Goal: Task Accomplishment & Management: Complete application form

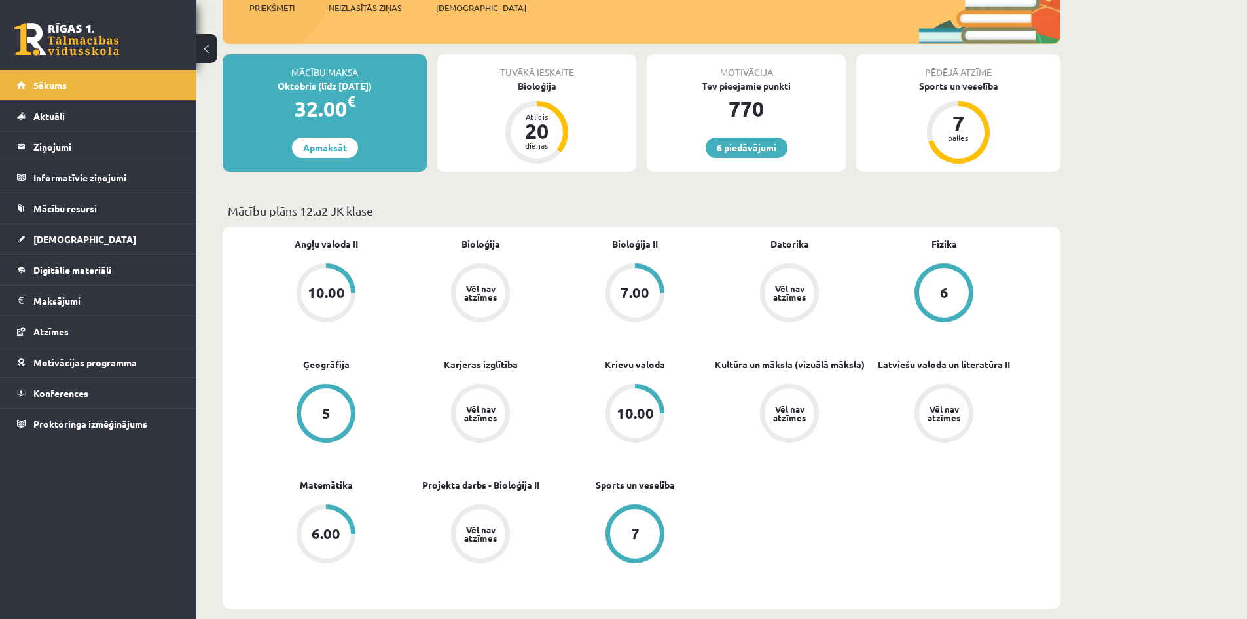
scroll to position [327, 0]
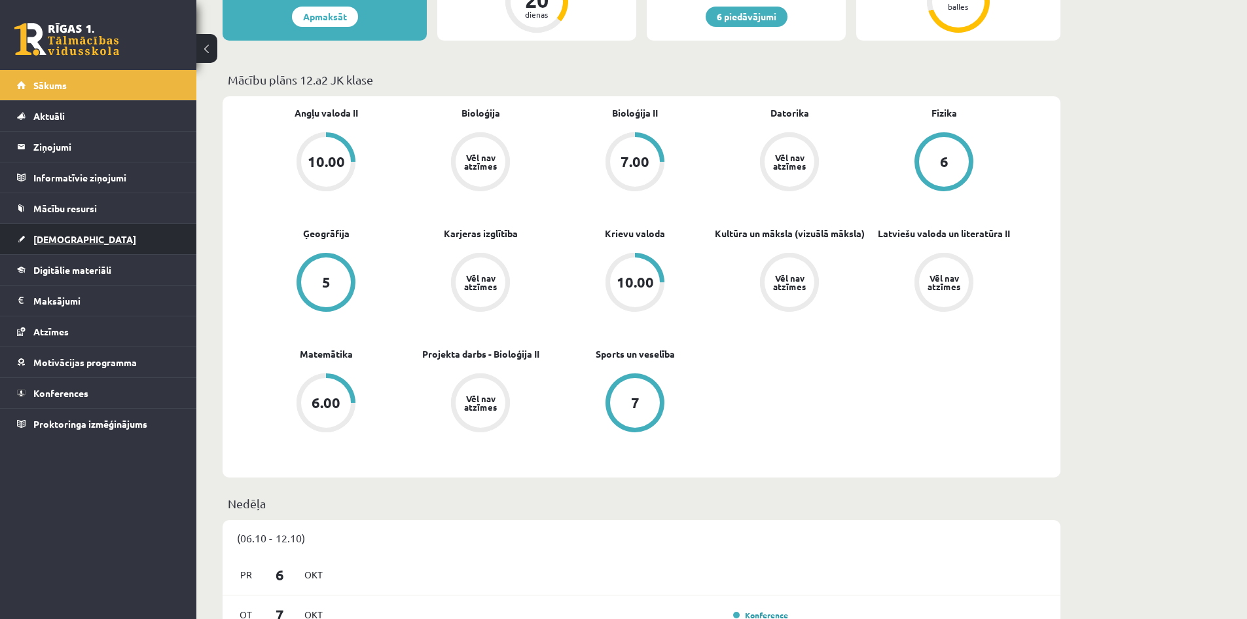
click at [41, 243] on span "[DEMOGRAPHIC_DATA]" at bounding box center [84, 239] width 103 height 12
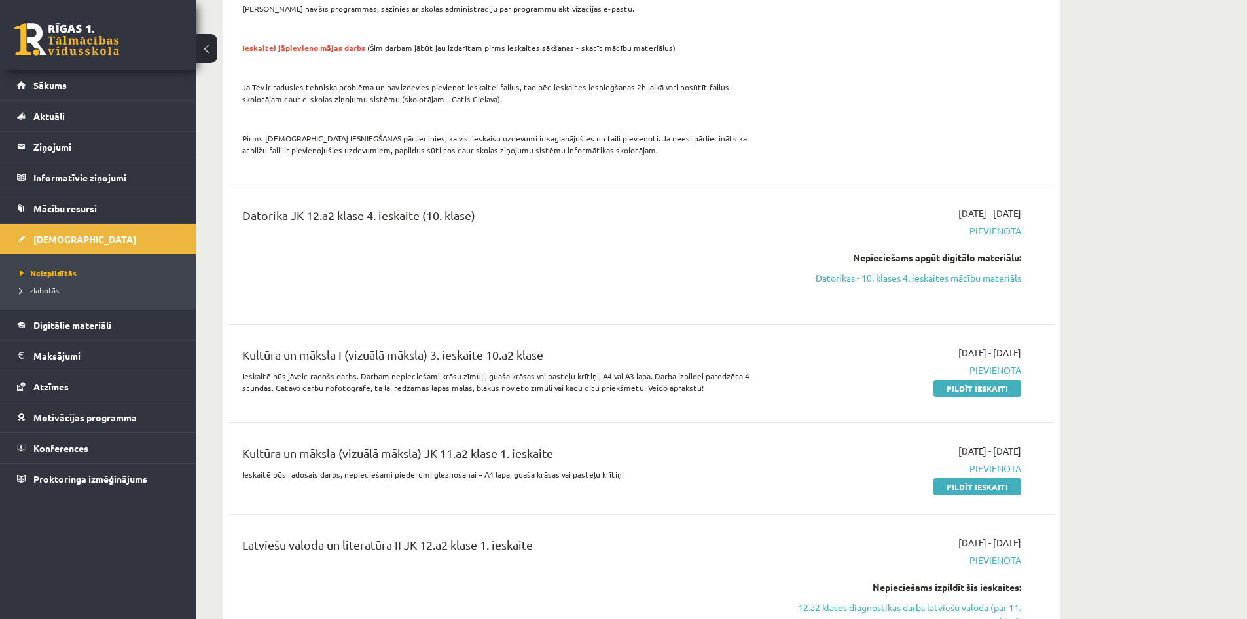
scroll to position [1637, 0]
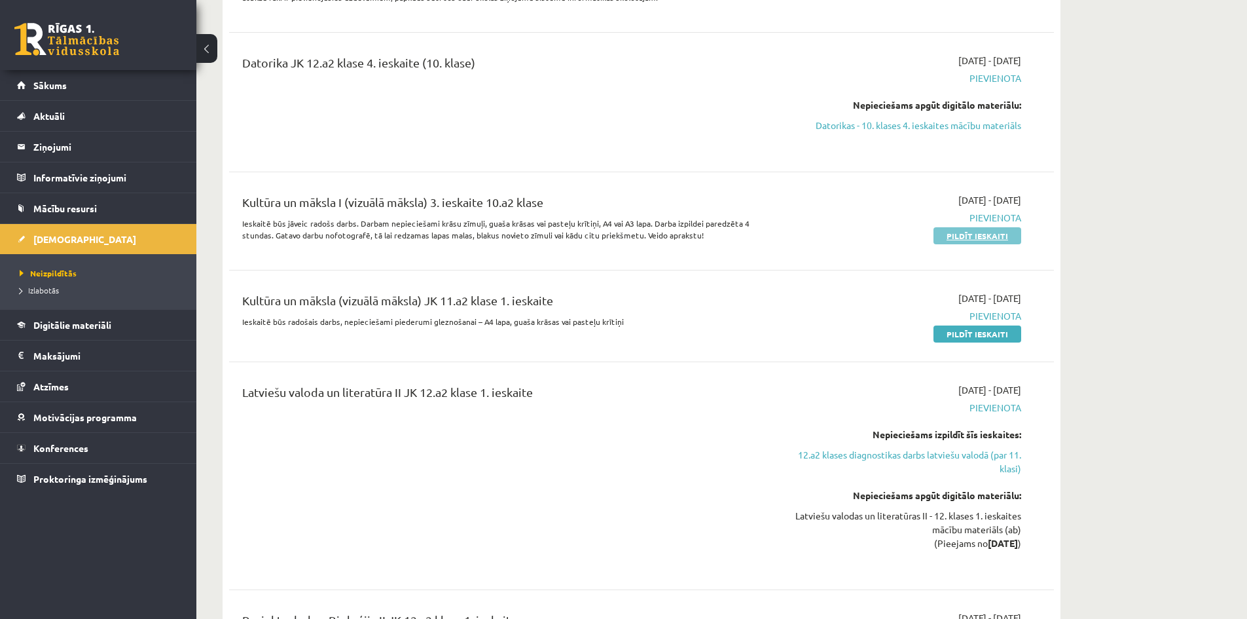
click at [942, 227] on link "Pildīt ieskaiti" at bounding box center [978, 235] width 88 height 17
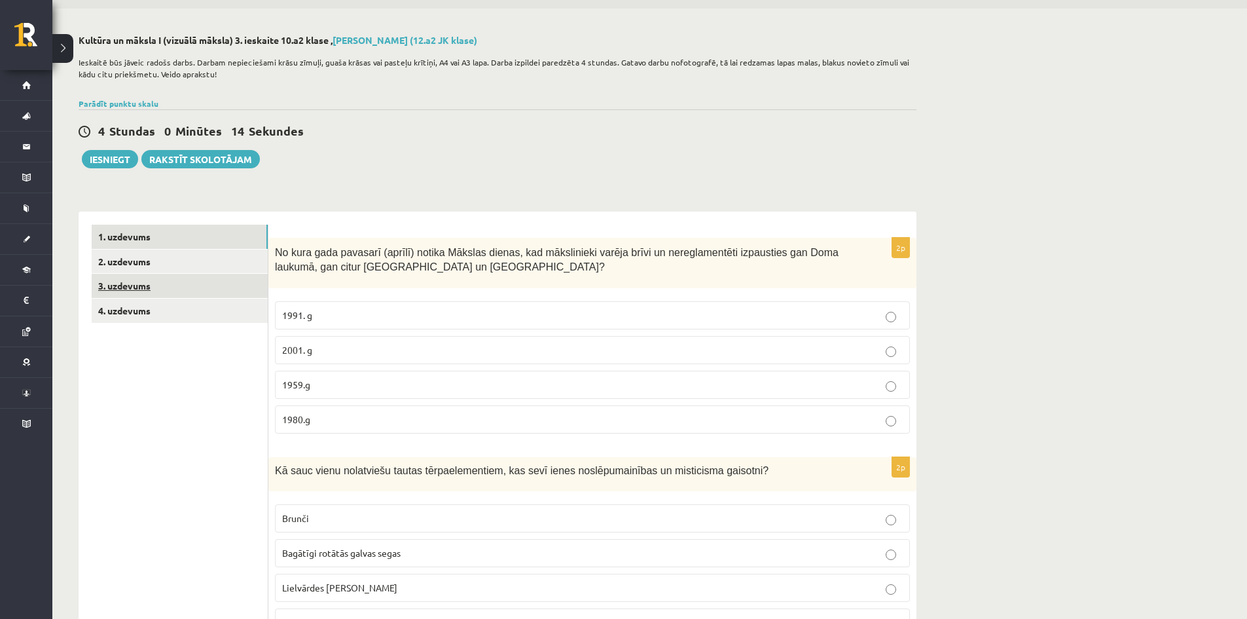
scroll to position [65, 0]
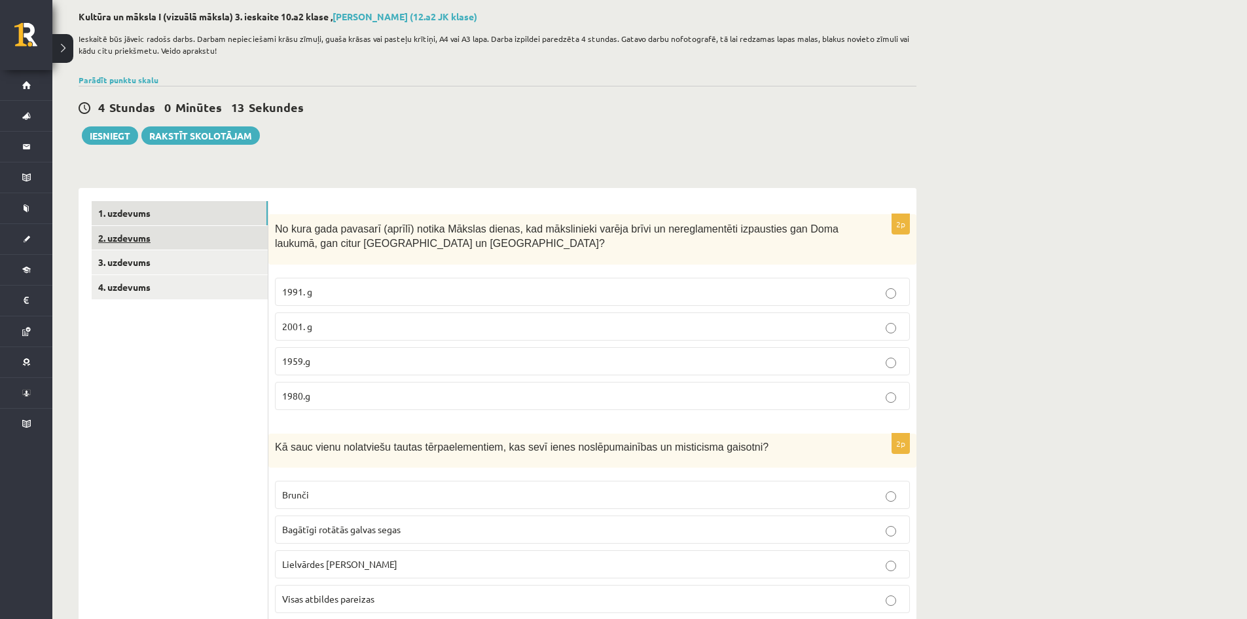
click at [129, 235] on link "2. uzdevums" at bounding box center [180, 238] width 176 height 24
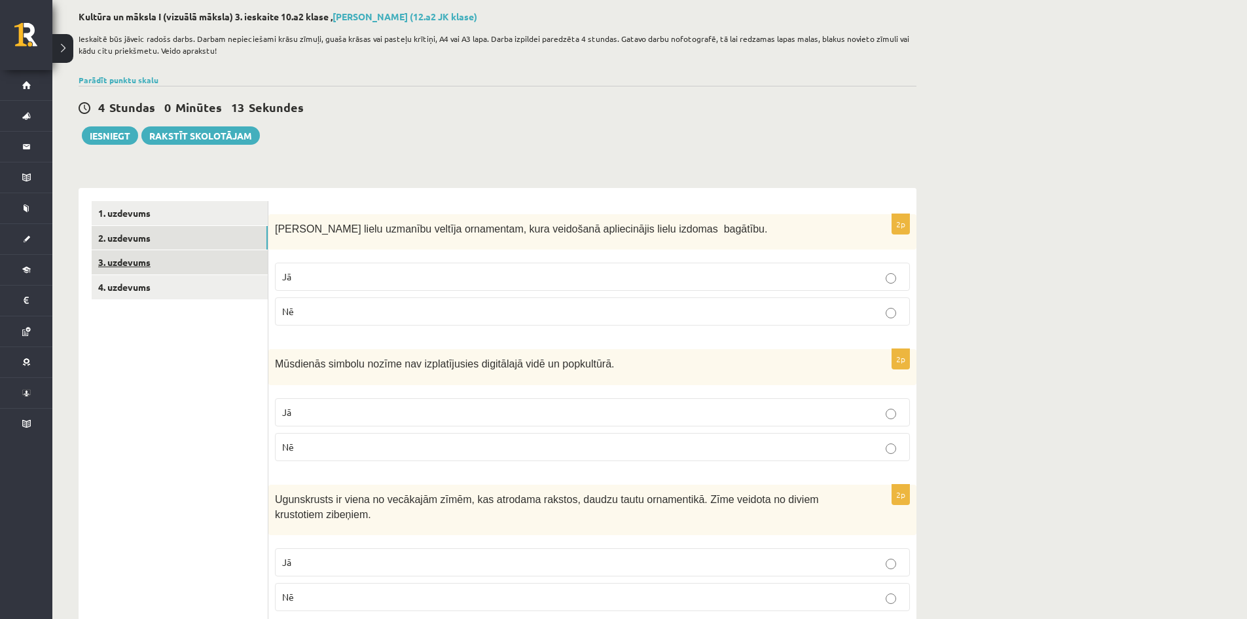
click at [130, 265] on link "3. uzdevums" at bounding box center [180, 262] width 176 height 24
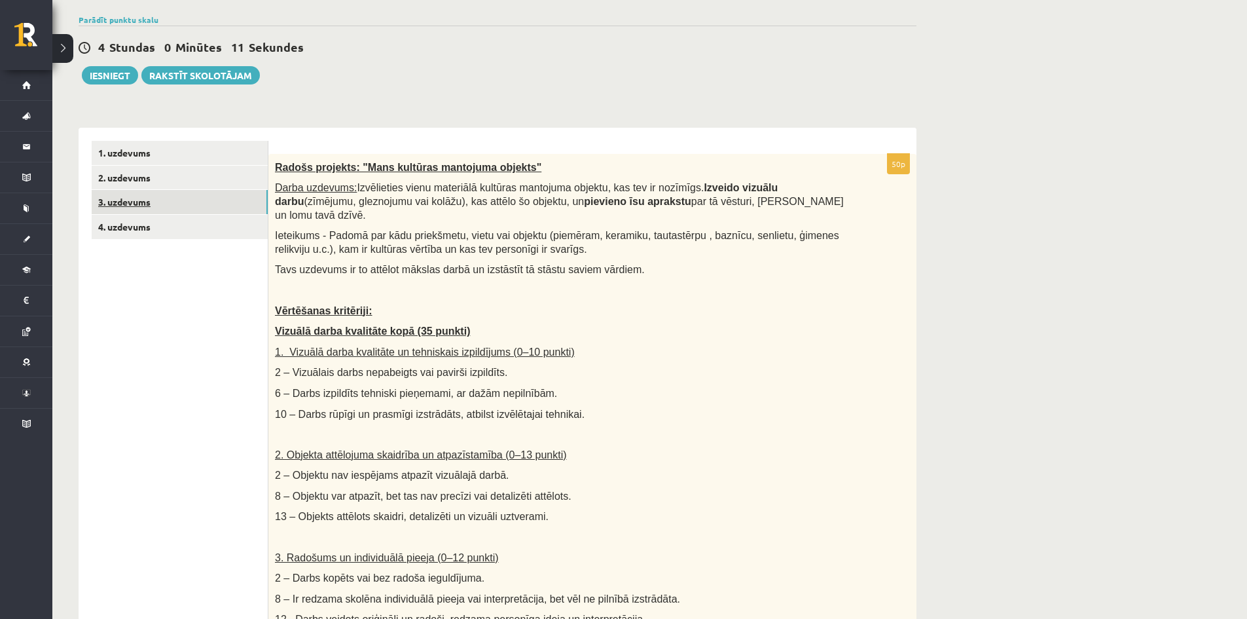
scroll to position [0, 0]
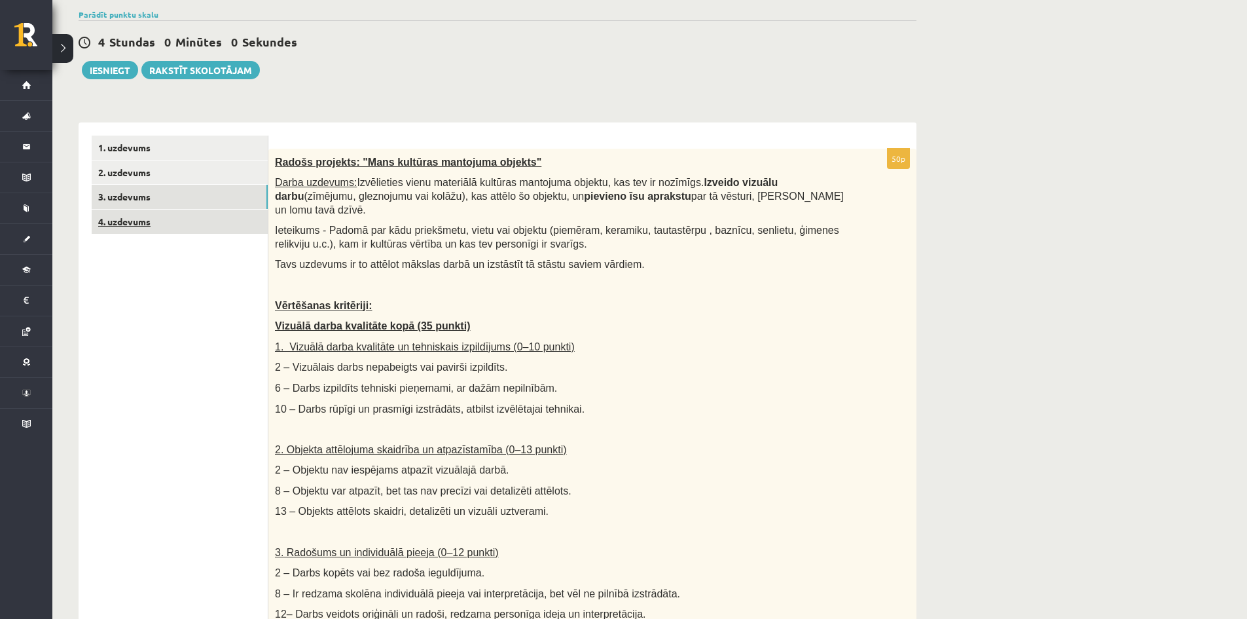
click at [135, 232] on link "4. uzdevums" at bounding box center [180, 222] width 176 height 24
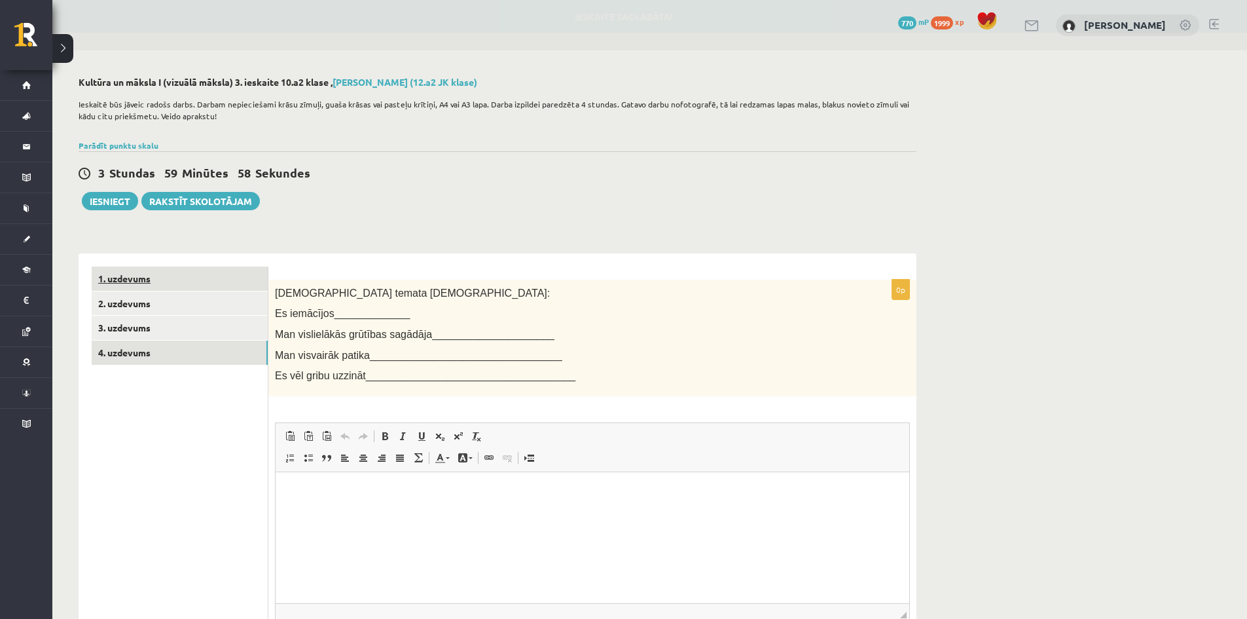
drag, startPoint x: 117, startPoint y: 273, endPoint x: 130, endPoint y: 270, distance: 13.5
click at [117, 273] on link "1. uzdevums" at bounding box center [180, 279] width 176 height 24
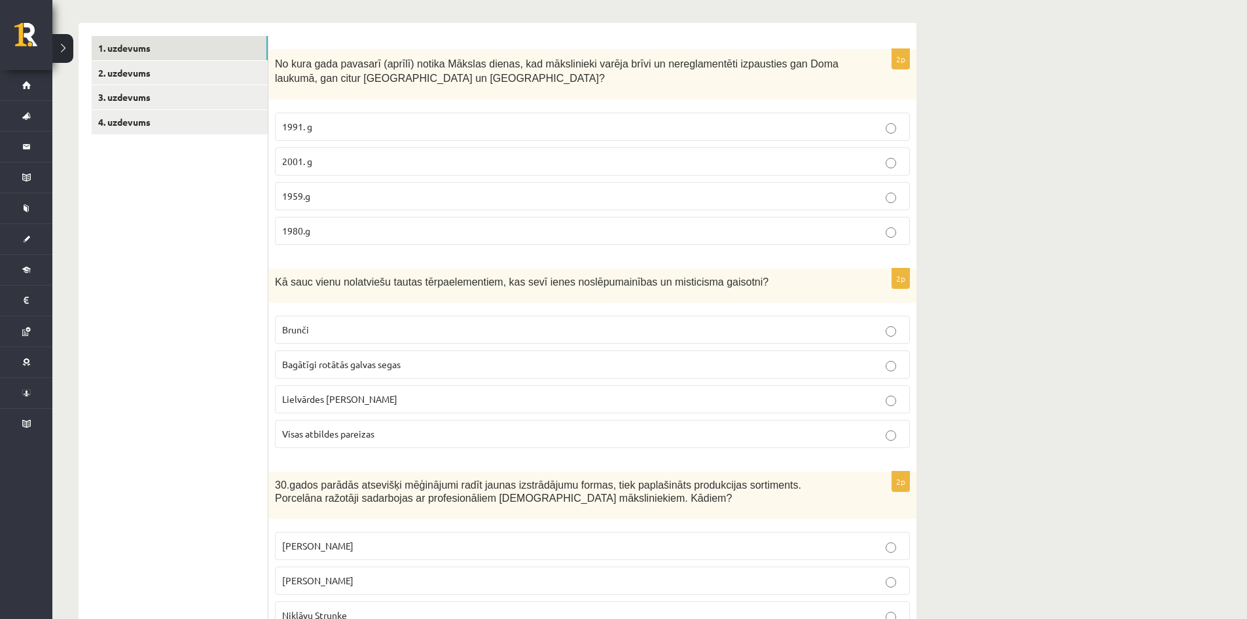
scroll to position [284, 0]
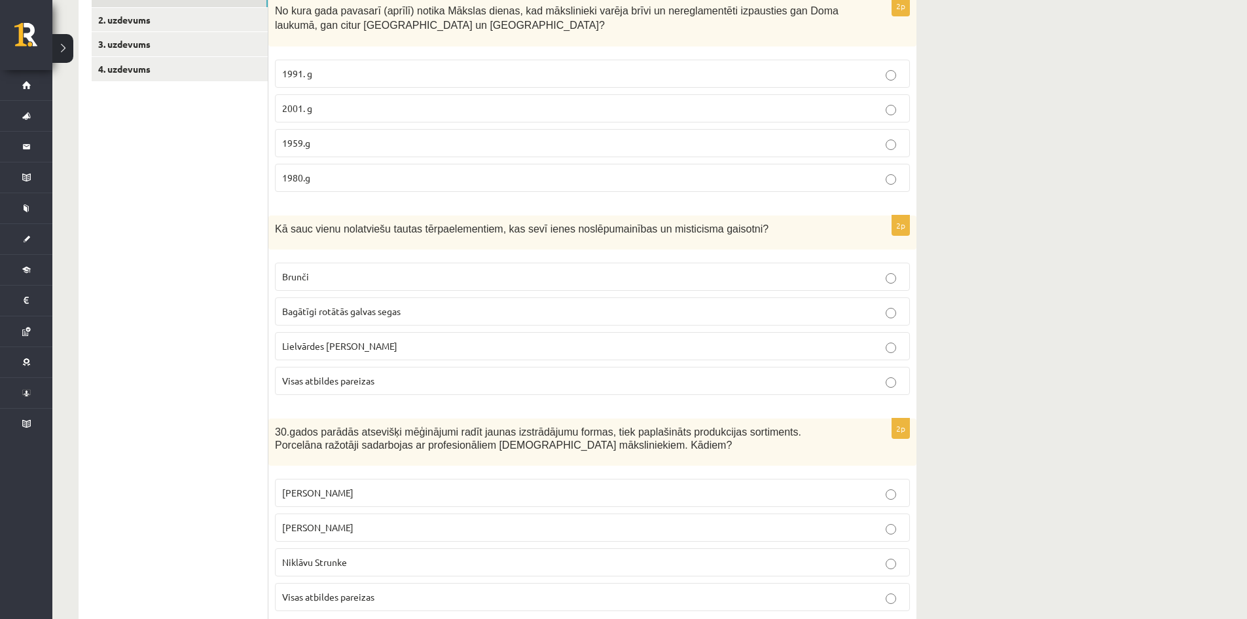
click at [316, 176] on p "1980.g" at bounding box center [592, 178] width 621 height 14
click at [323, 311] on span "Bagātīgi rotātās galvas segas" at bounding box center [341, 311] width 119 height 12
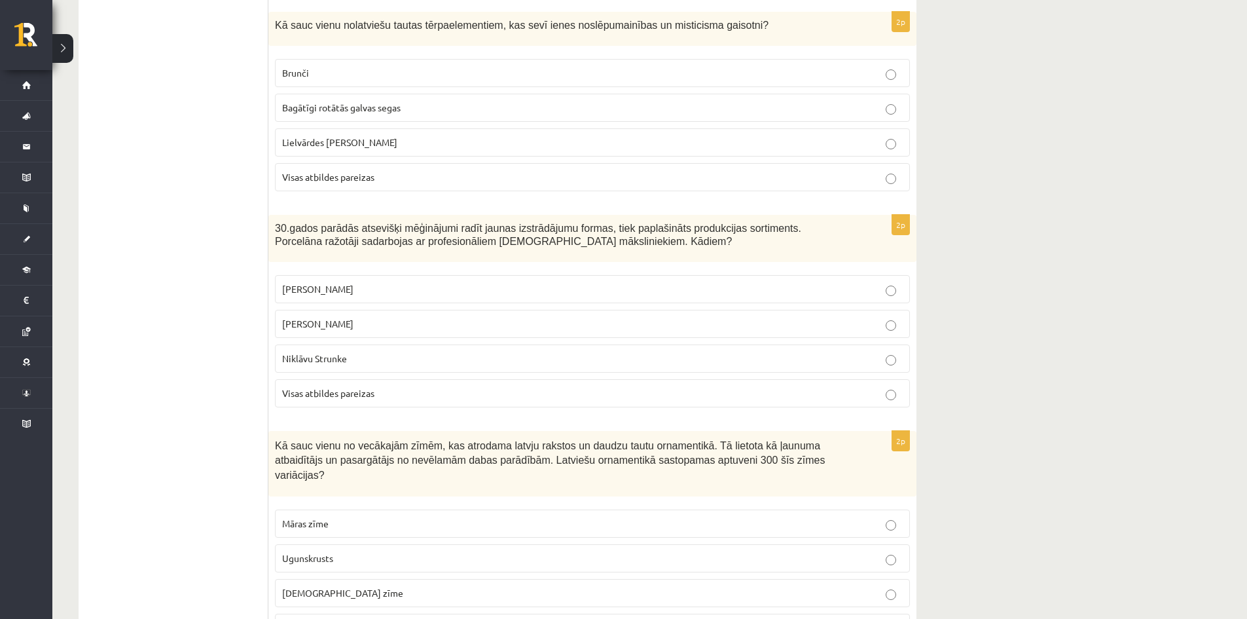
scroll to position [545, 0]
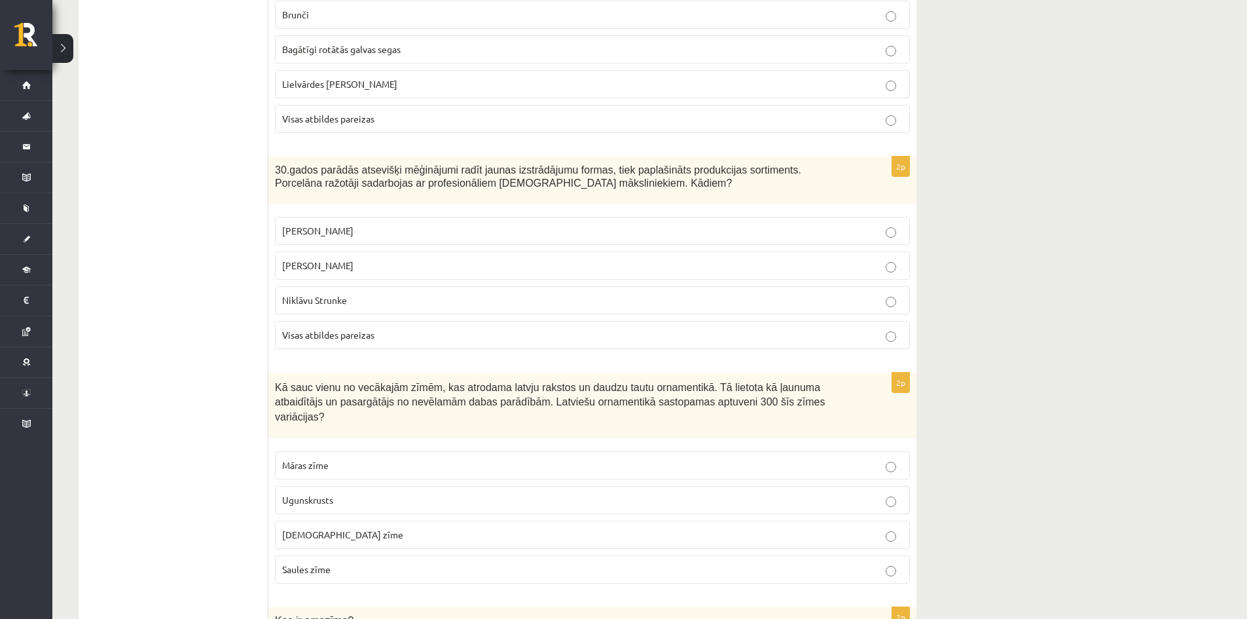
click at [323, 332] on span "Visas atbildes pareizas" at bounding box center [328, 335] width 92 height 12
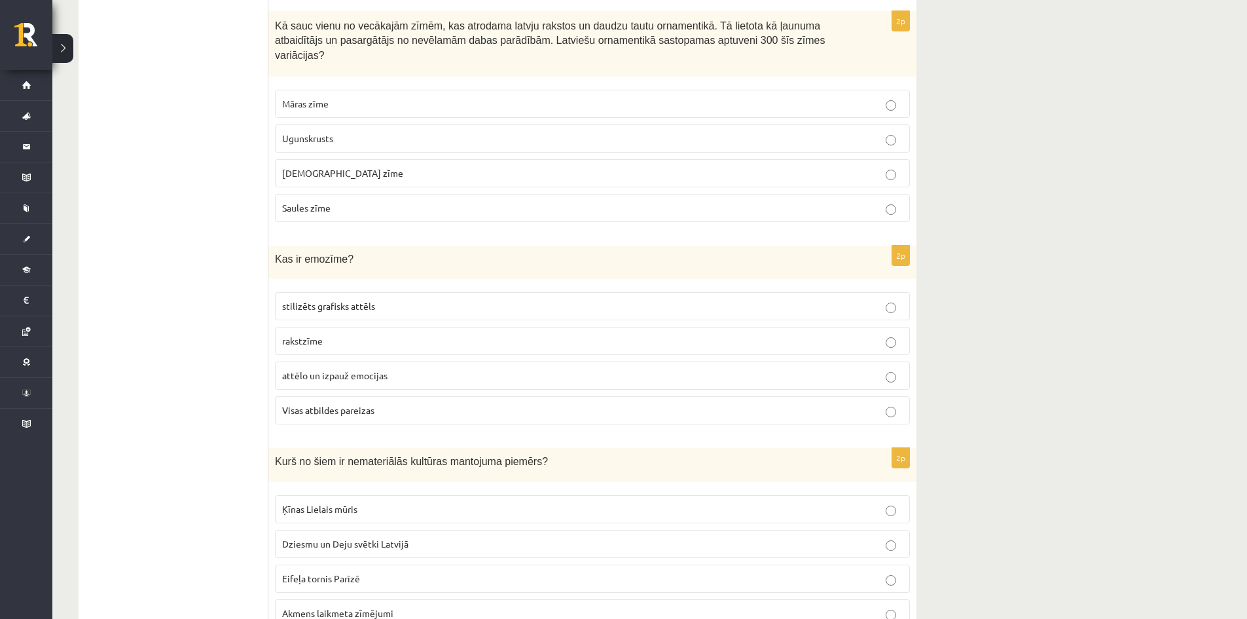
scroll to position [928, 0]
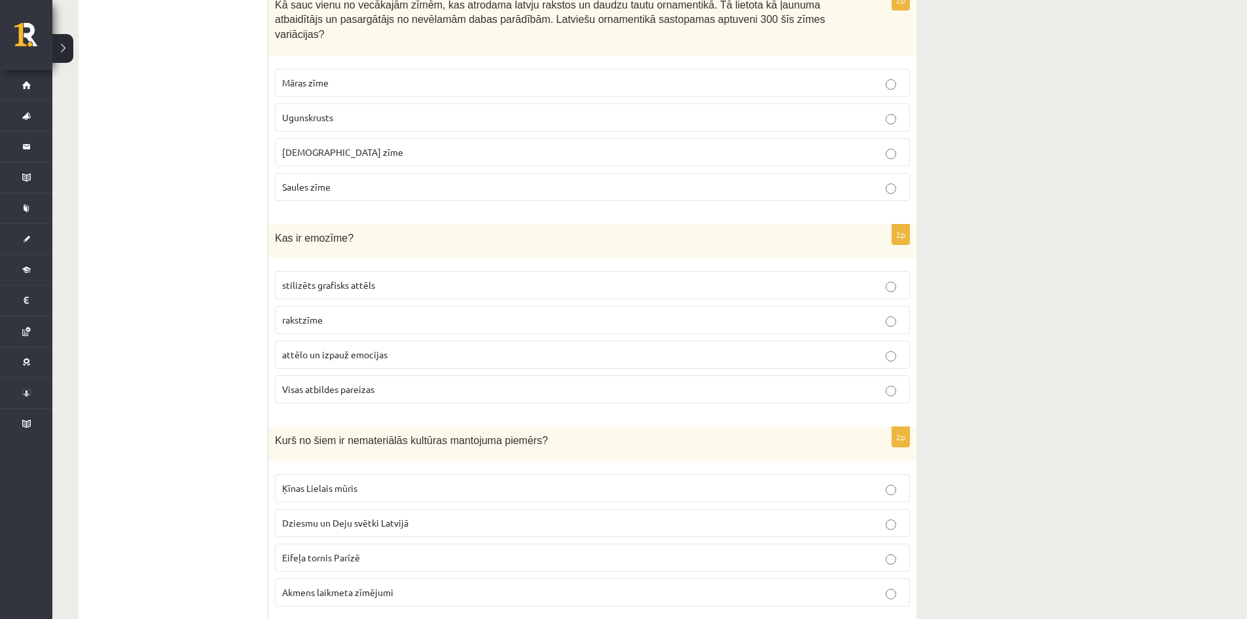
click at [298, 111] on label "Ugunskrusts" at bounding box center [592, 117] width 635 height 28
click at [340, 348] on span "attēlo un izpauž emocijas" at bounding box center [334, 354] width 105 height 12
click at [356, 517] on span "Dziesmu un Deju svētki Latvijā" at bounding box center [345, 523] width 126 height 12
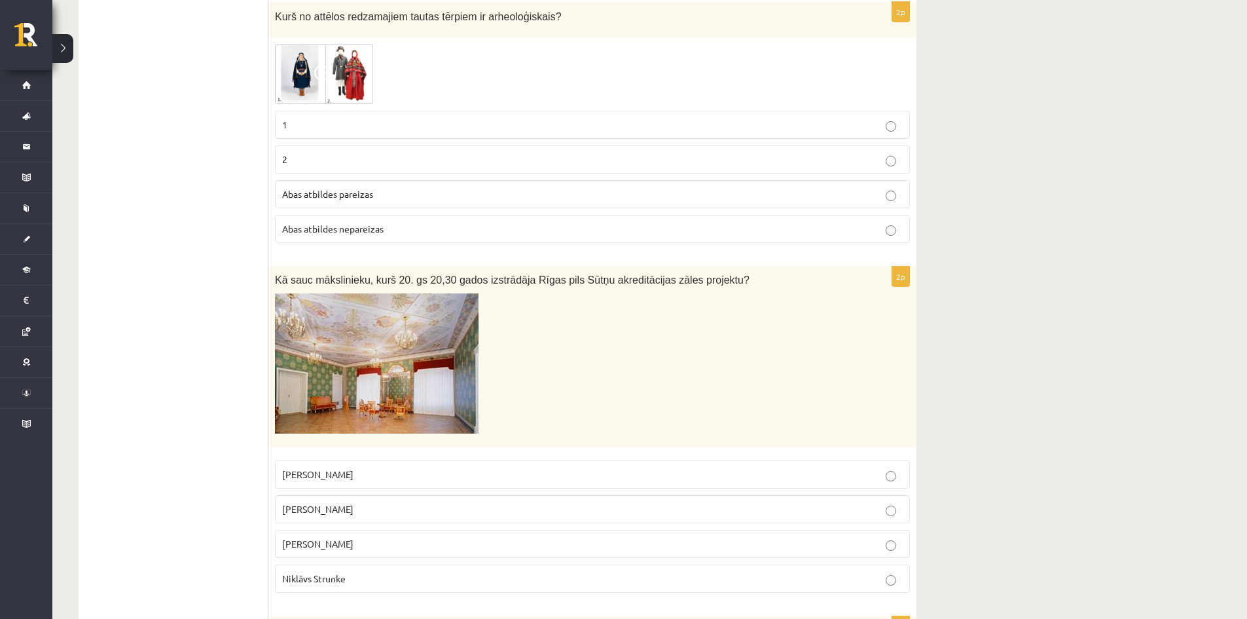
scroll to position [1523, 0]
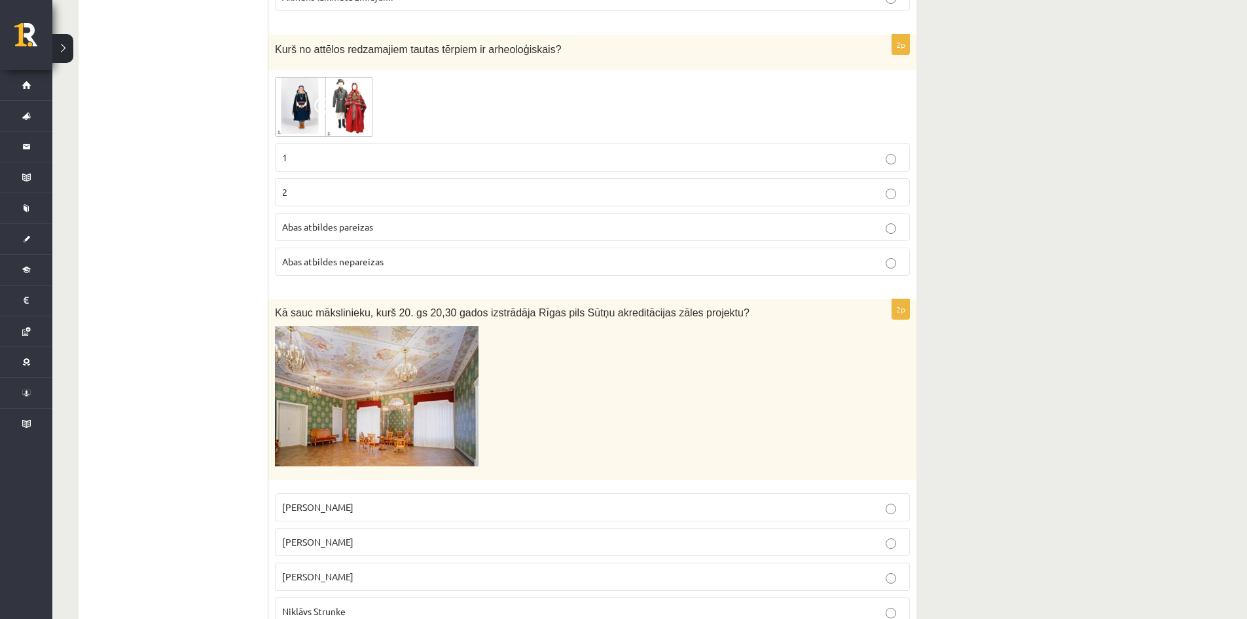
click at [300, 98] on img at bounding box center [324, 107] width 98 height 60
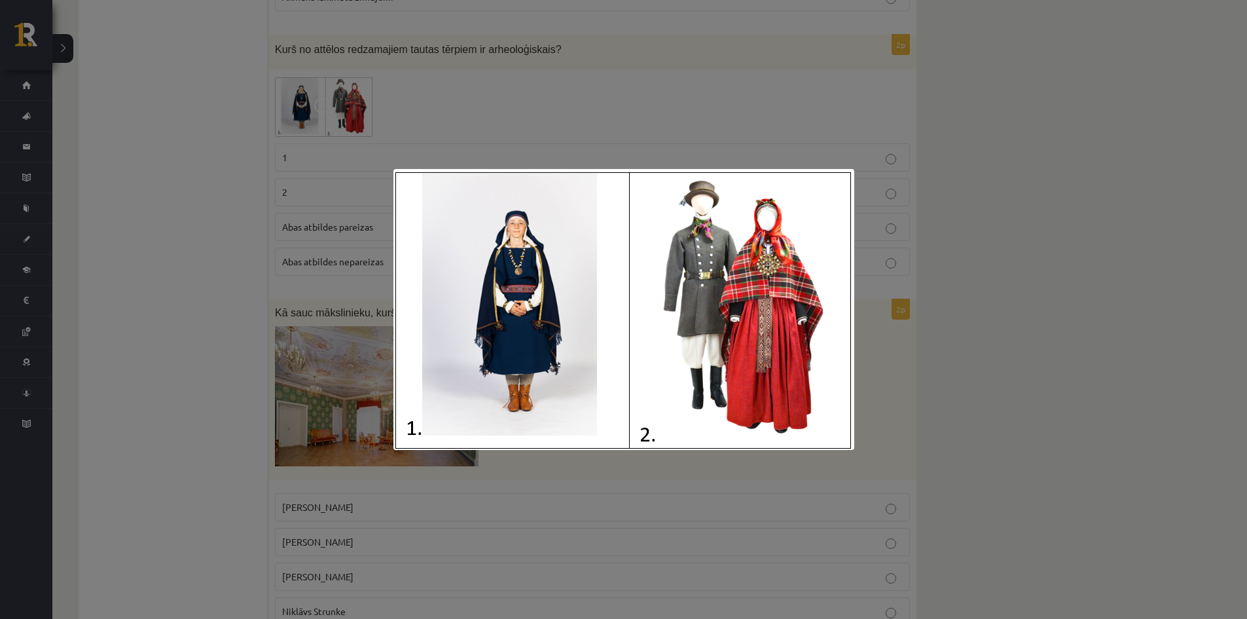
click at [225, 160] on div at bounding box center [623, 309] width 1247 height 619
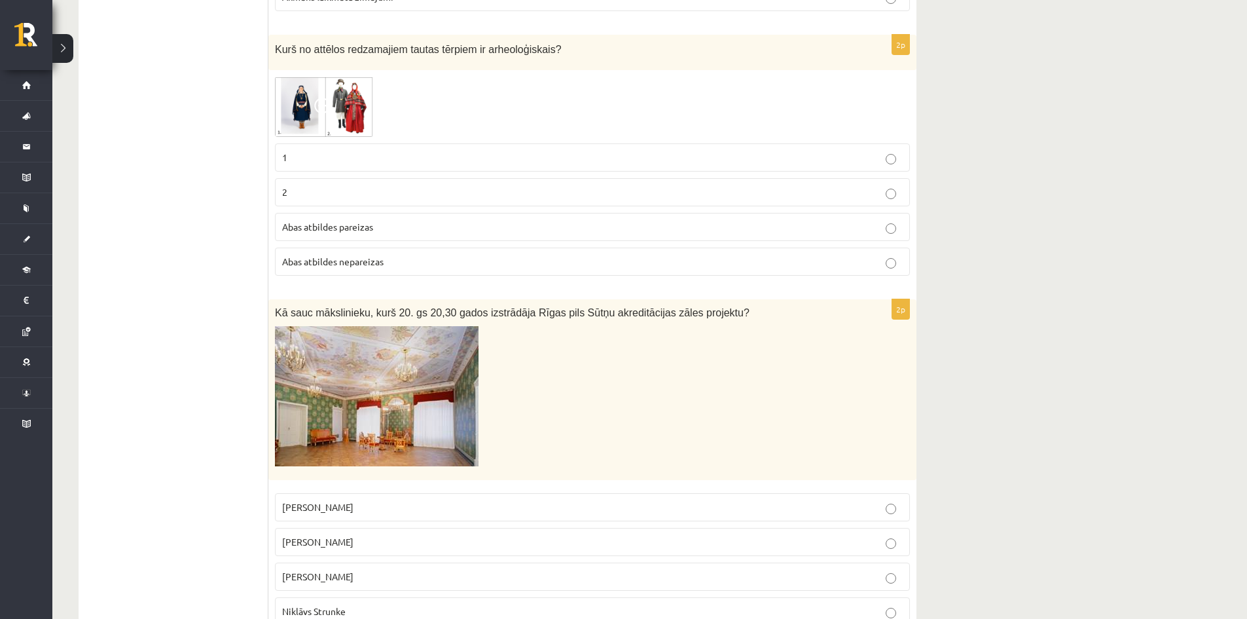
click at [322, 385] on img at bounding box center [377, 396] width 204 height 140
click at [348, 375] on img at bounding box center [377, 396] width 204 height 140
click at [310, 151] on p "1" at bounding box center [592, 158] width 621 height 14
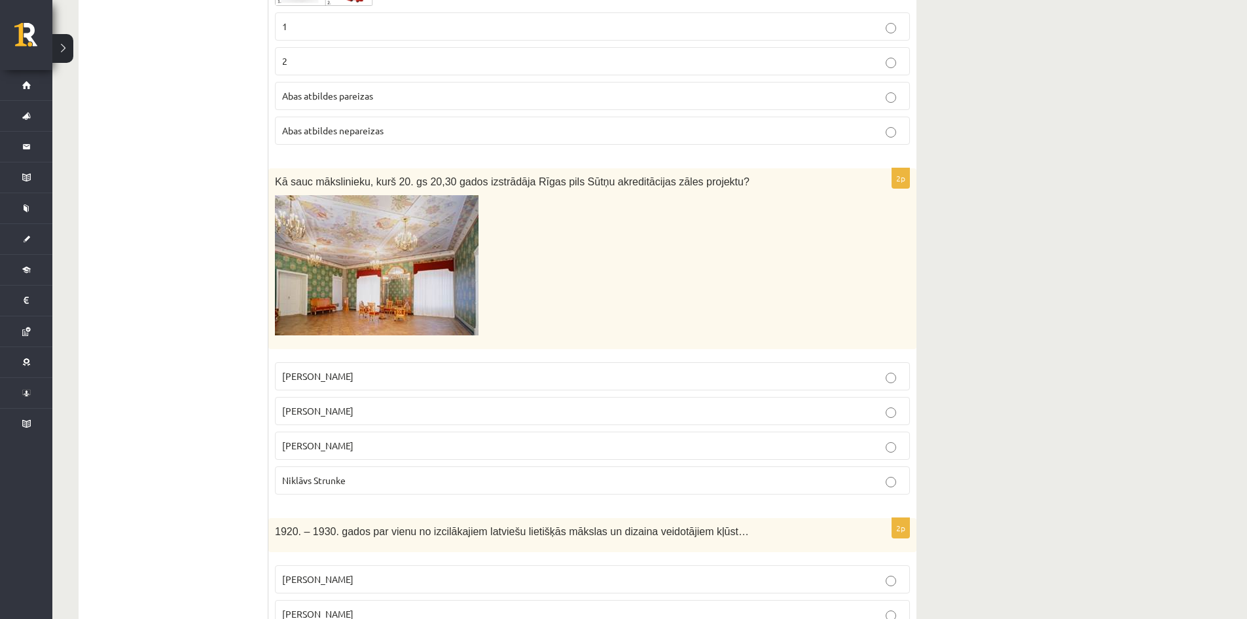
click at [316, 405] on span "Ansis Cīrulis" at bounding box center [317, 411] width 71 height 12
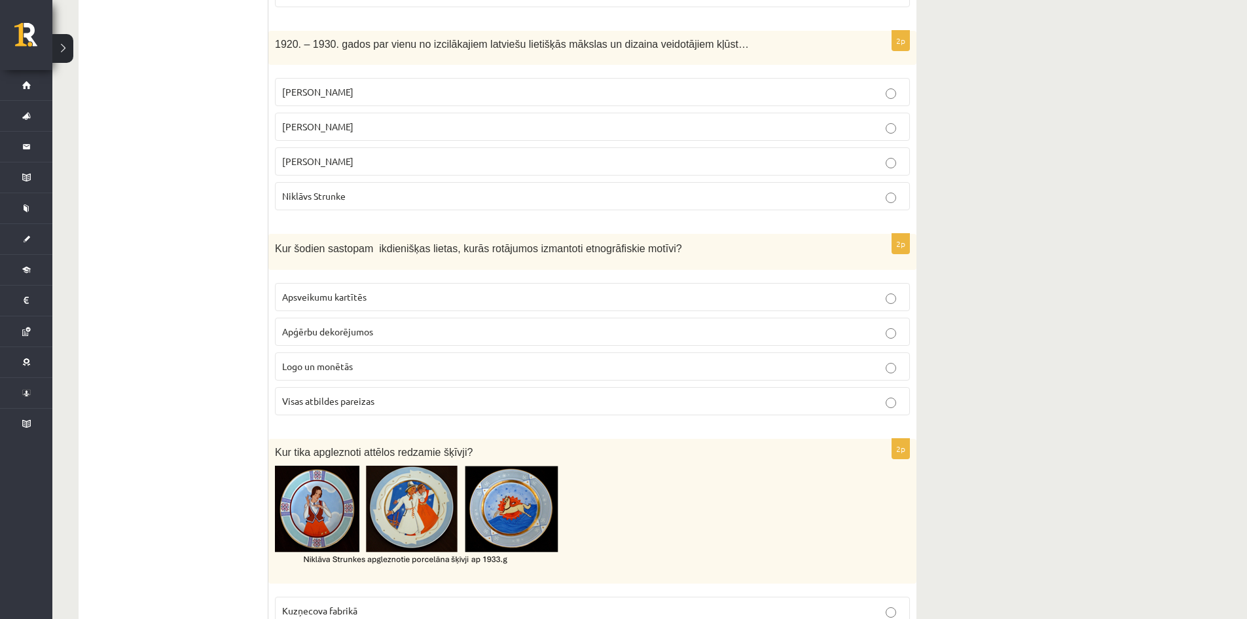
scroll to position [2158, 0]
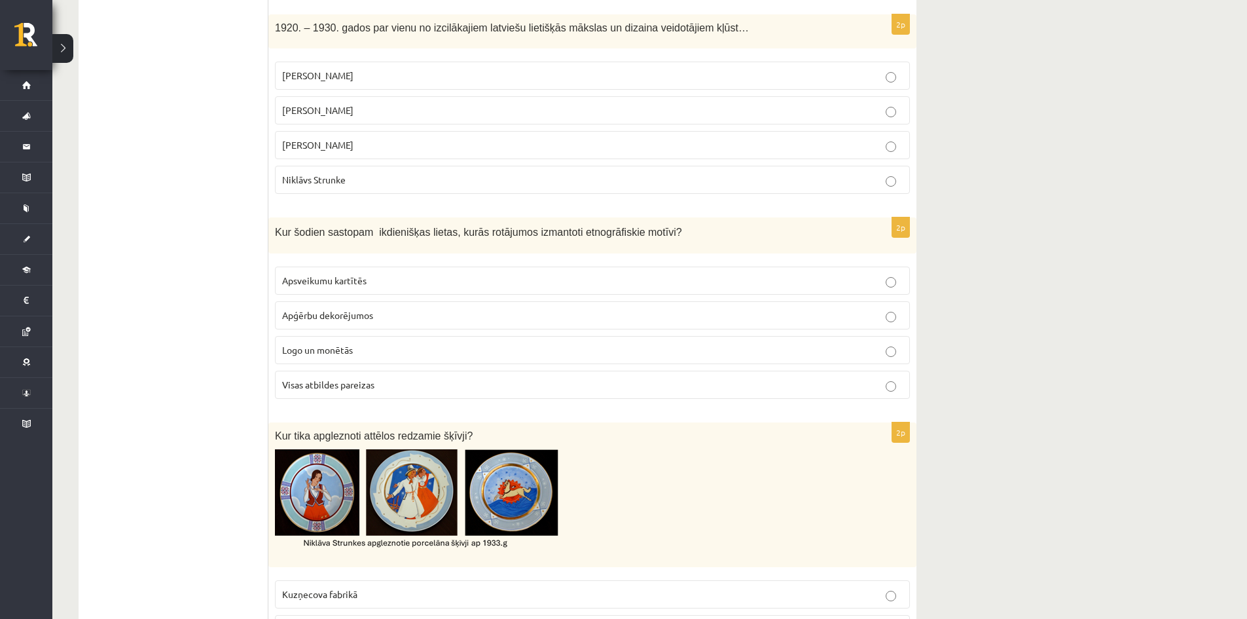
click at [426, 452] on img at bounding box center [470, 501] width 390 height 104
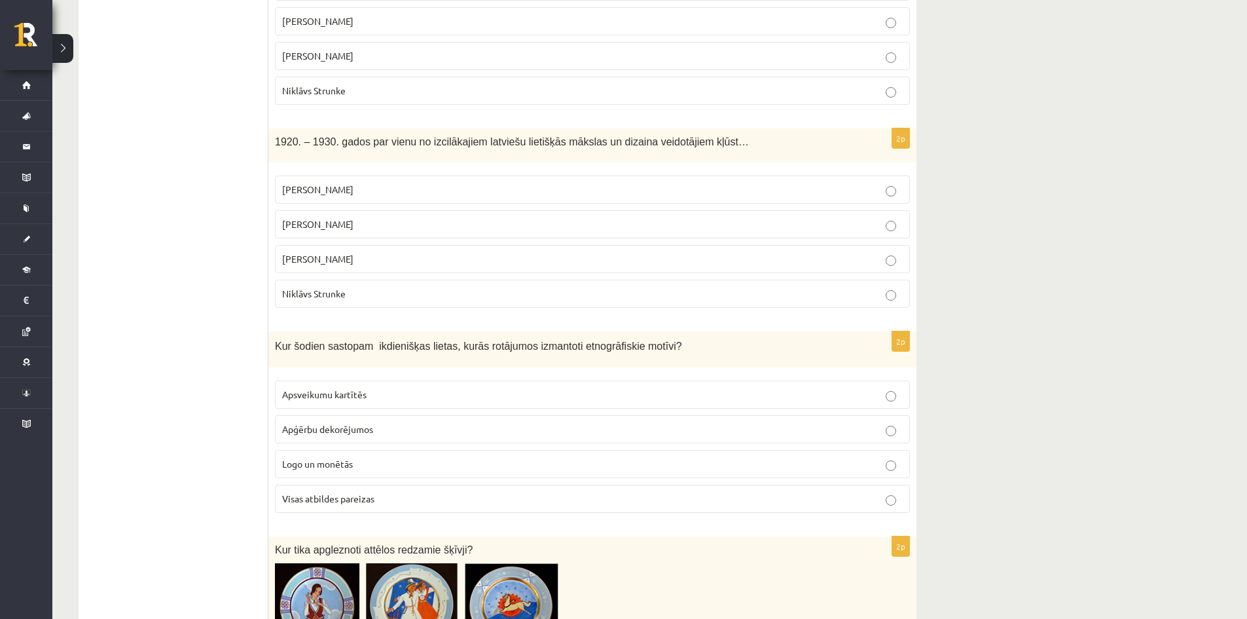
scroll to position [2027, 0]
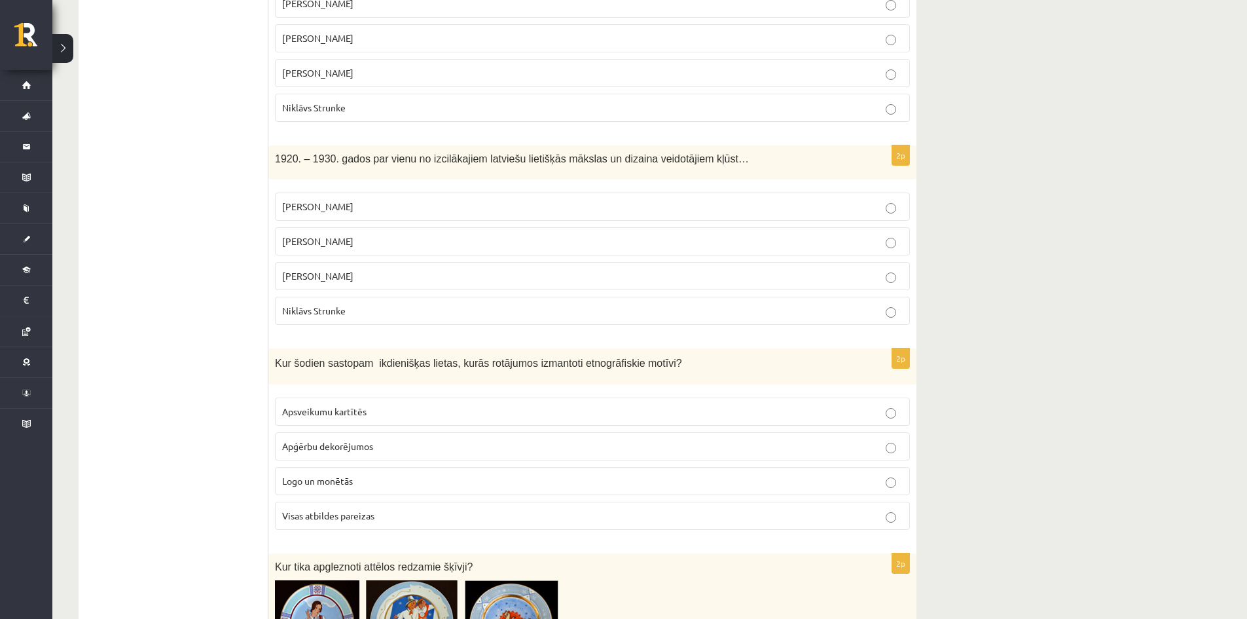
click at [547, 33] on label "Ansis Cīrulis" at bounding box center [592, 38] width 635 height 28
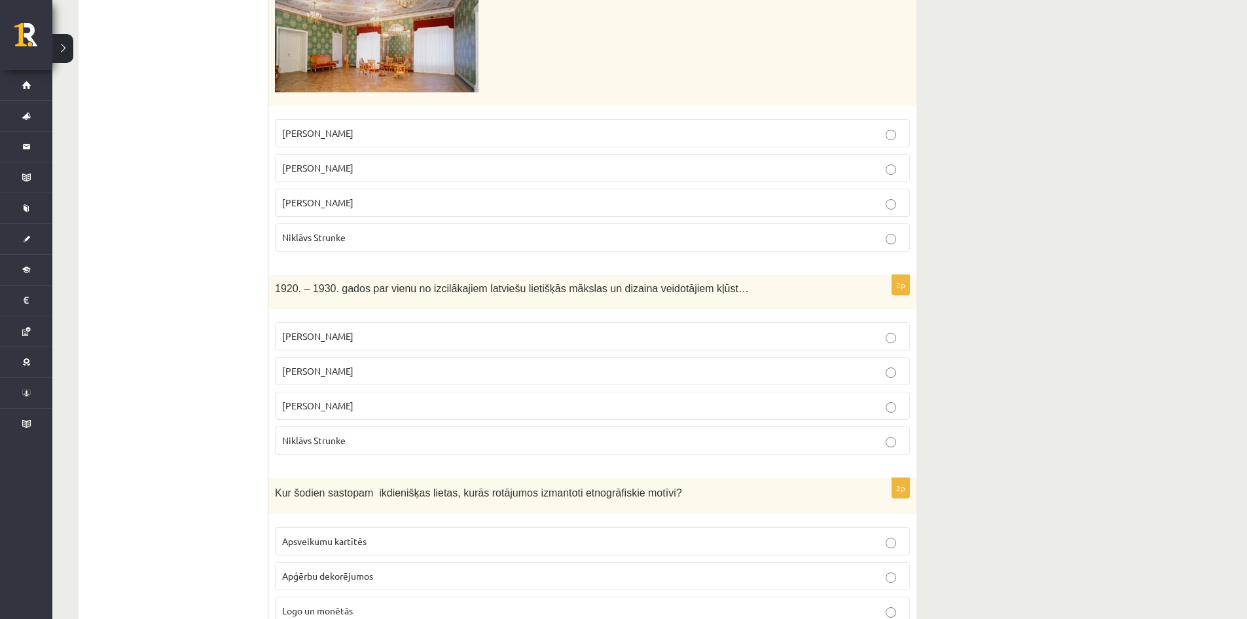
scroll to position [1896, 0]
click at [468, 128] on p "Romāns Suta" at bounding box center [592, 135] width 621 height 14
click at [392, 365] on p "Ansis Cīrulis" at bounding box center [592, 372] width 621 height 14
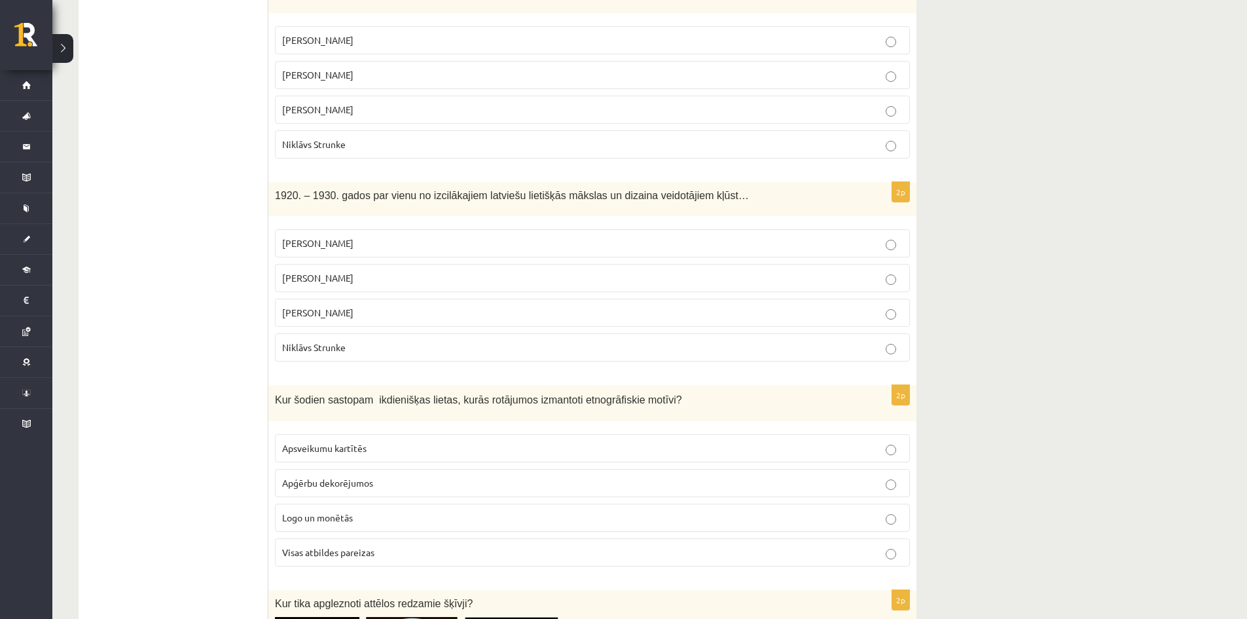
scroll to position [2027, 0]
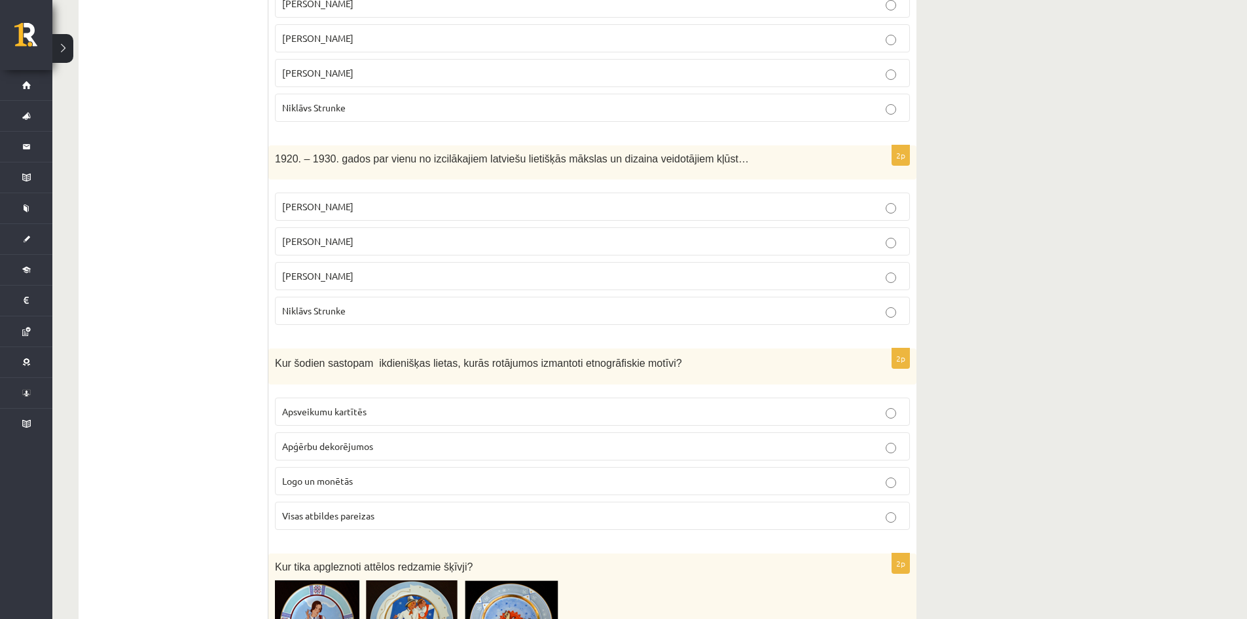
click at [339, 509] on span "Visas atbildes pareizas" at bounding box center [328, 515] width 92 height 12
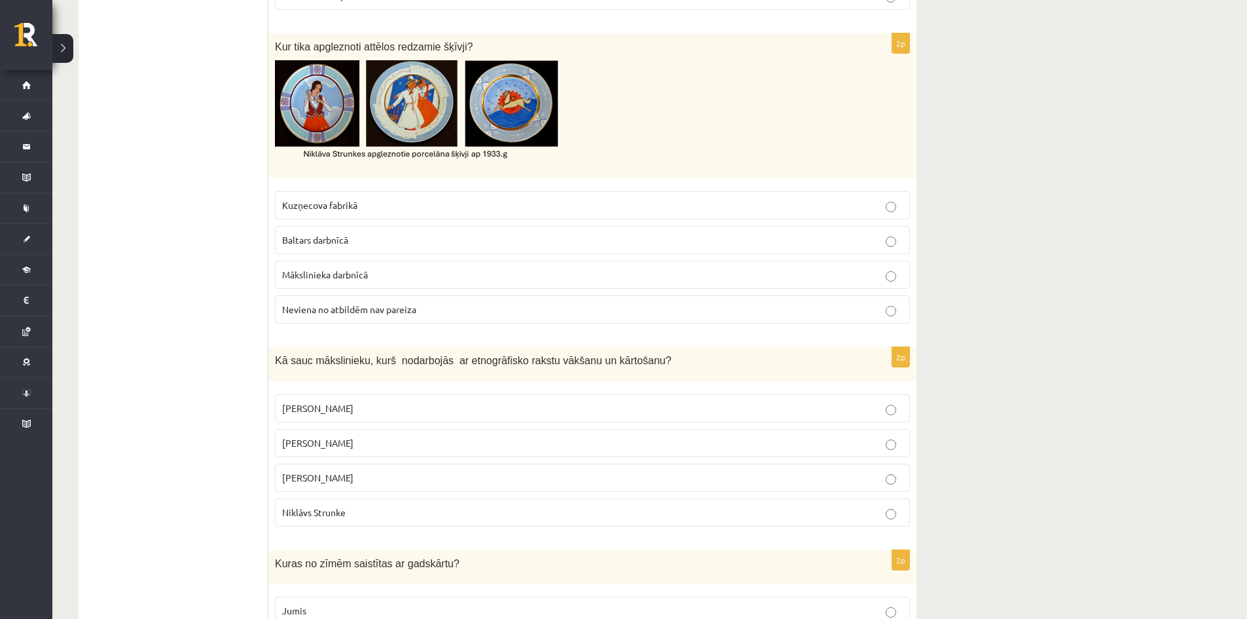
scroll to position [2571, 0]
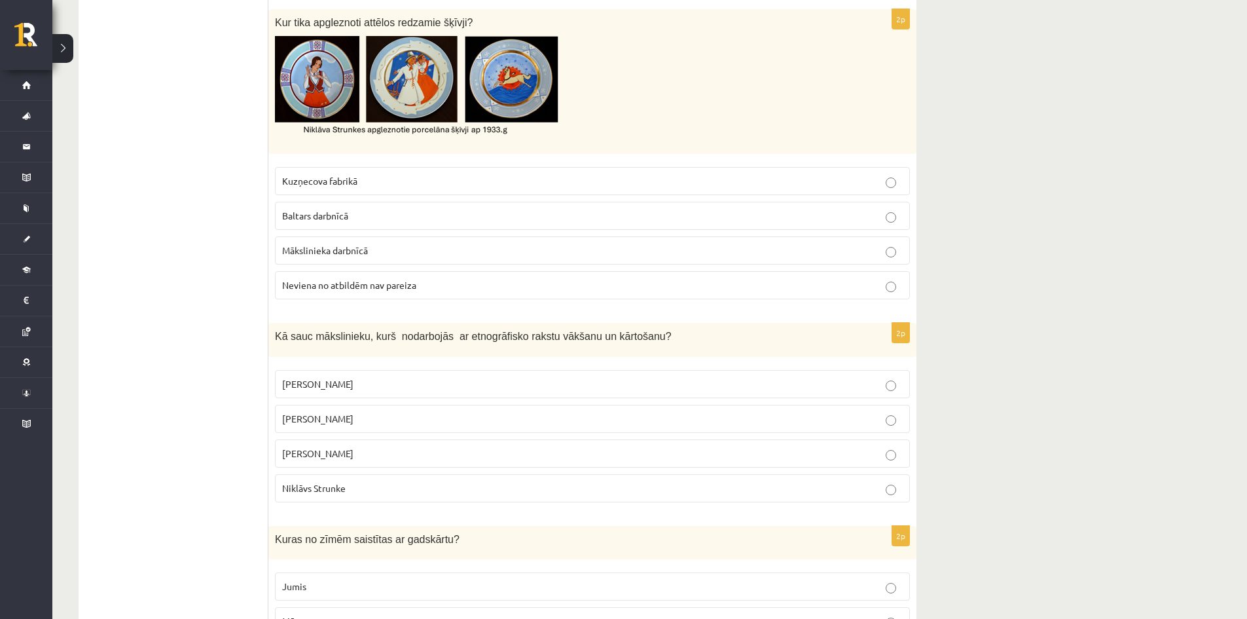
click at [333, 279] on span "Neviena no atbildēm nav pareiza" at bounding box center [349, 285] width 134 height 12
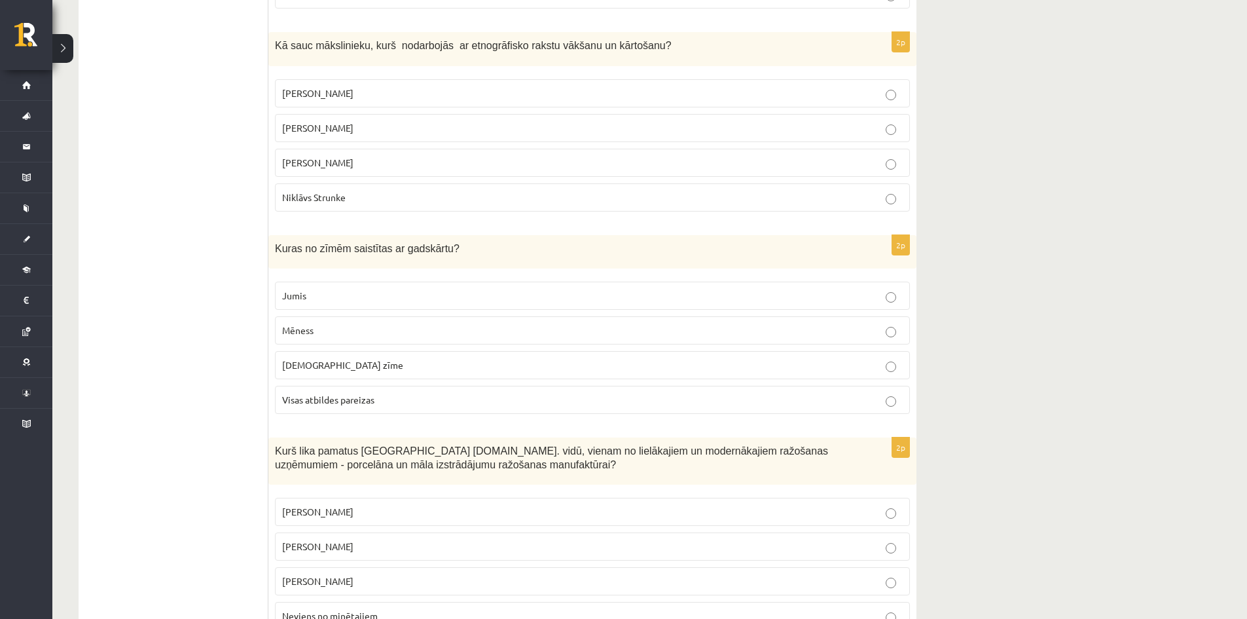
scroll to position [2883, 0]
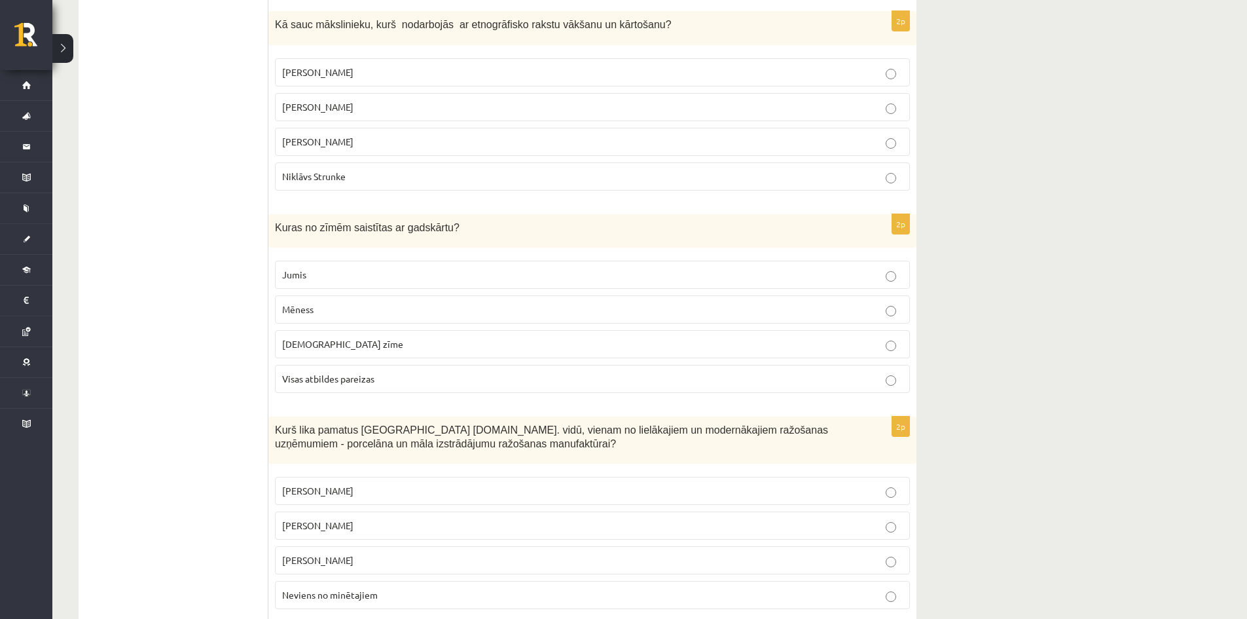
click at [384, 135] on p "Rihards Zariņš" at bounding box center [592, 142] width 621 height 14
click at [349, 268] on p "Jumis" at bounding box center [592, 275] width 621 height 14
click at [375, 484] on p "Sidors Kuzņecovs" at bounding box center [592, 491] width 621 height 14
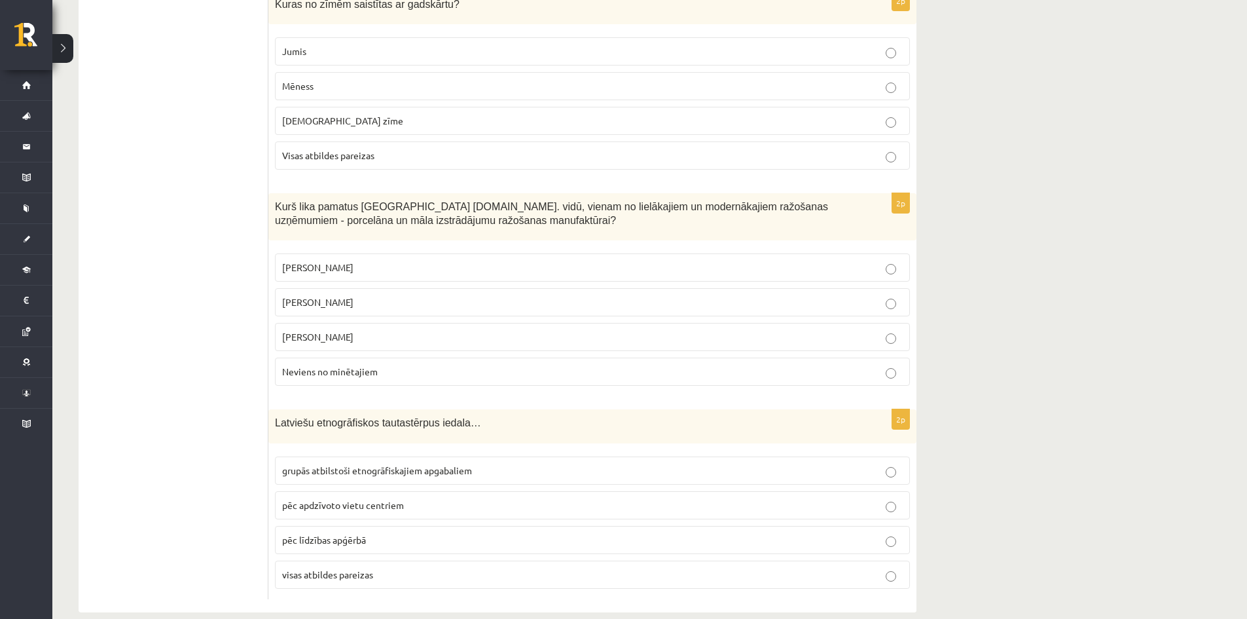
scroll to position [3112, 0]
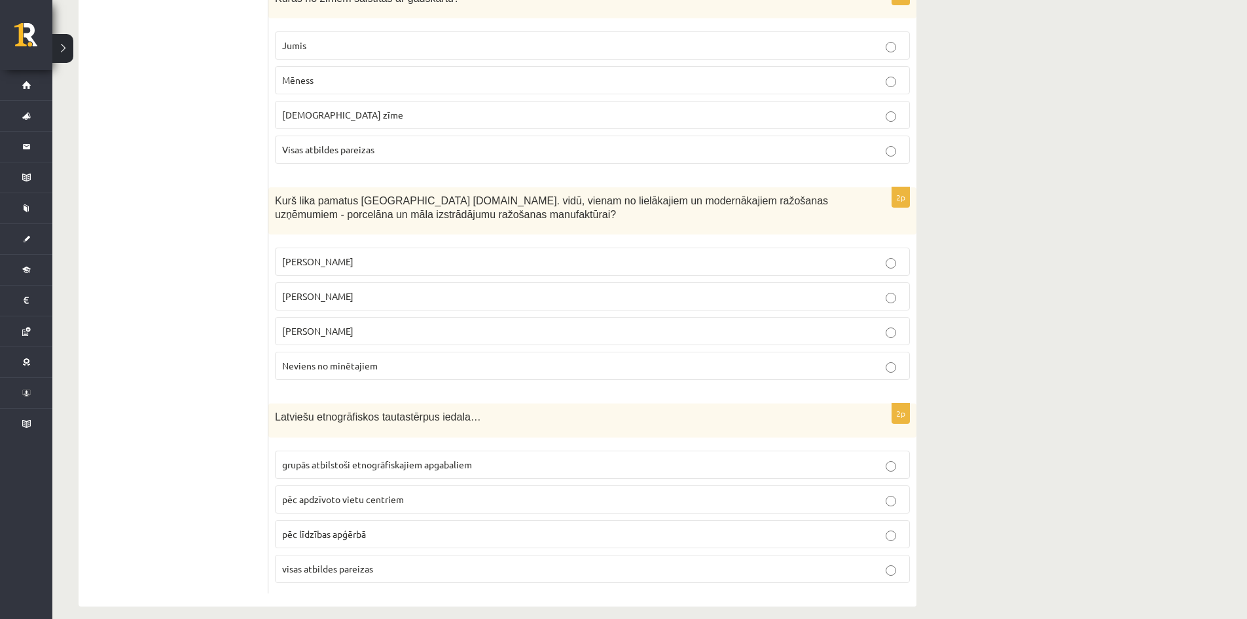
click at [325, 458] on span "grupās atbilstoši etnogrāfiskajiem apgabaliem" at bounding box center [377, 464] width 190 height 12
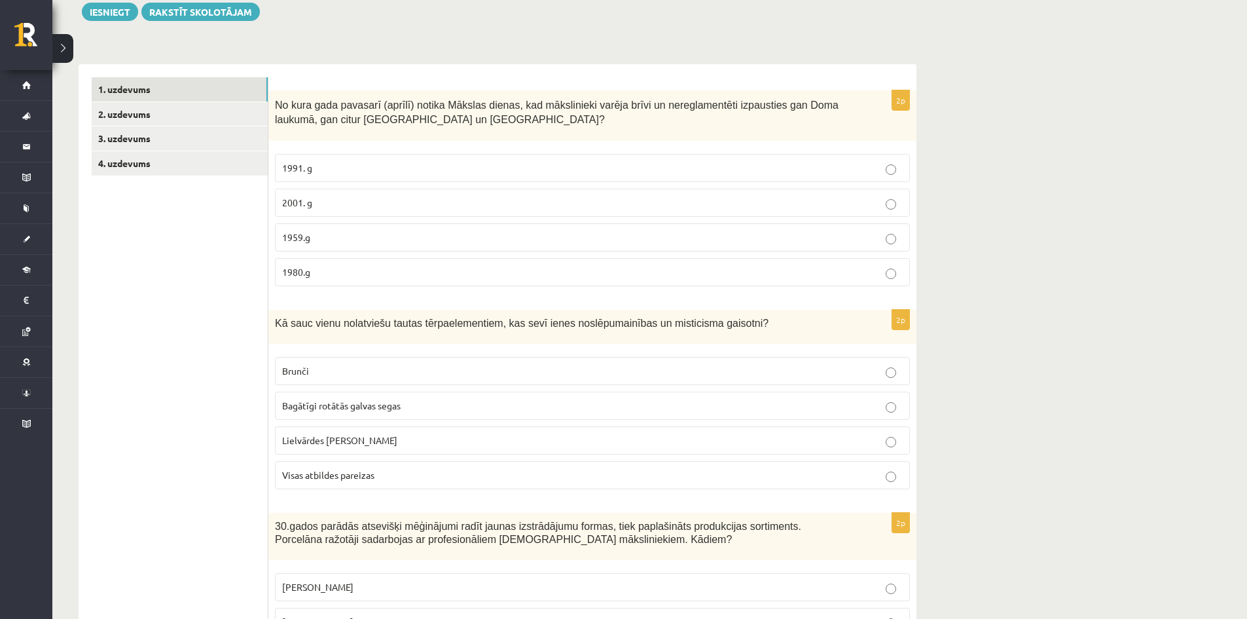
scroll to position [34, 0]
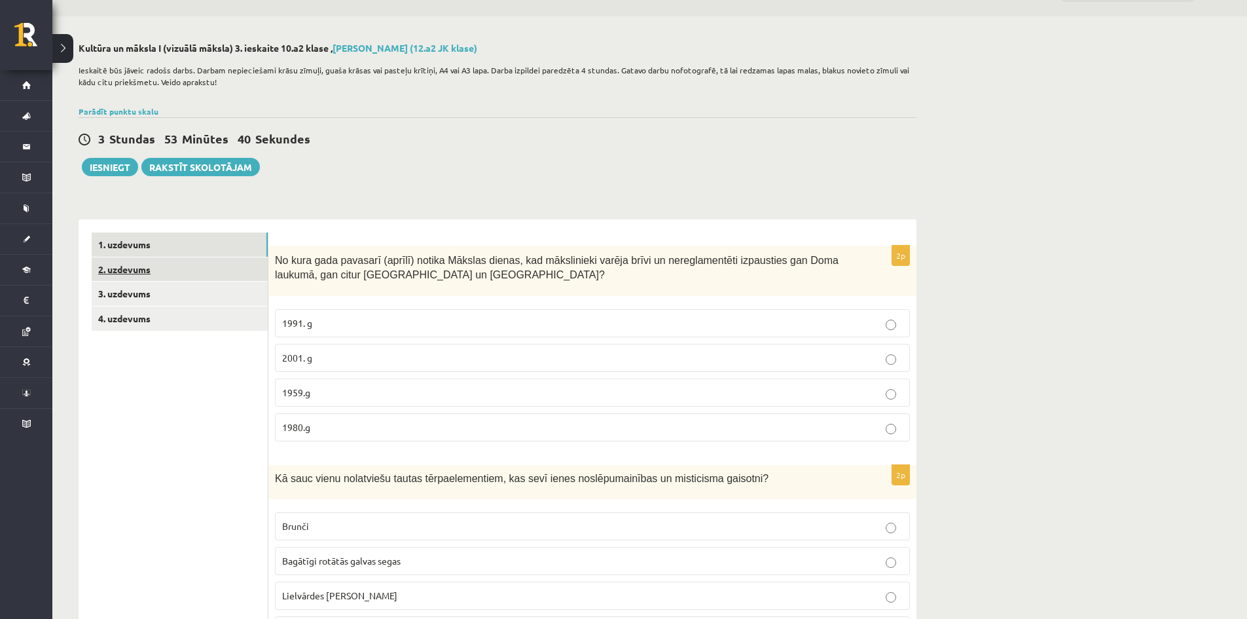
click at [114, 282] on link "2. uzdevums" at bounding box center [180, 269] width 176 height 24
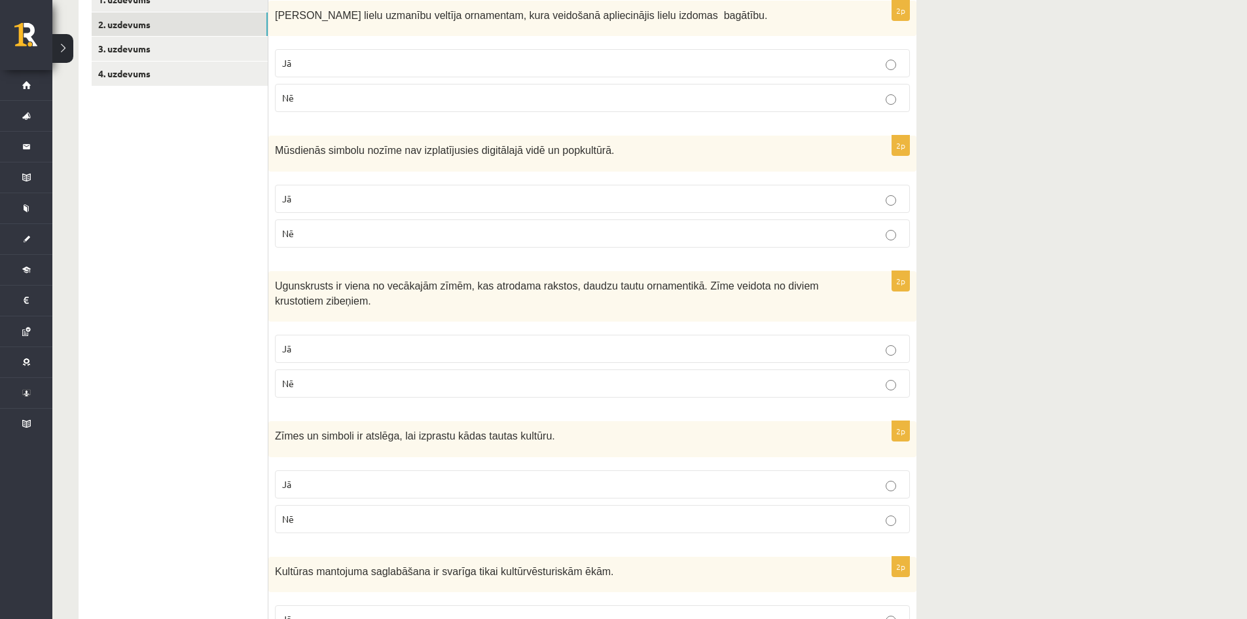
scroll to position [286, 0]
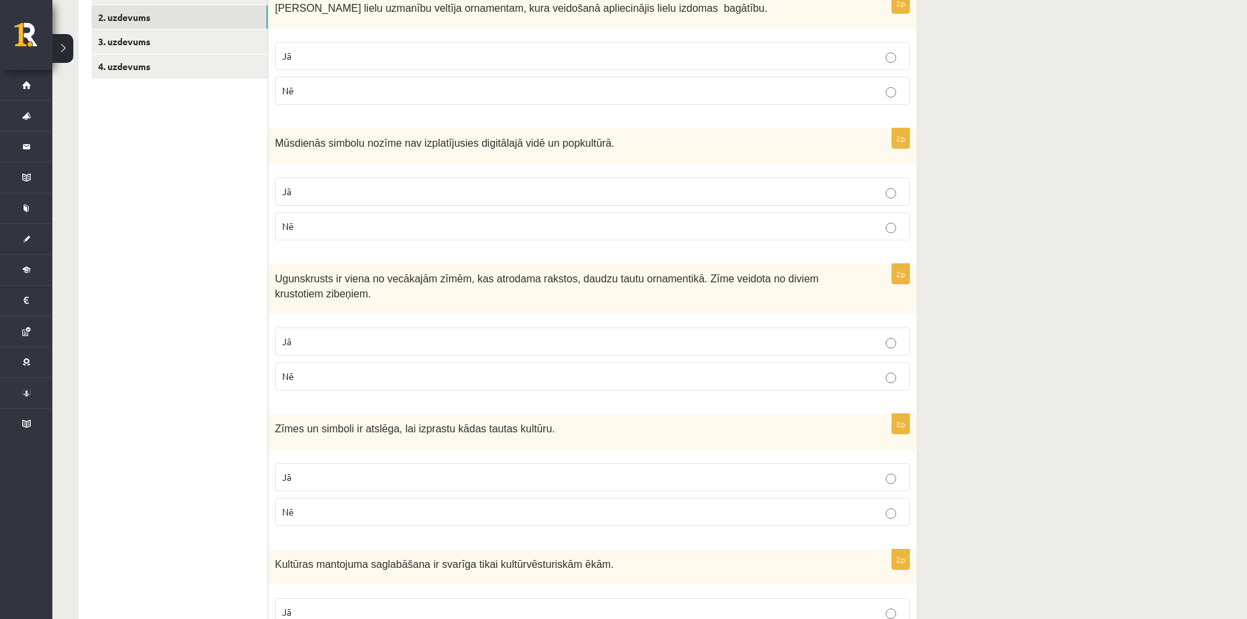
click at [449, 46] on label "Jā" at bounding box center [592, 56] width 635 height 28
click at [394, 233] on p "Nē" at bounding box center [592, 226] width 621 height 14
click at [342, 335] on label "Jā" at bounding box center [592, 341] width 635 height 28
click at [315, 475] on p "Jā" at bounding box center [592, 477] width 621 height 14
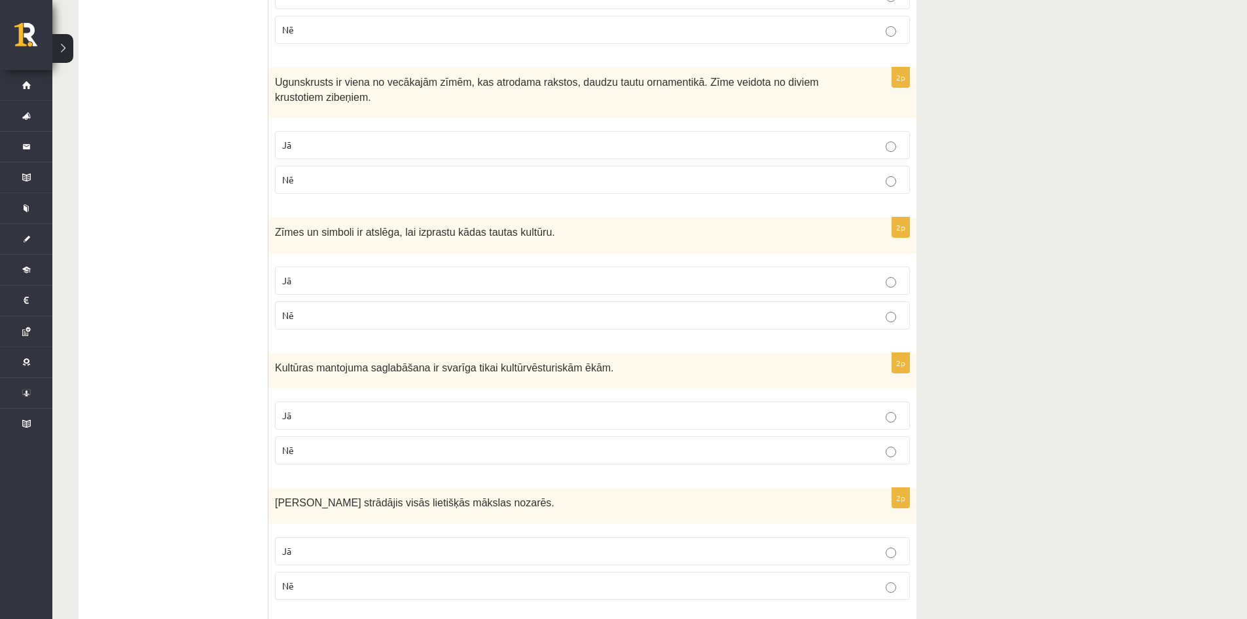
click at [323, 447] on p "Nē" at bounding box center [592, 450] width 621 height 14
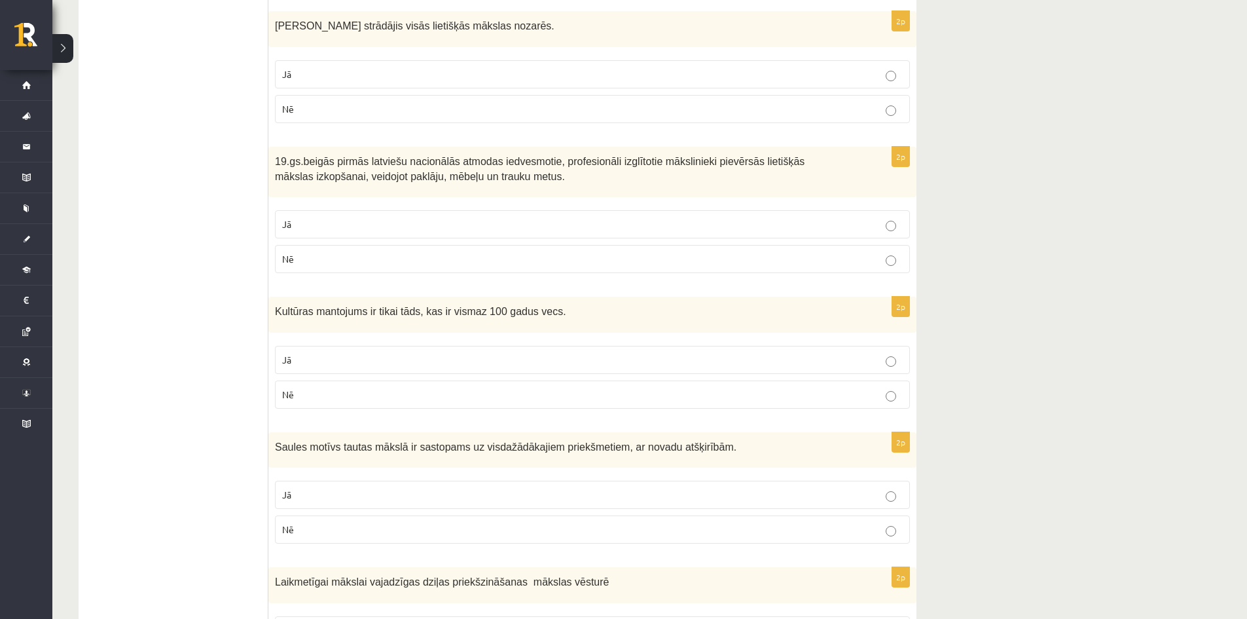
scroll to position [967, 0]
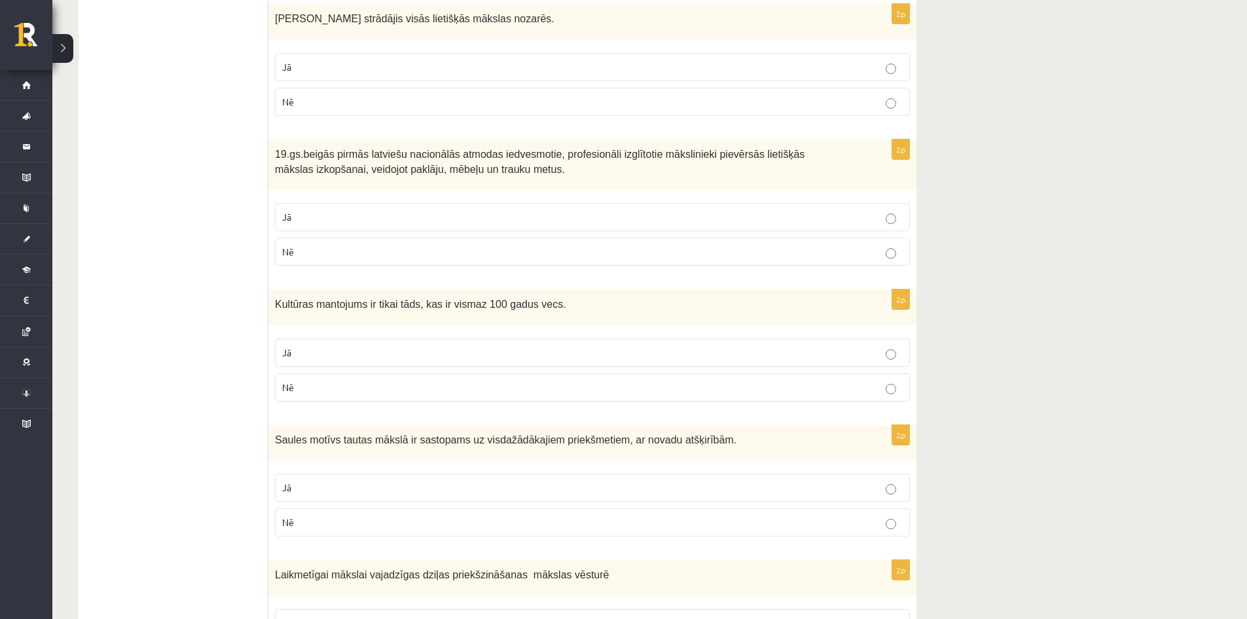
click at [399, 109] on p "Nē" at bounding box center [592, 102] width 621 height 14
click at [333, 213] on p "Jā" at bounding box center [592, 217] width 621 height 14
click at [282, 393] on p "Nē" at bounding box center [592, 387] width 621 height 14
click at [300, 484] on p "Jā" at bounding box center [592, 488] width 621 height 14
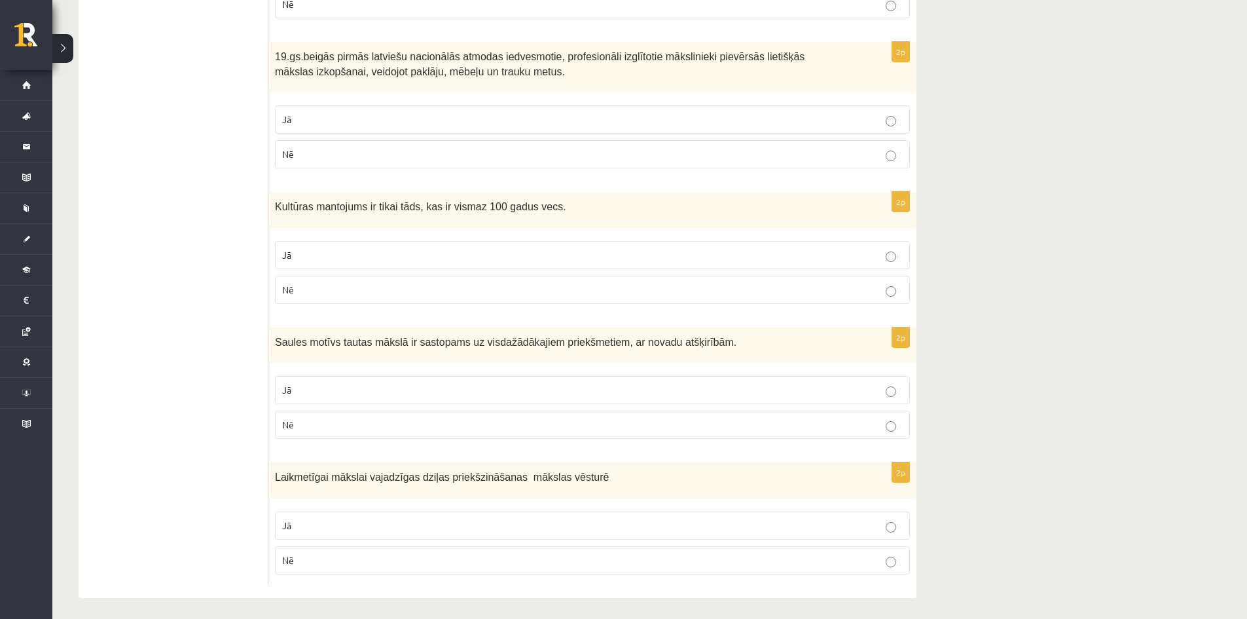
scroll to position [1071, 0]
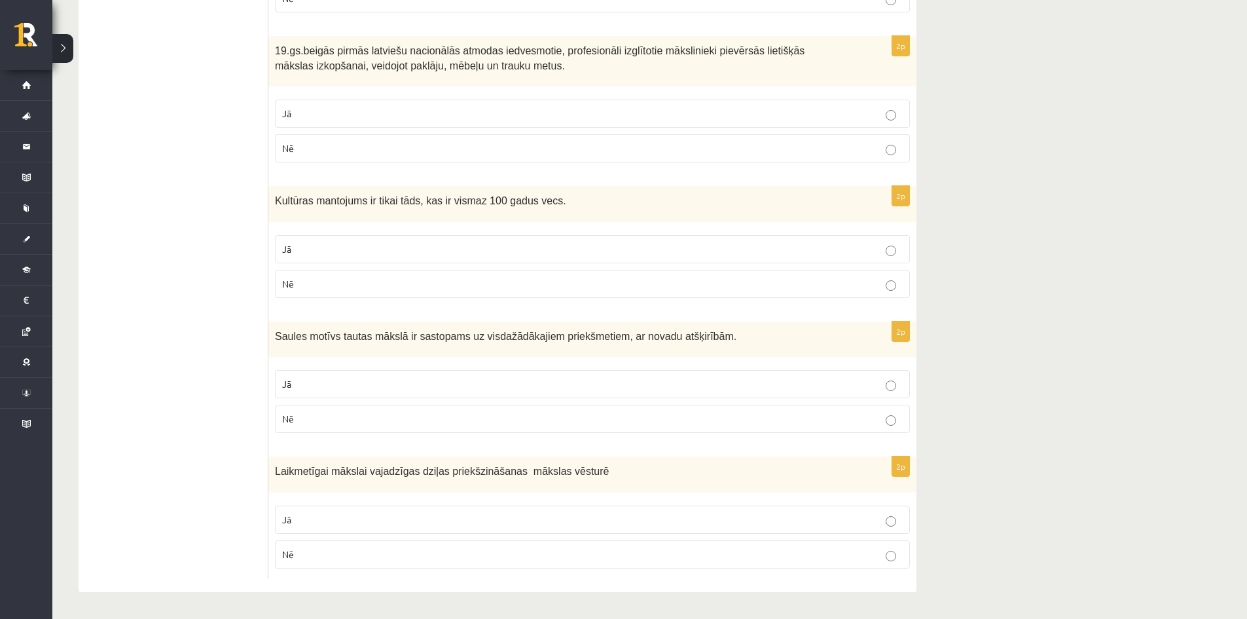
click at [298, 517] on p "Jā" at bounding box center [592, 520] width 621 height 14
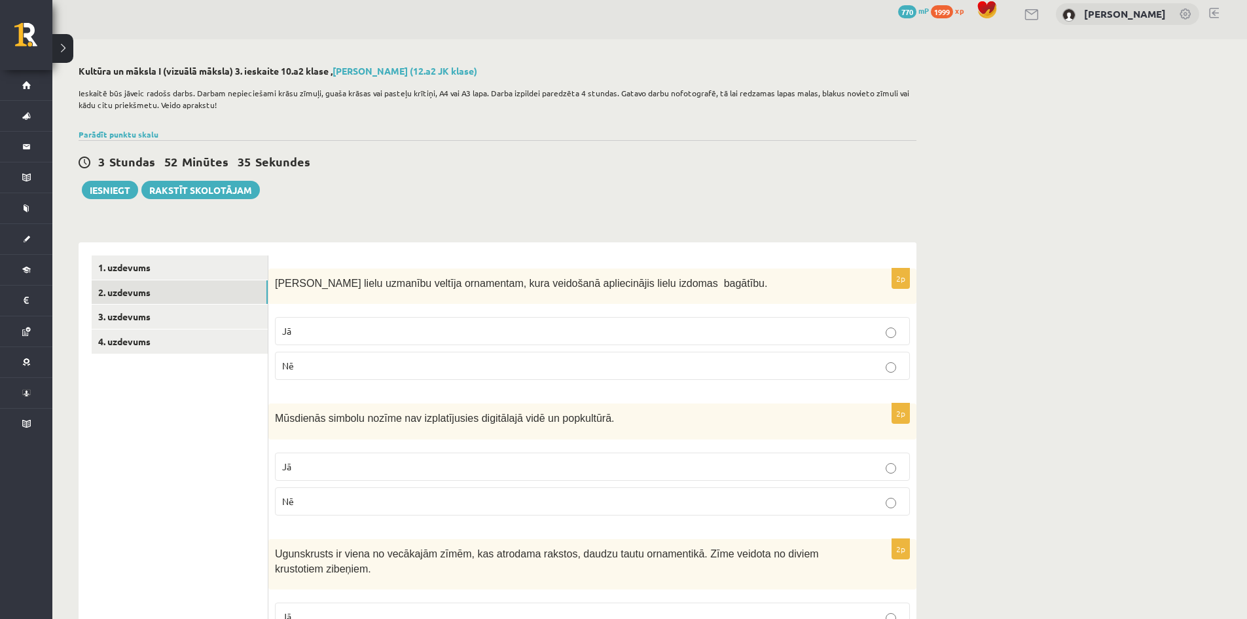
scroll to position [0, 0]
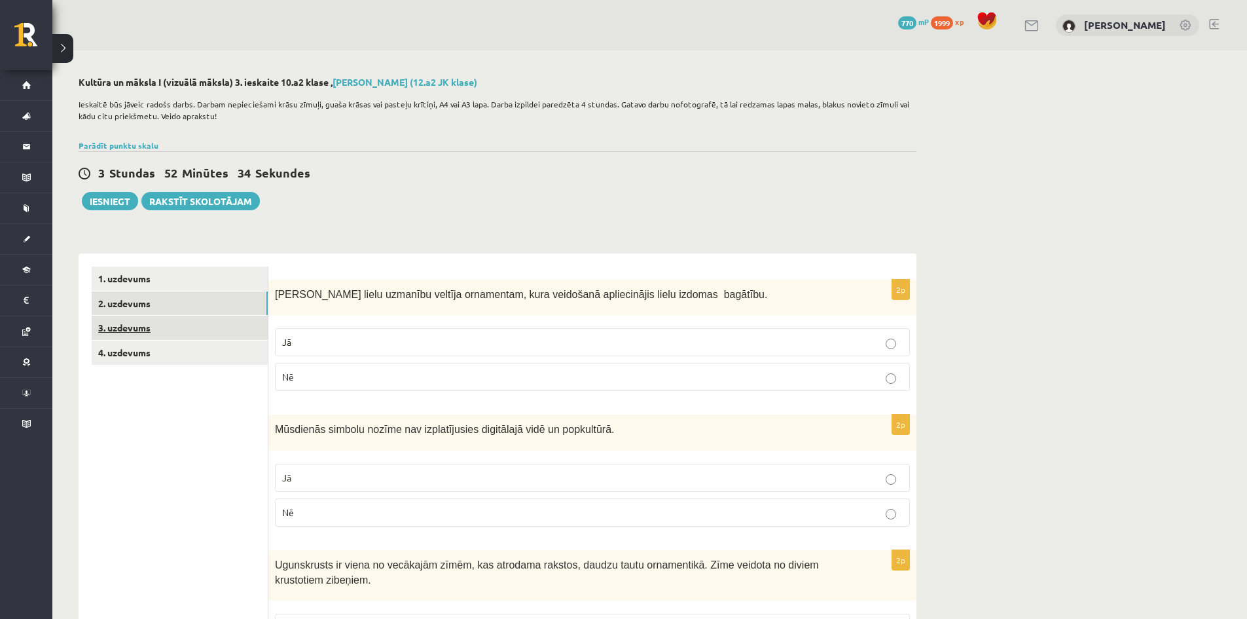
click at [107, 330] on link "3. uzdevums" at bounding box center [180, 328] width 176 height 24
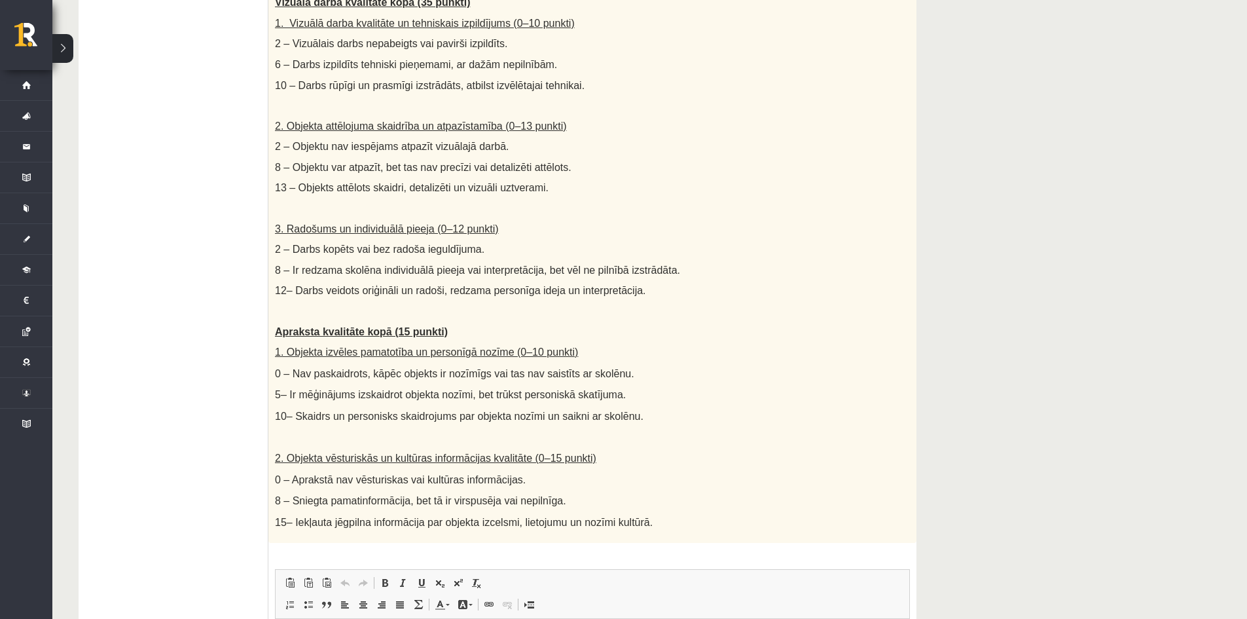
scroll to position [541, 0]
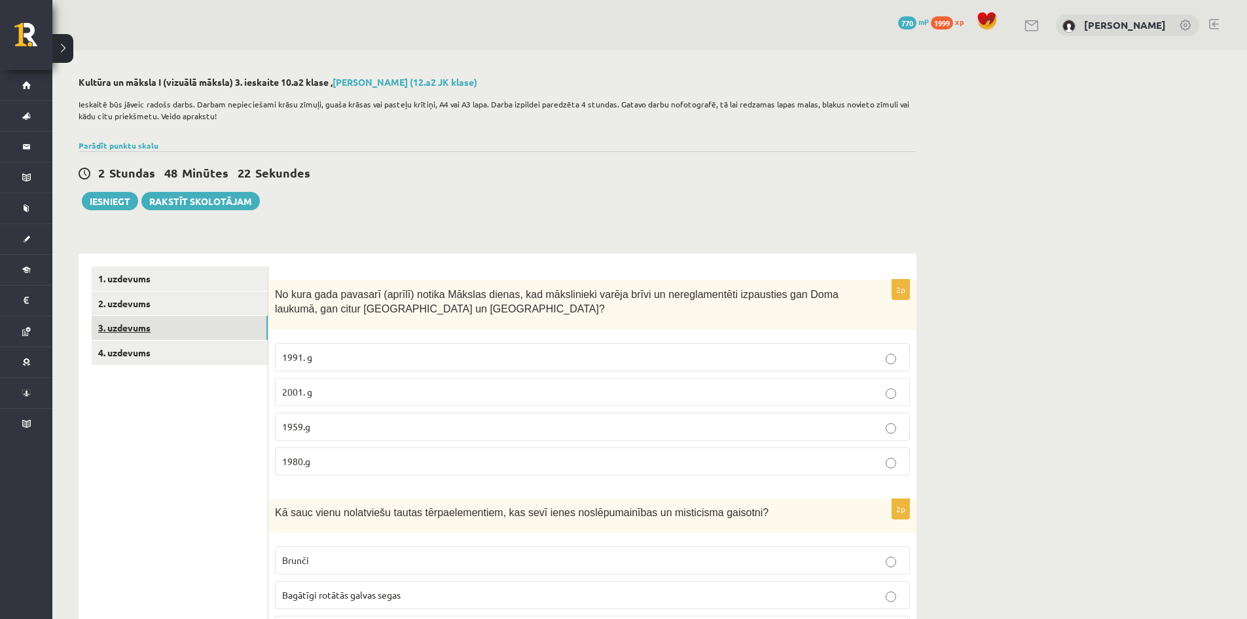
click at [103, 333] on link "3. uzdevums" at bounding box center [180, 328] width 176 height 24
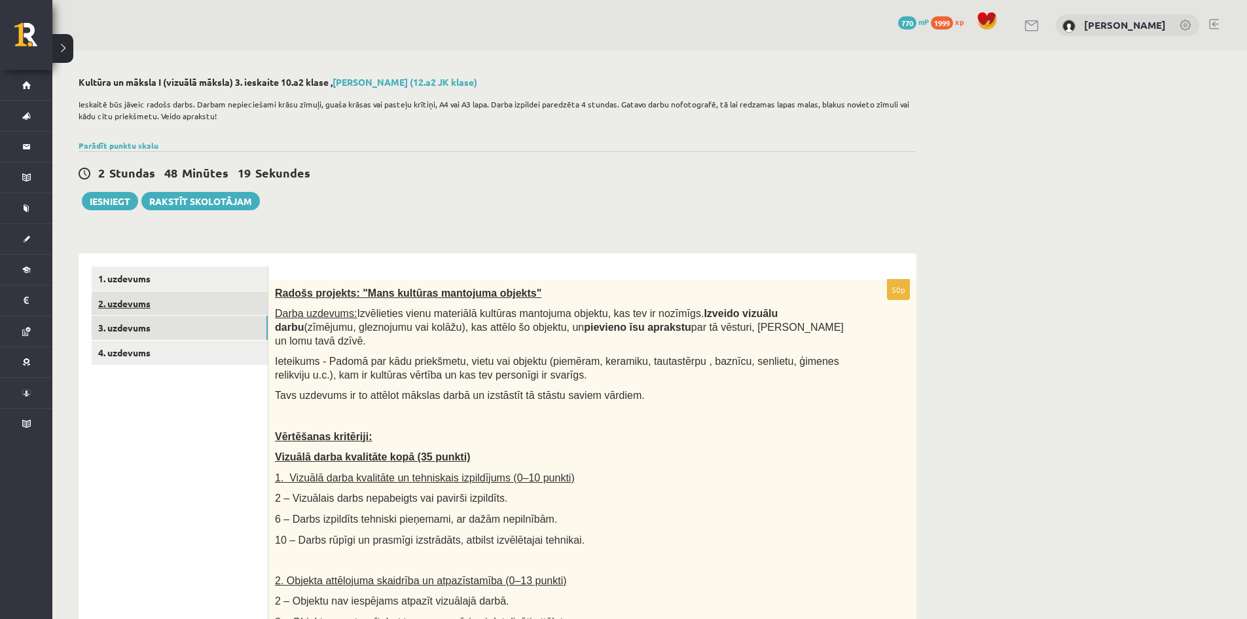
click at [152, 307] on link "2. uzdevums" at bounding box center [180, 303] width 176 height 24
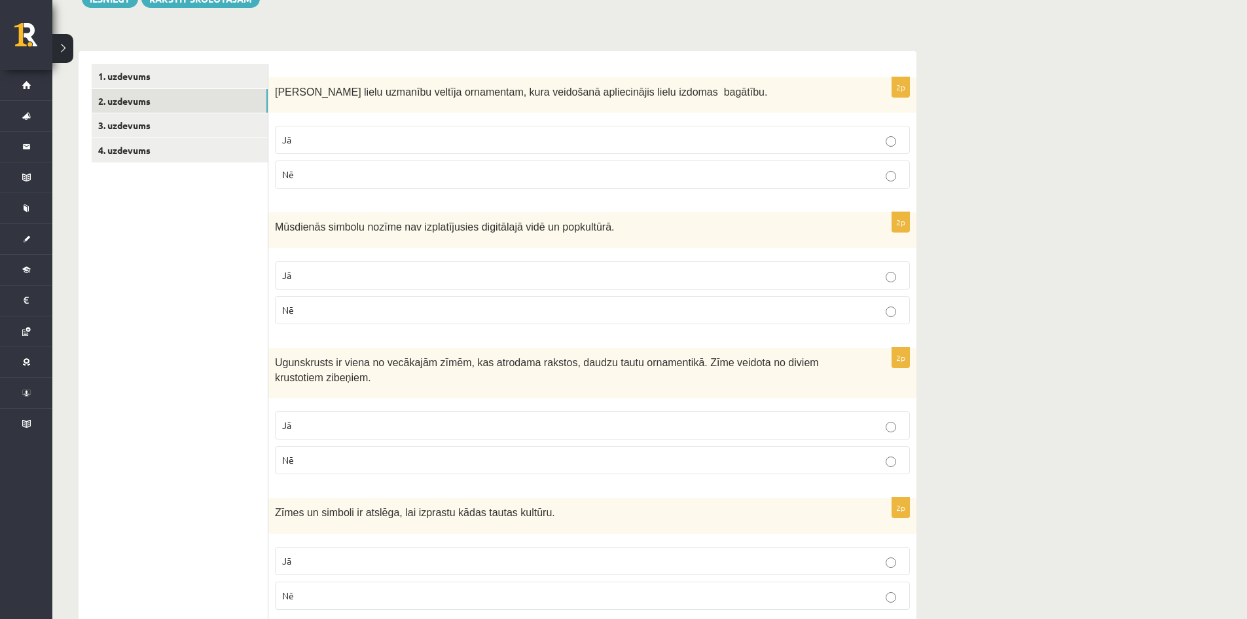
scroll to position [88, 0]
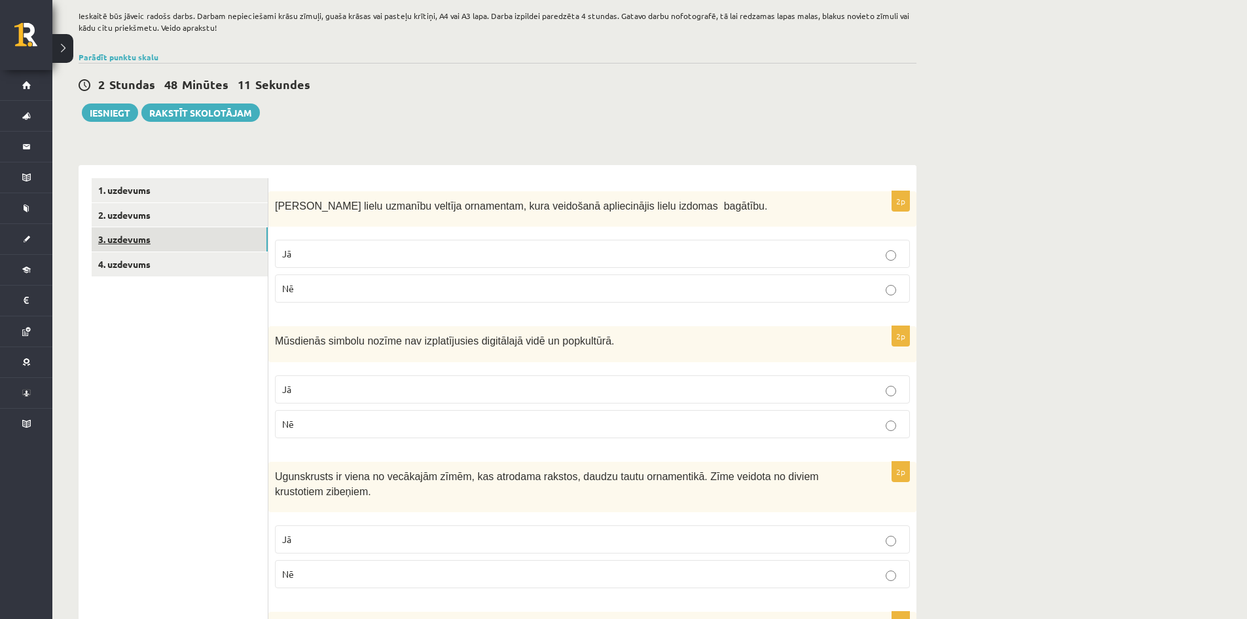
click at [149, 250] on link "3. uzdevums" at bounding box center [180, 239] width 176 height 24
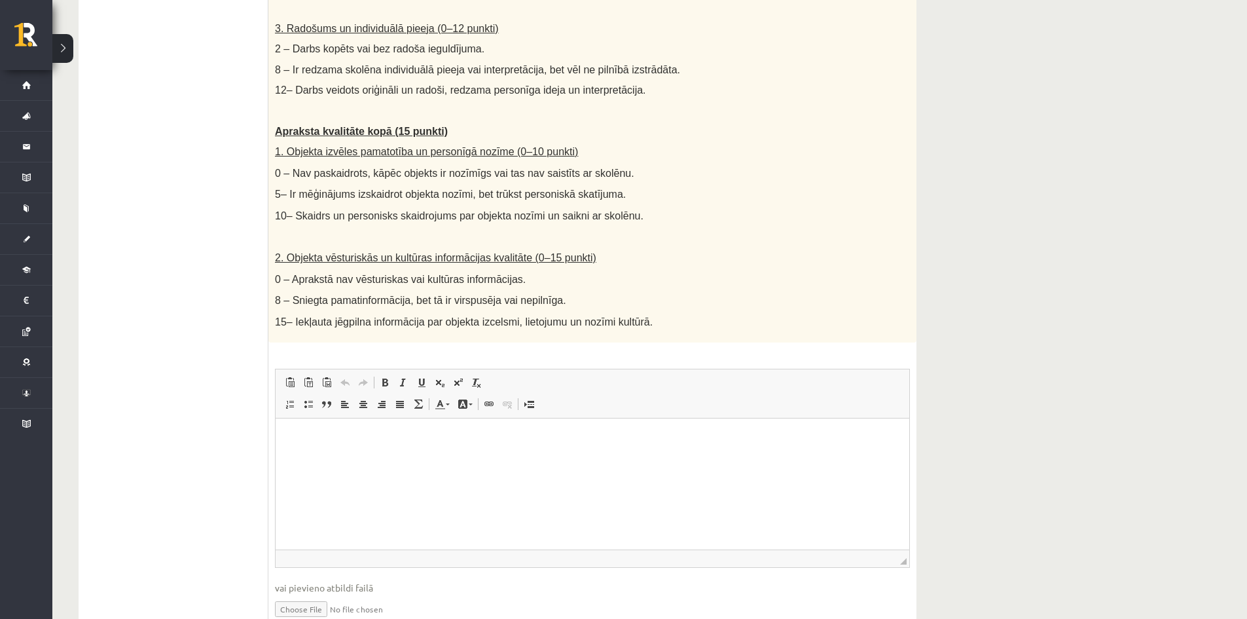
scroll to position [704, 0]
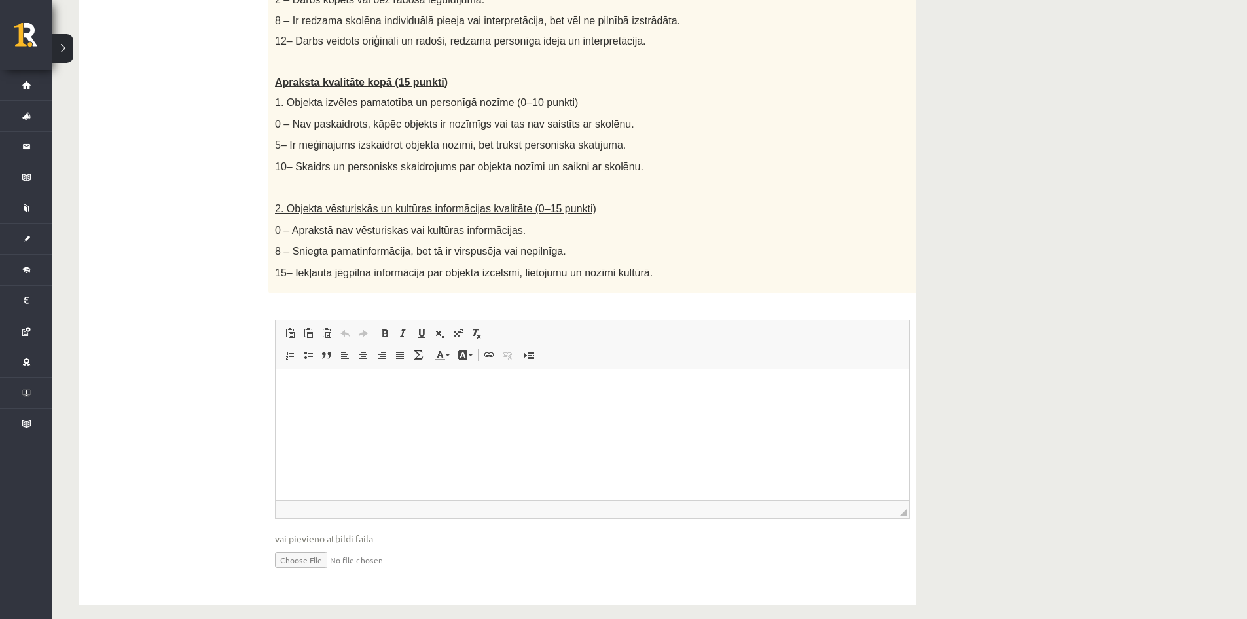
click at [323, 554] on input "file" at bounding box center [592, 558] width 635 height 27
type input "**********"
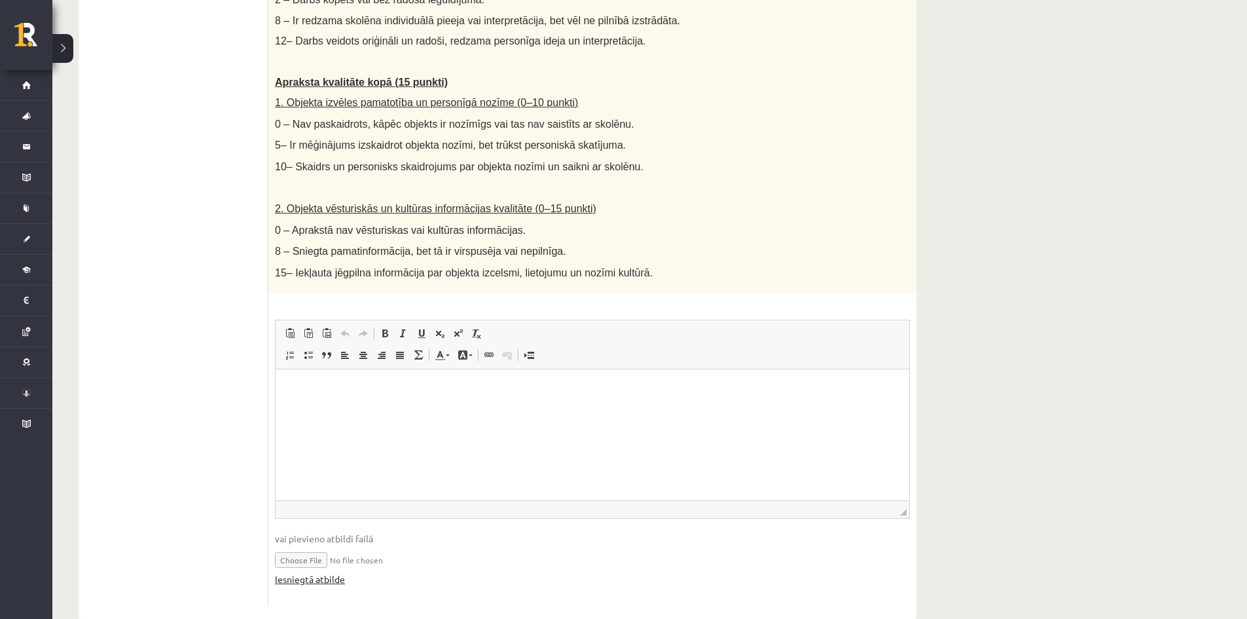
click at [340, 572] on link "Iesniegtā atbilde" at bounding box center [310, 579] width 70 height 14
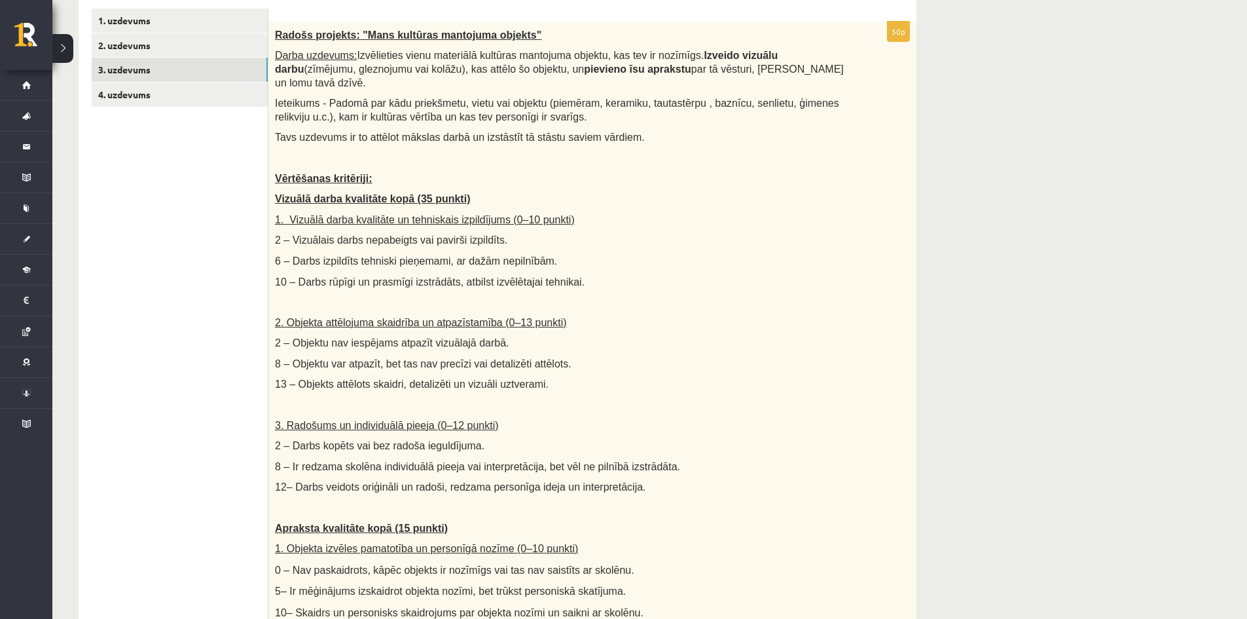
scroll to position [194, 0]
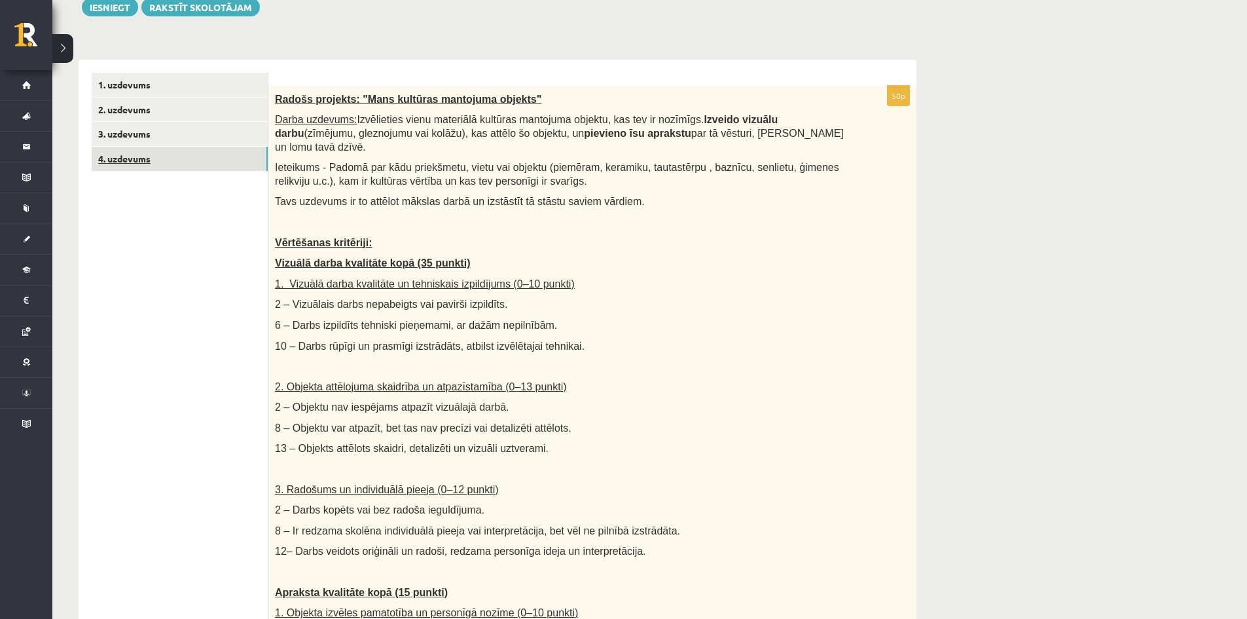
click at [126, 166] on link "4. uzdevums" at bounding box center [180, 159] width 176 height 24
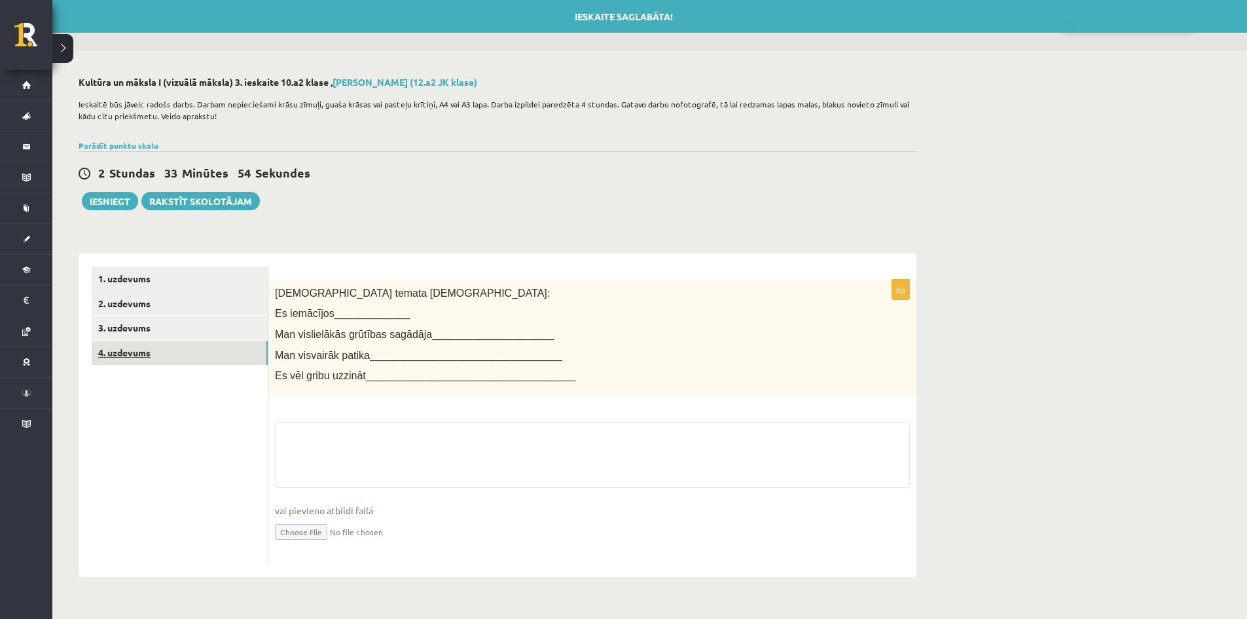
scroll to position [0, 0]
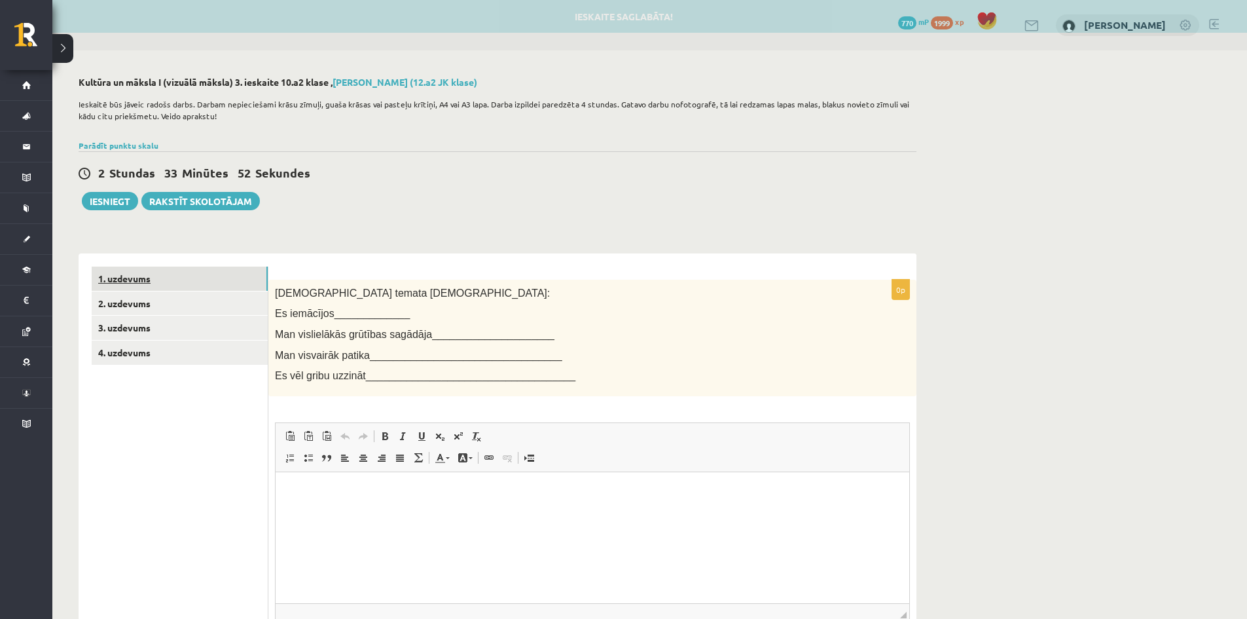
click at [123, 278] on link "1. uzdevums" at bounding box center [180, 279] width 176 height 24
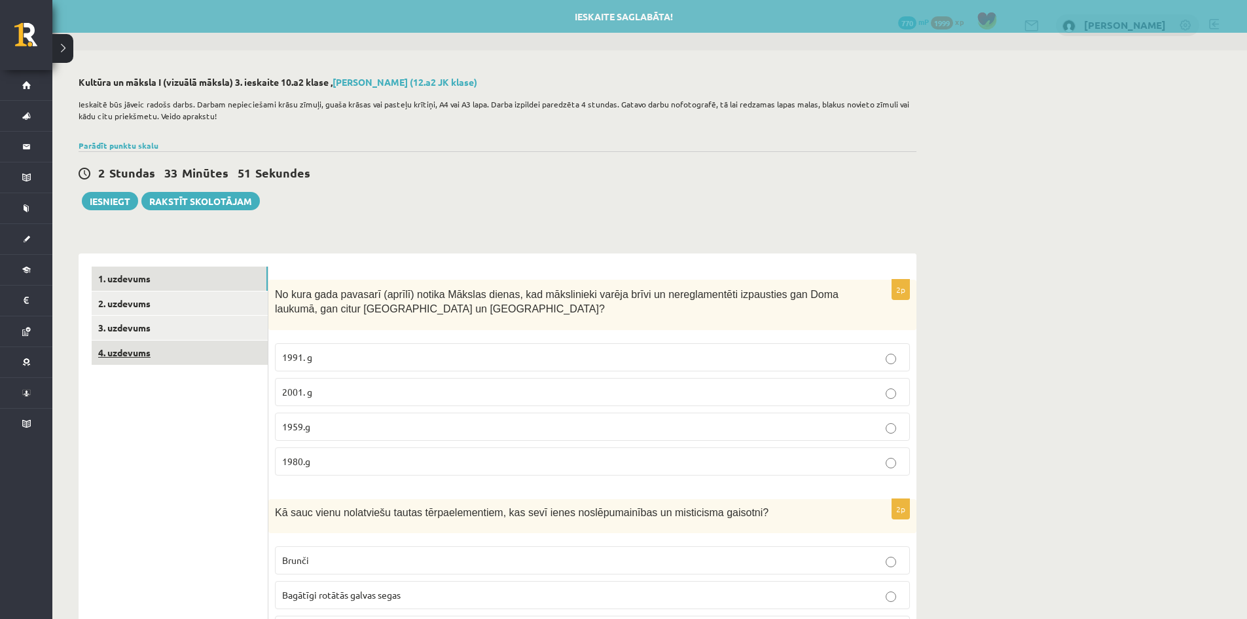
click at [116, 353] on link "4. uzdevums" at bounding box center [180, 353] width 176 height 24
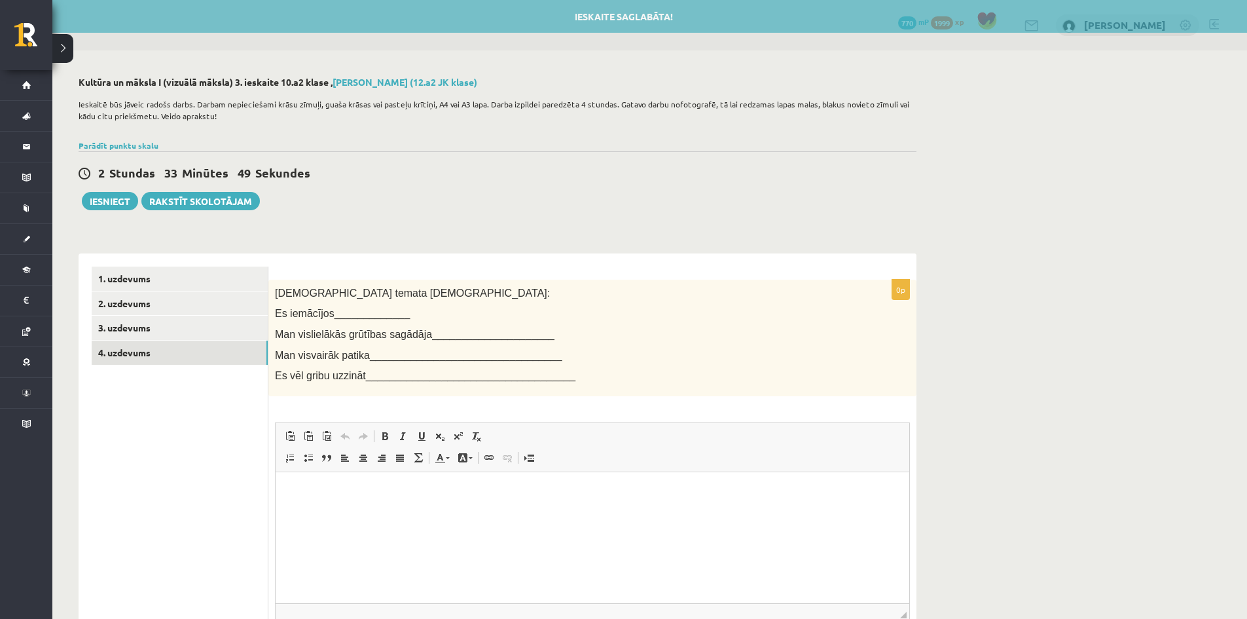
click at [318, 482] on html at bounding box center [593, 491] width 634 height 40
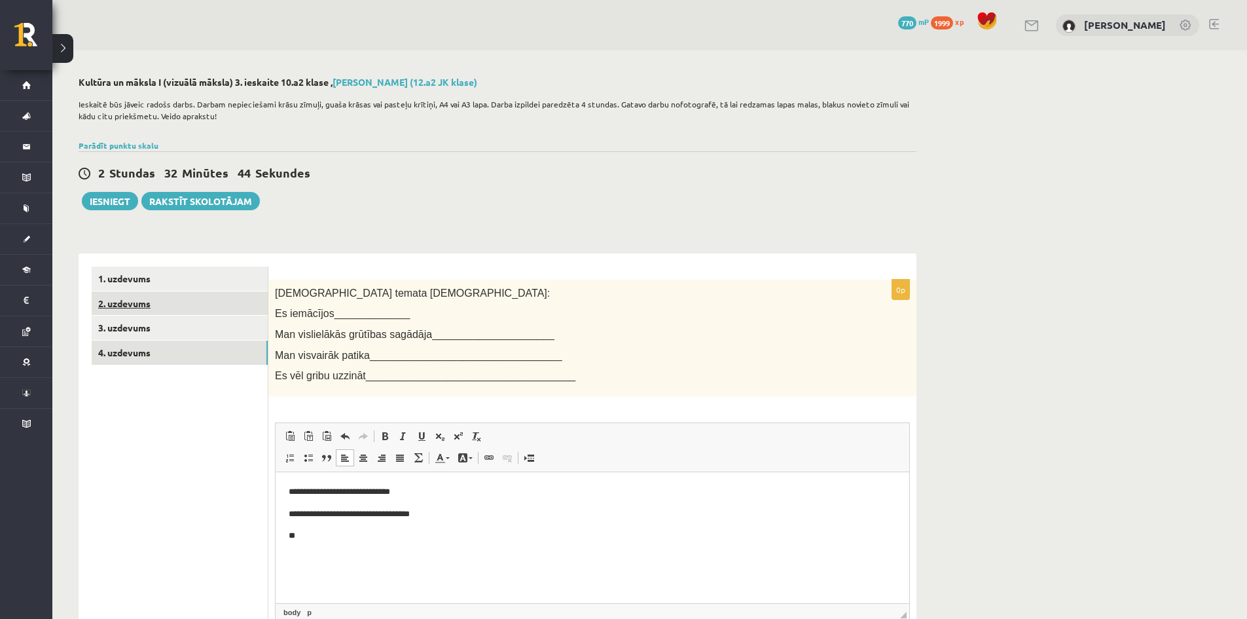
click at [108, 304] on link "2. uzdevums" at bounding box center [180, 303] width 176 height 24
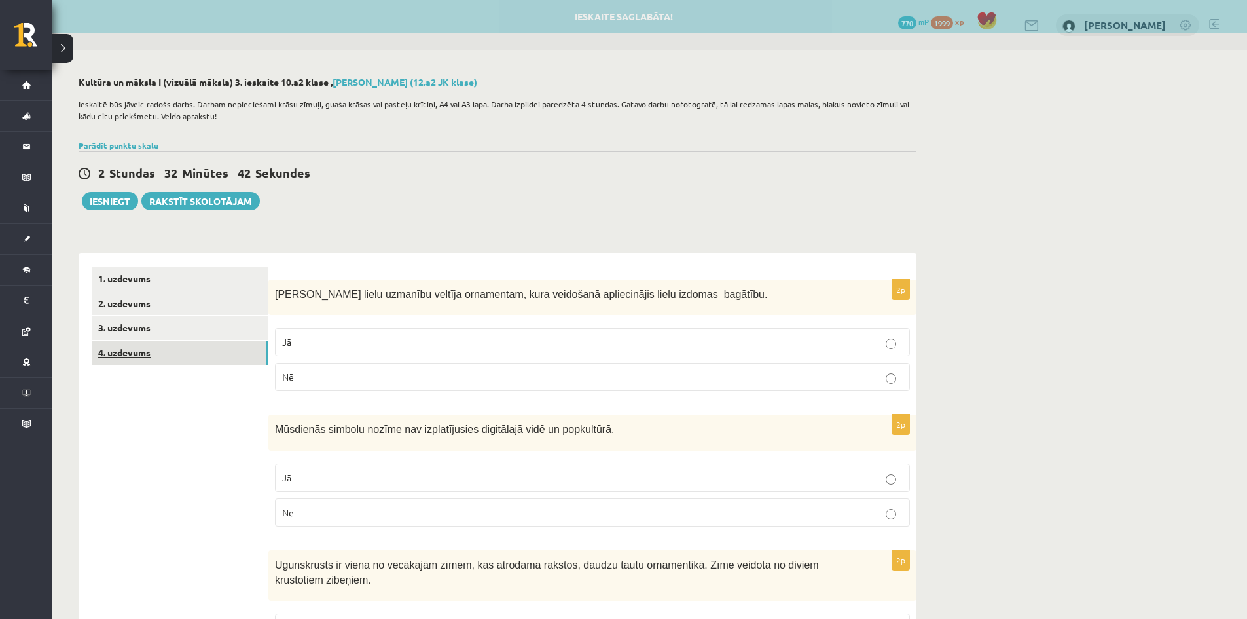
click at [120, 354] on link "4. uzdevums" at bounding box center [180, 353] width 176 height 24
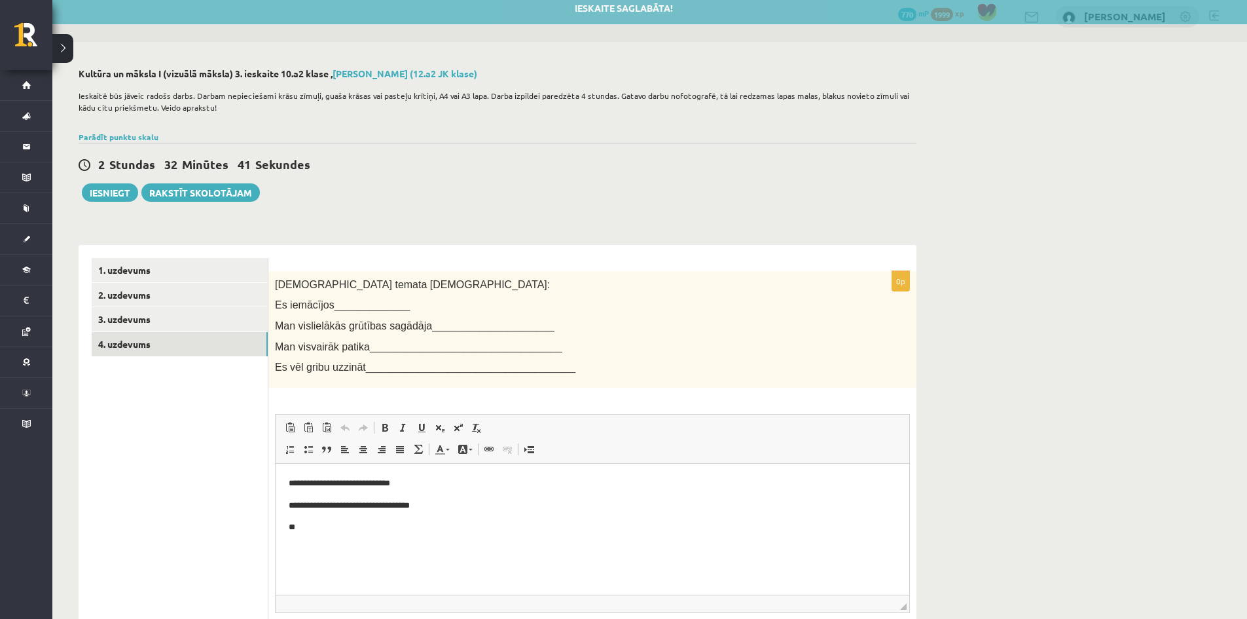
scroll to position [65, 0]
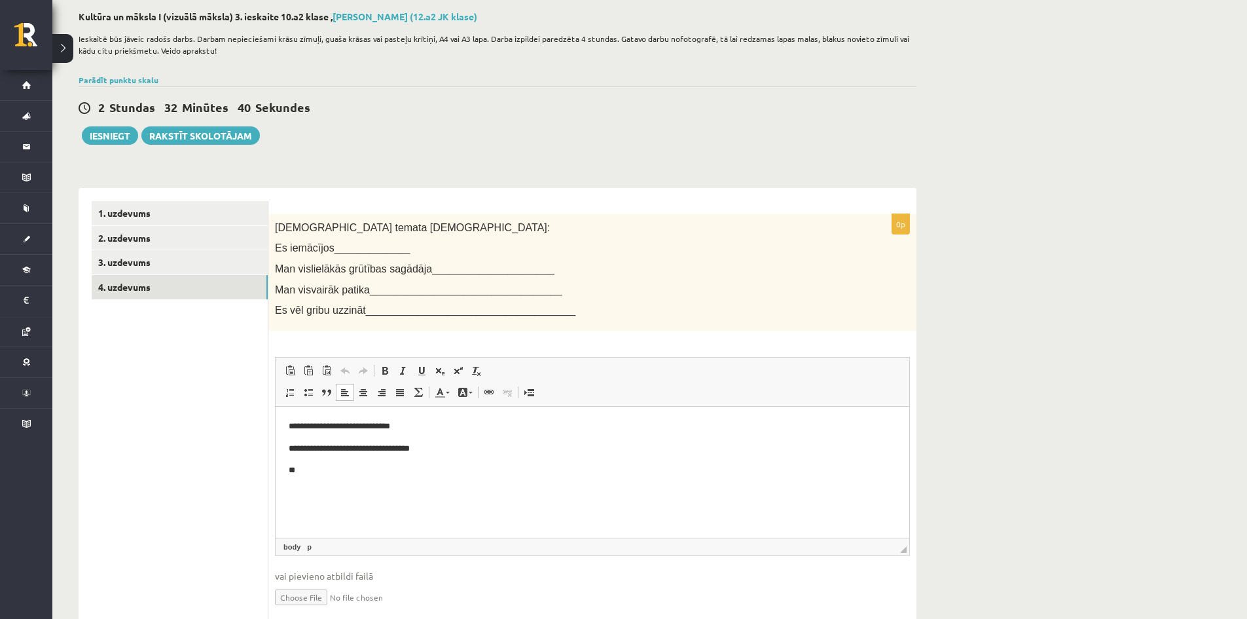
click at [309, 467] on p "**" at bounding box center [593, 470] width 608 height 14
click at [363, 492] on p "**********" at bounding box center [593, 492] width 608 height 14
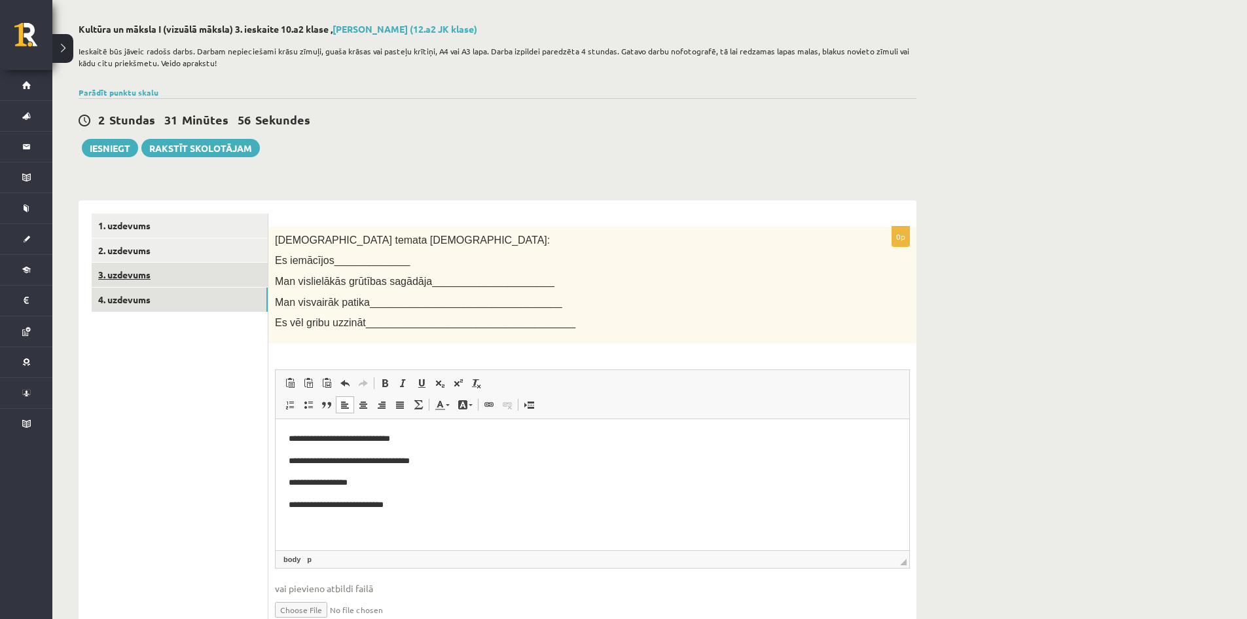
scroll to position [117, 0]
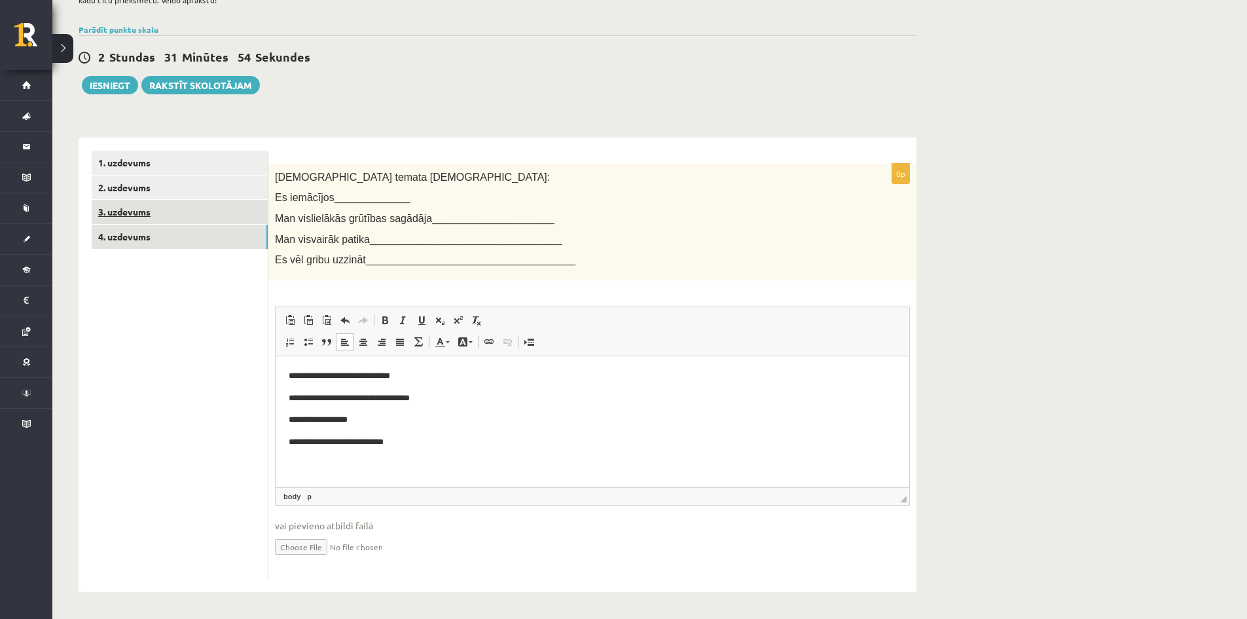
click at [126, 215] on link "3. uzdevums" at bounding box center [180, 212] width 176 height 24
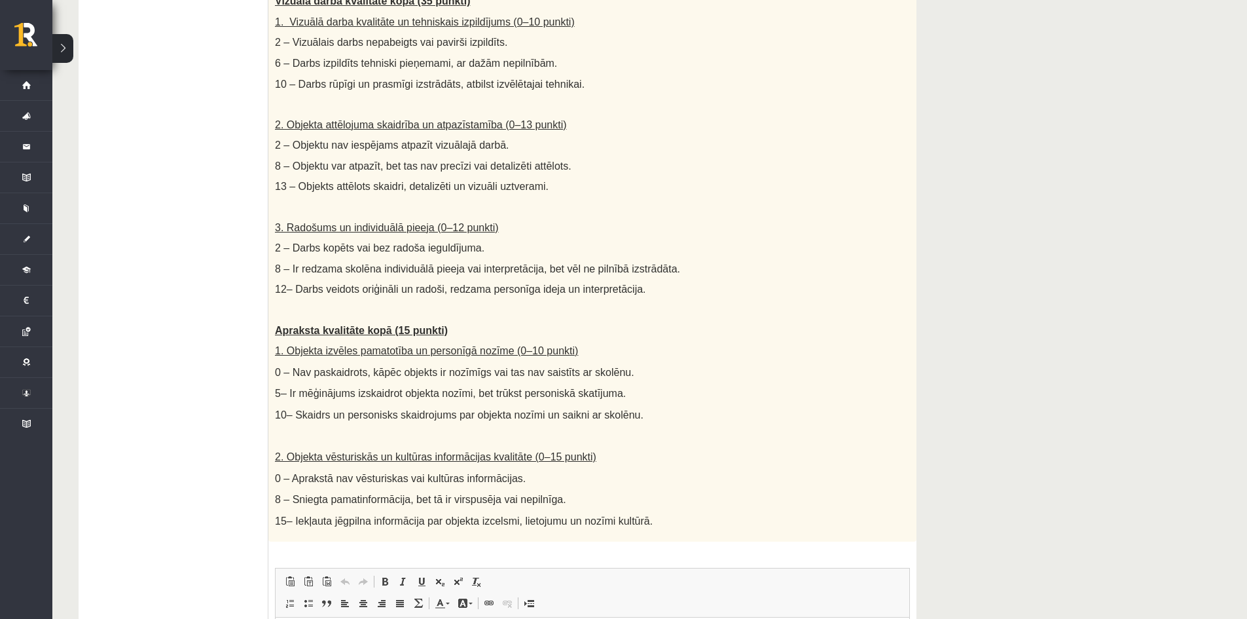
scroll to position [718, 0]
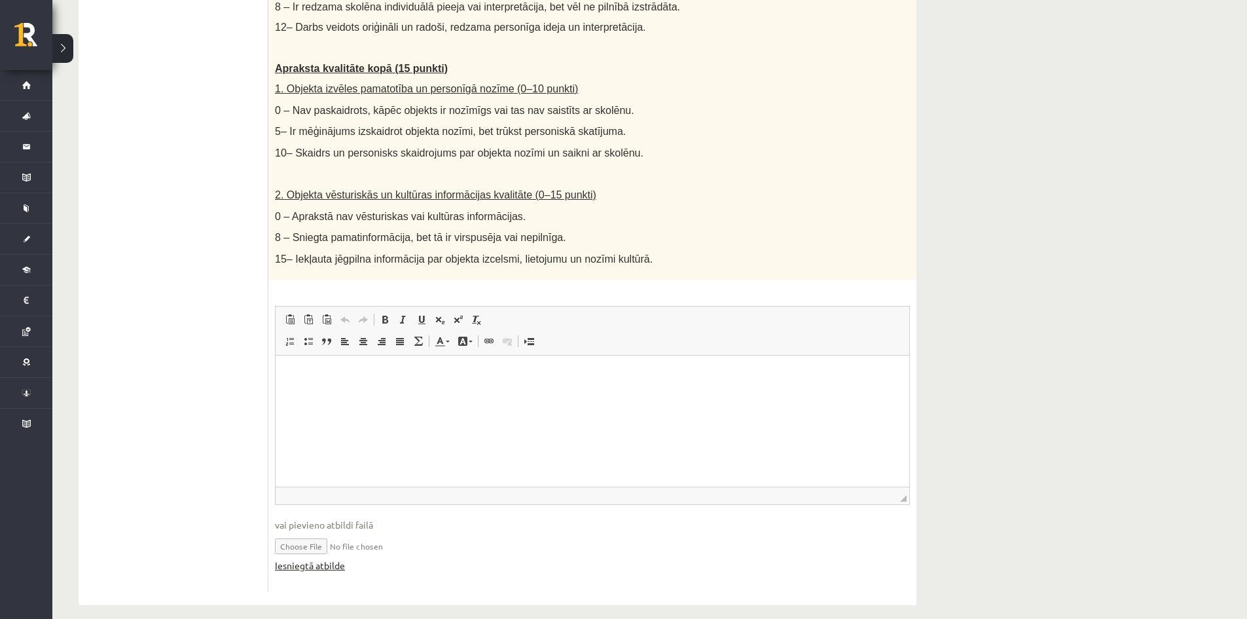
click at [322, 559] on link "Iesniegtā atbilde" at bounding box center [310, 566] width 70 height 14
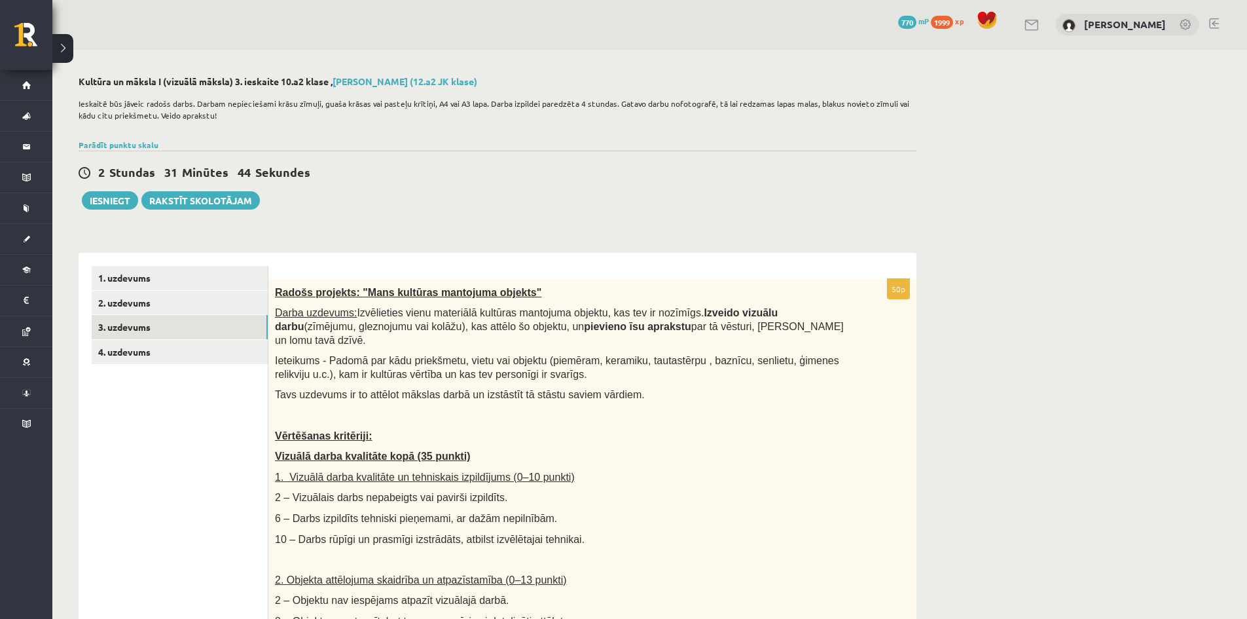
scroll to position [0, 0]
click at [138, 282] on link "1. uzdevums" at bounding box center [180, 279] width 176 height 24
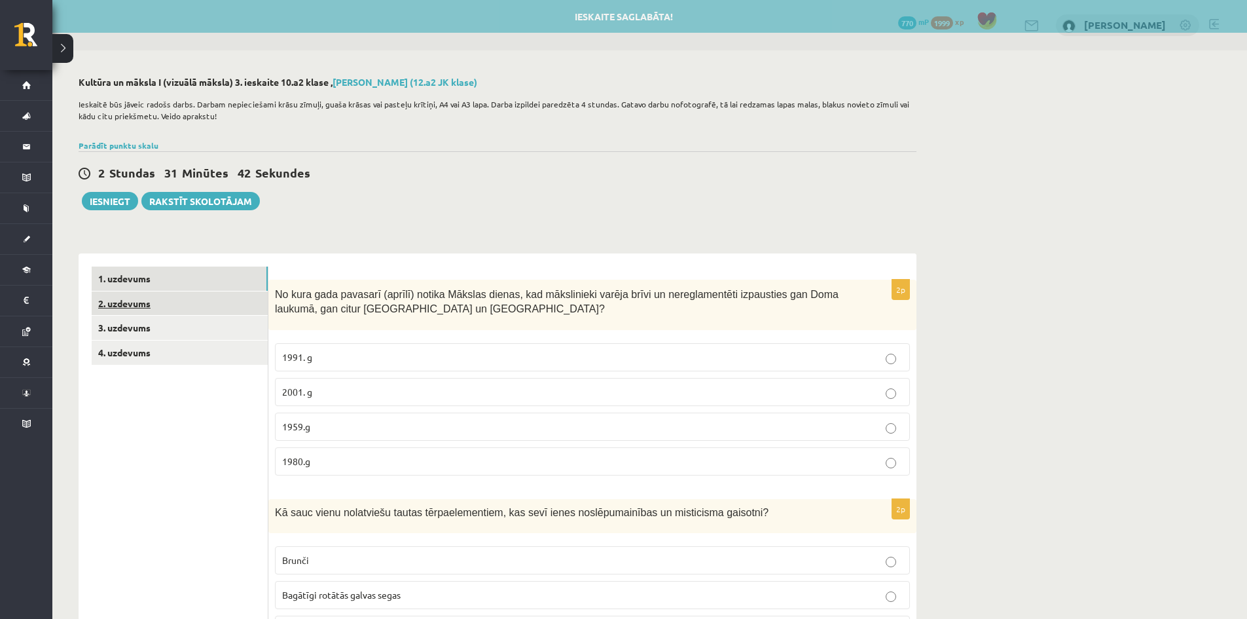
click at [131, 310] on link "2. uzdevums" at bounding box center [180, 303] width 176 height 24
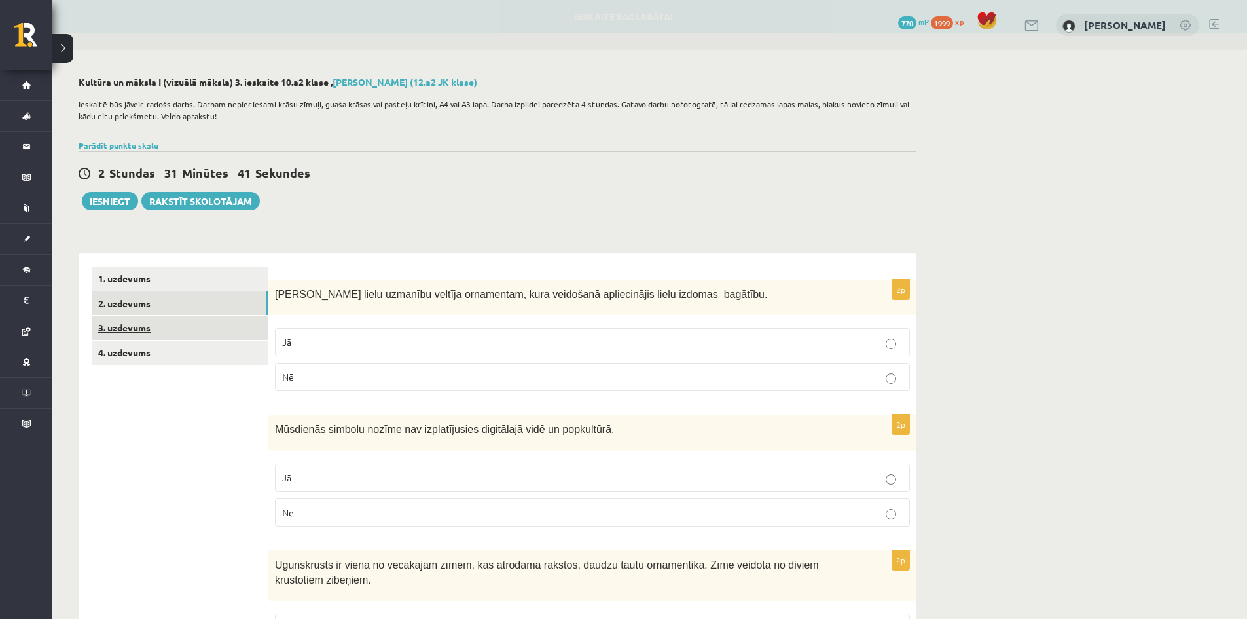
click at [126, 327] on link "3. uzdevums" at bounding box center [180, 328] width 176 height 24
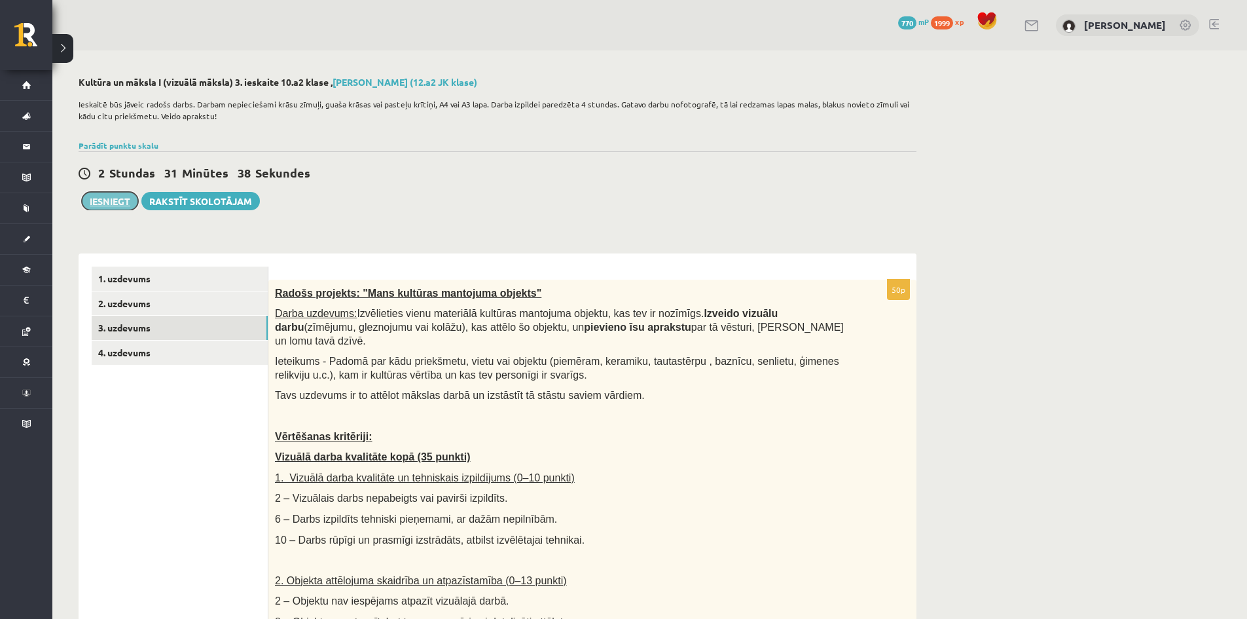
click at [103, 206] on button "Iesniegt" at bounding box center [110, 201] width 56 height 18
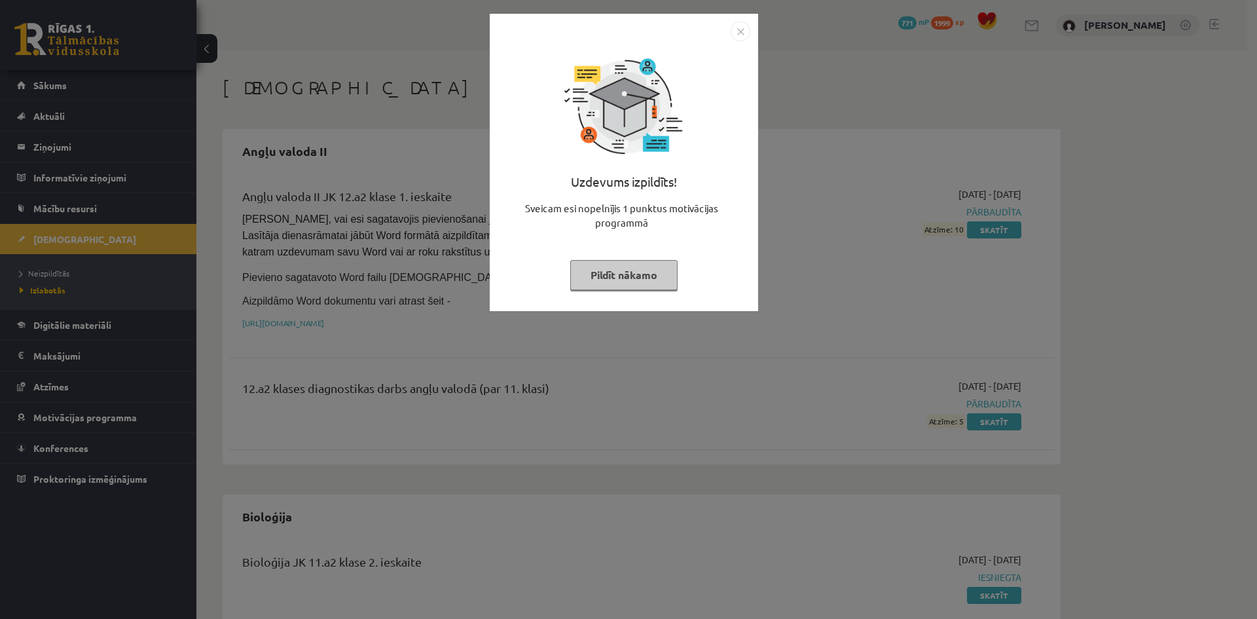
click at [595, 268] on button "Pildīt nākamo" at bounding box center [623, 275] width 107 height 30
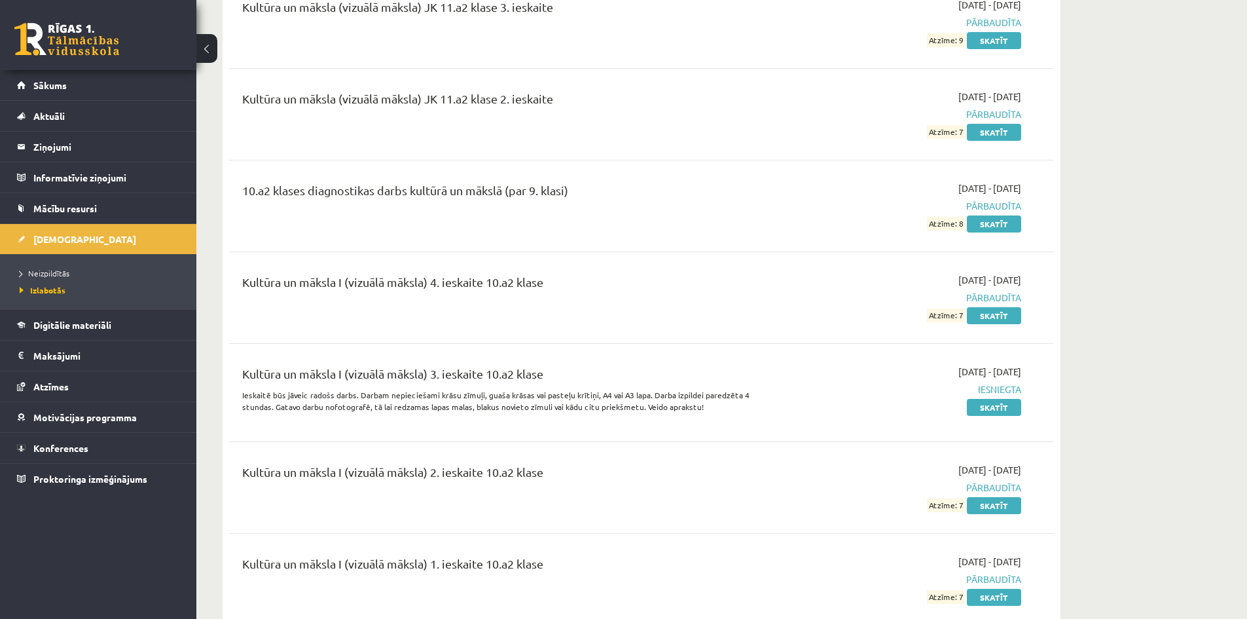
scroll to position [1703, 0]
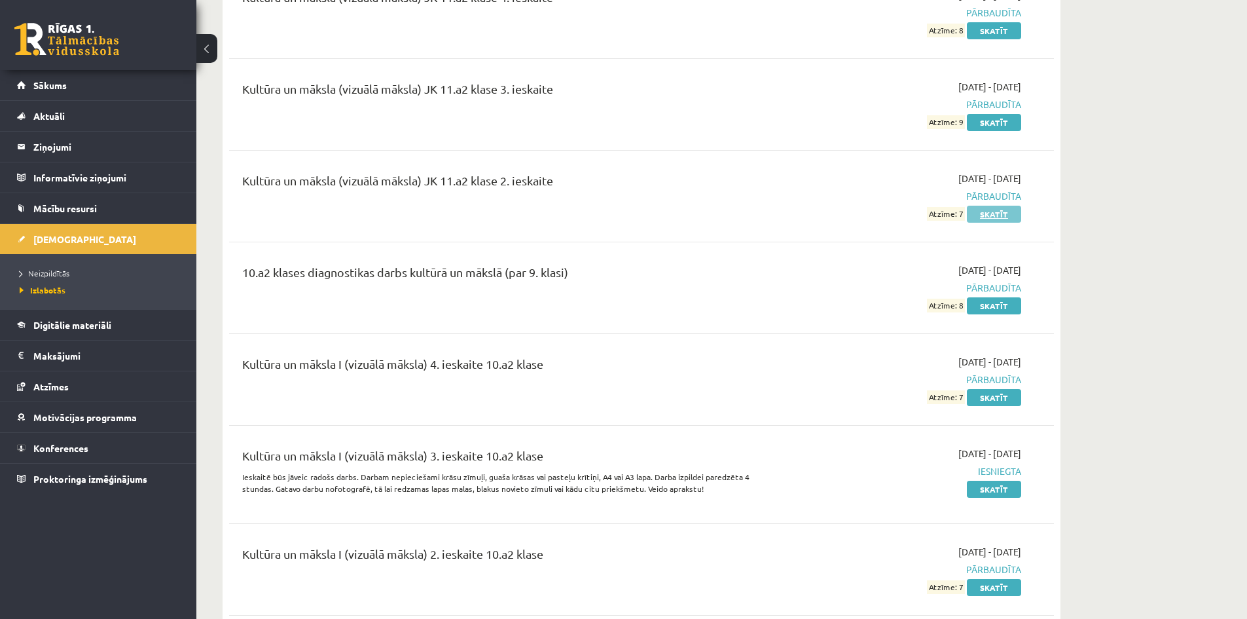
click at [978, 212] on link "Skatīt" at bounding box center [994, 214] width 54 height 17
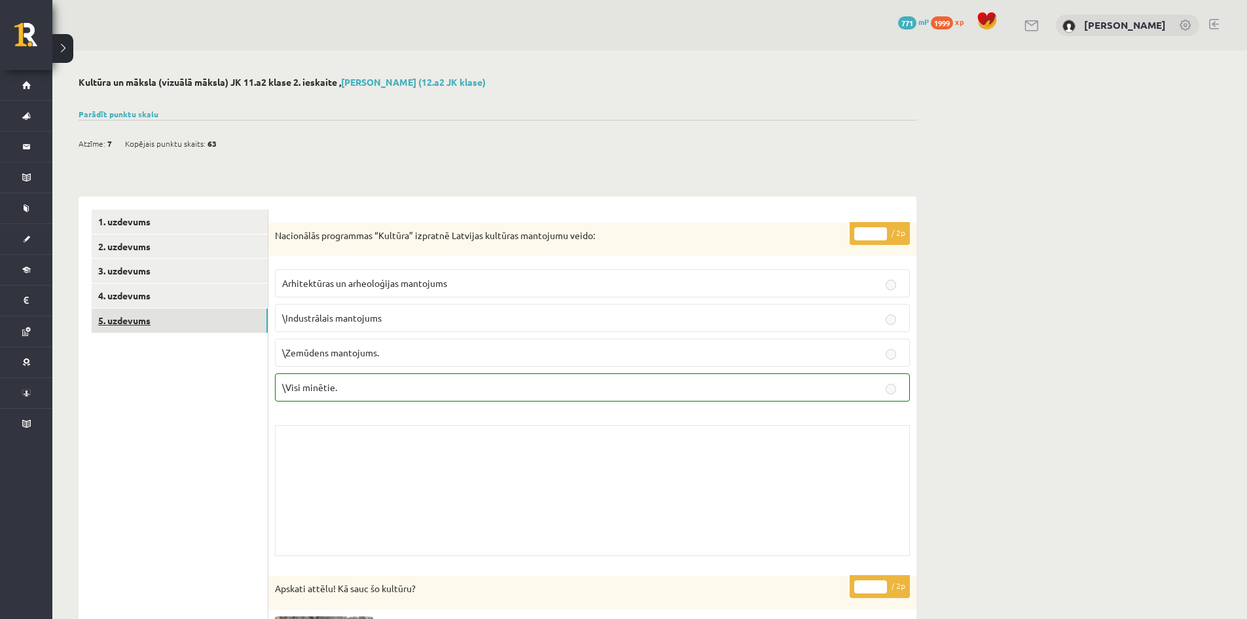
click at [127, 319] on link "5. uzdevums" at bounding box center [180, 320] width 176 height 24
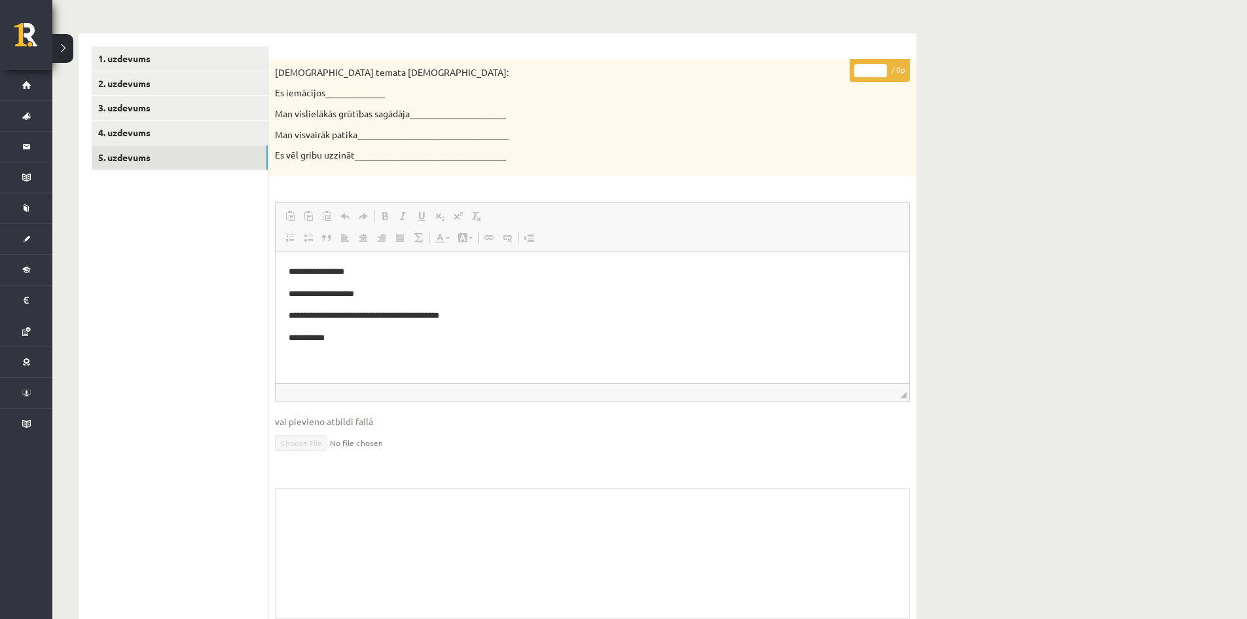
scroll to position [13, 0]
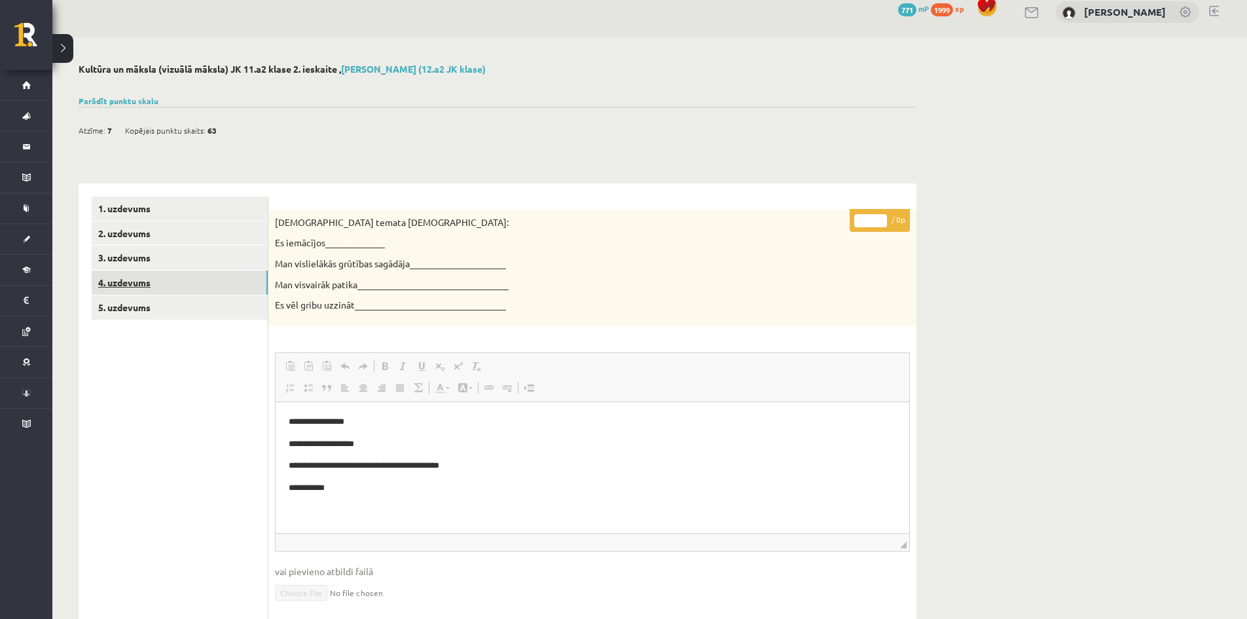
click at [137, 294] on link "4. uzdevums" at bounding box center [180, 282] width 176 height 24
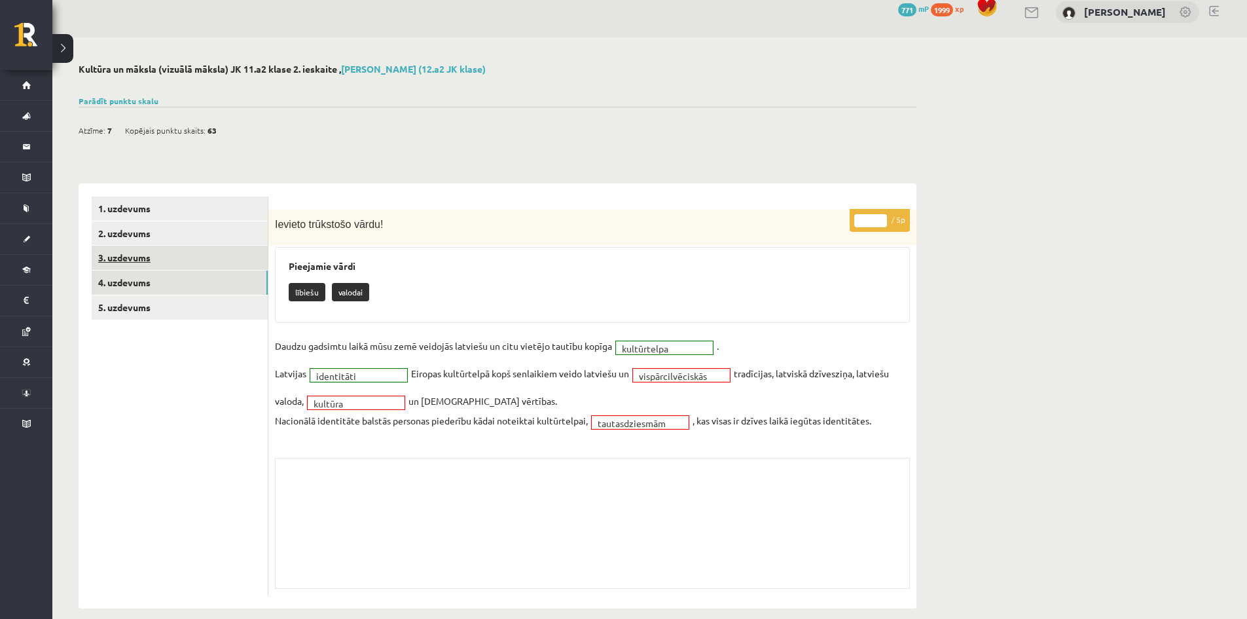
click at [107, 253] on link "3. uzdevums" at bounding box center [180, 258] width 176 height 24
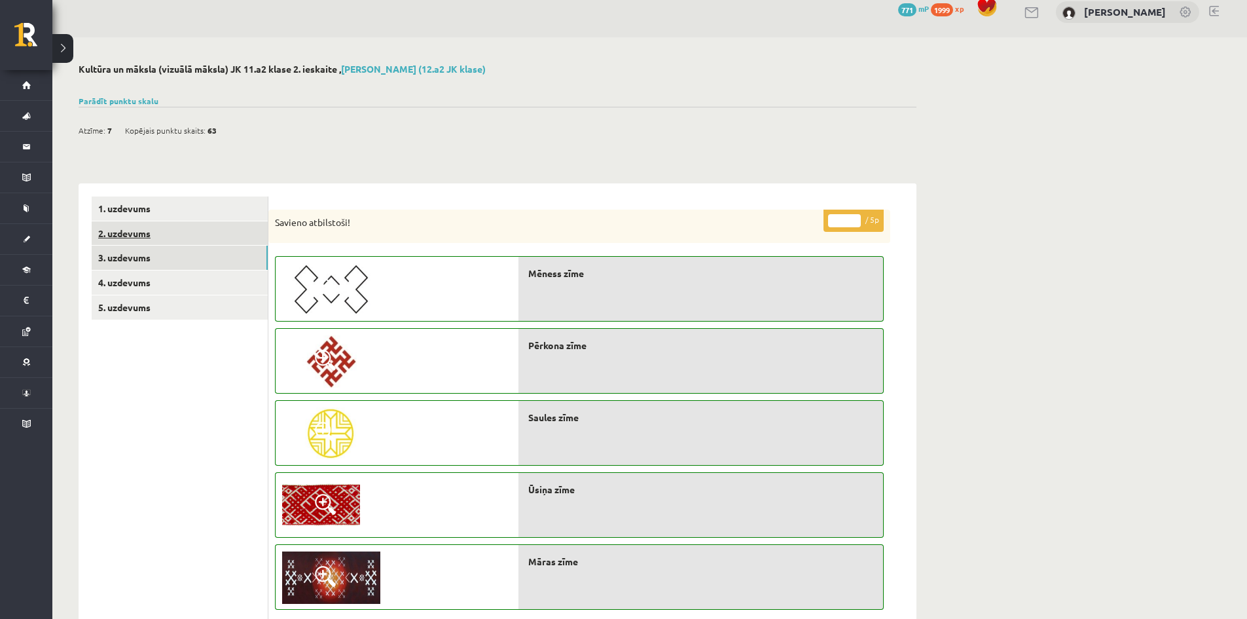
click at [113, 225] on link "2. uzdevums" at bounding box center [180, 233] width 176 height 24
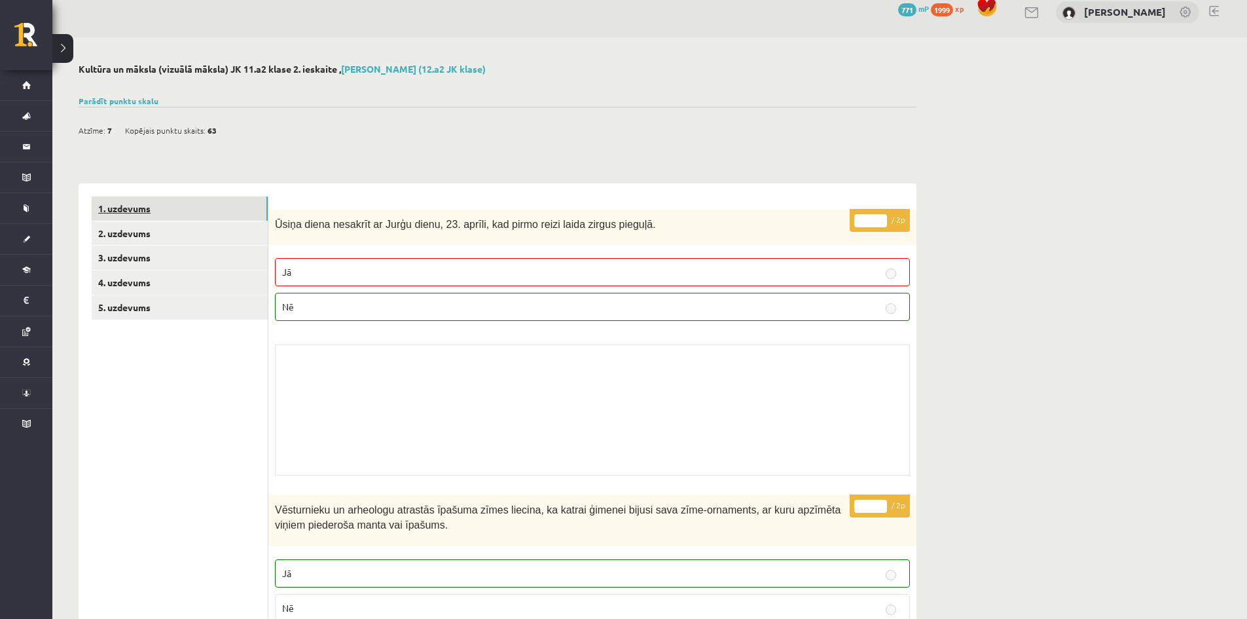
click at [118, 219] on link "1. uzdevums" at bounding box center [180, 208] width 176 height 24
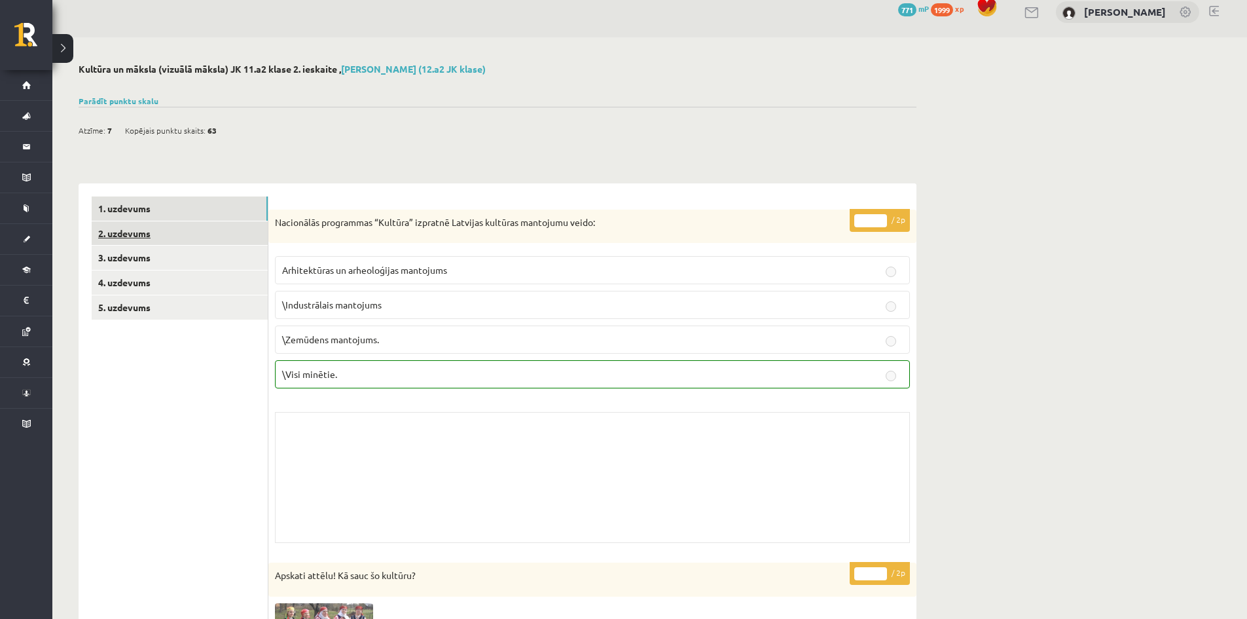
click at [143, 226] on link "2. uzdevums" at bounding box center [180, 233] width 176 height 24
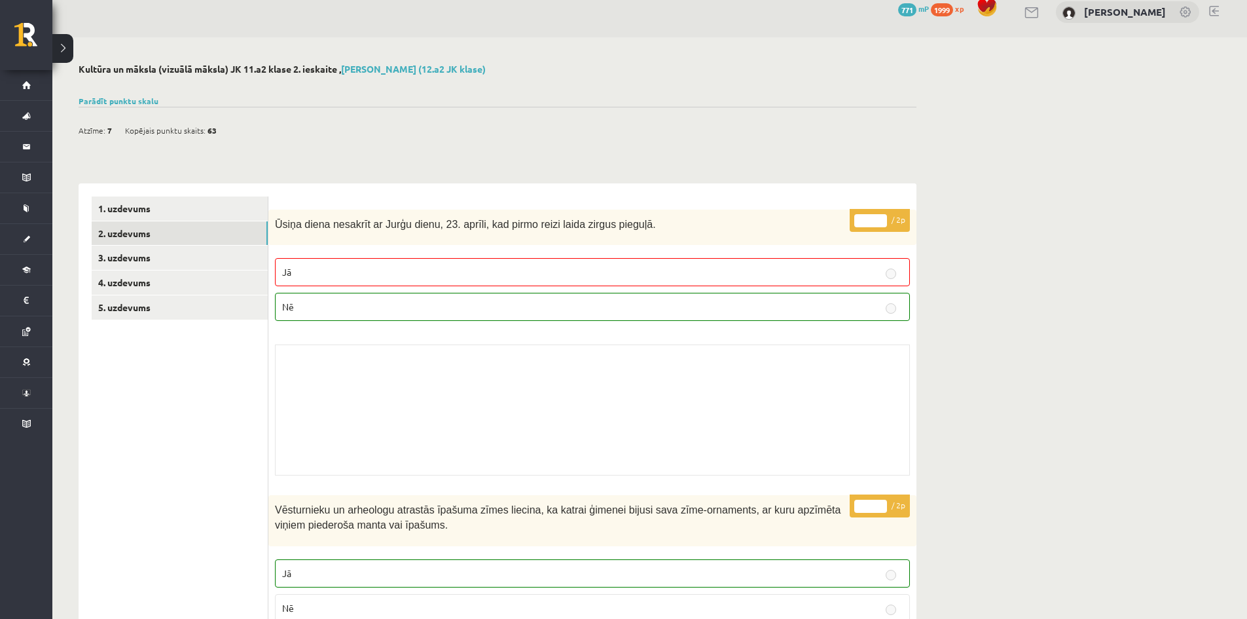
scroll to position [0, 0]
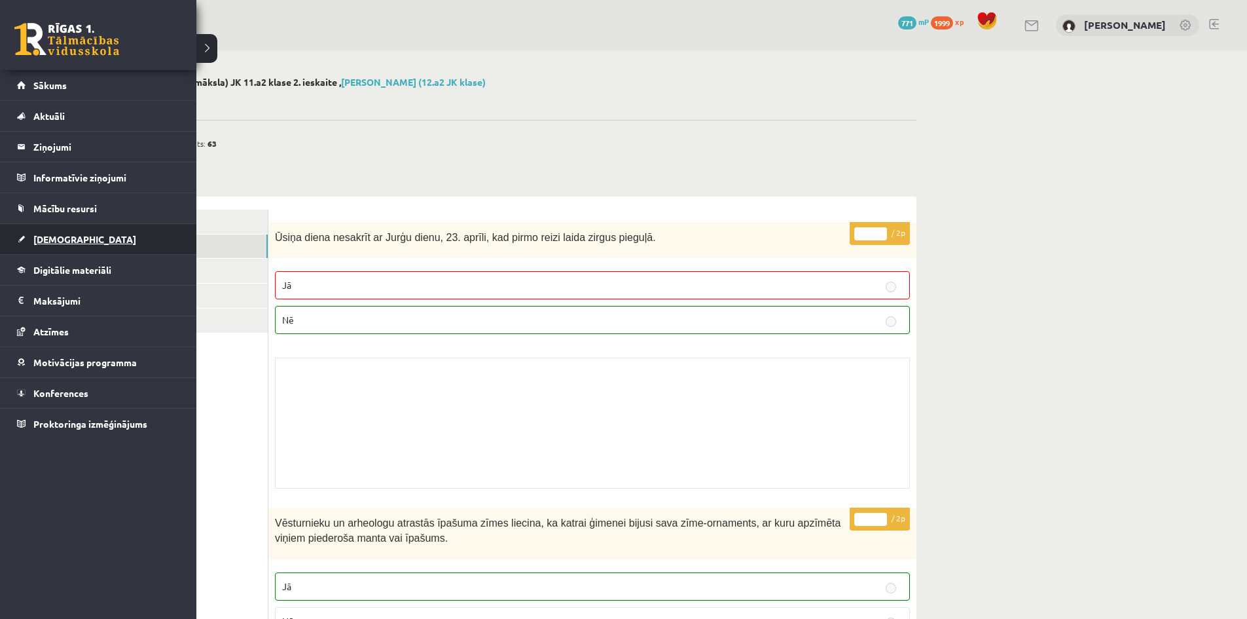
click at [40, 237] on span "[DEMOGRAPHIC_DATA]" at bounding box center [84, 239] width 103 height 12
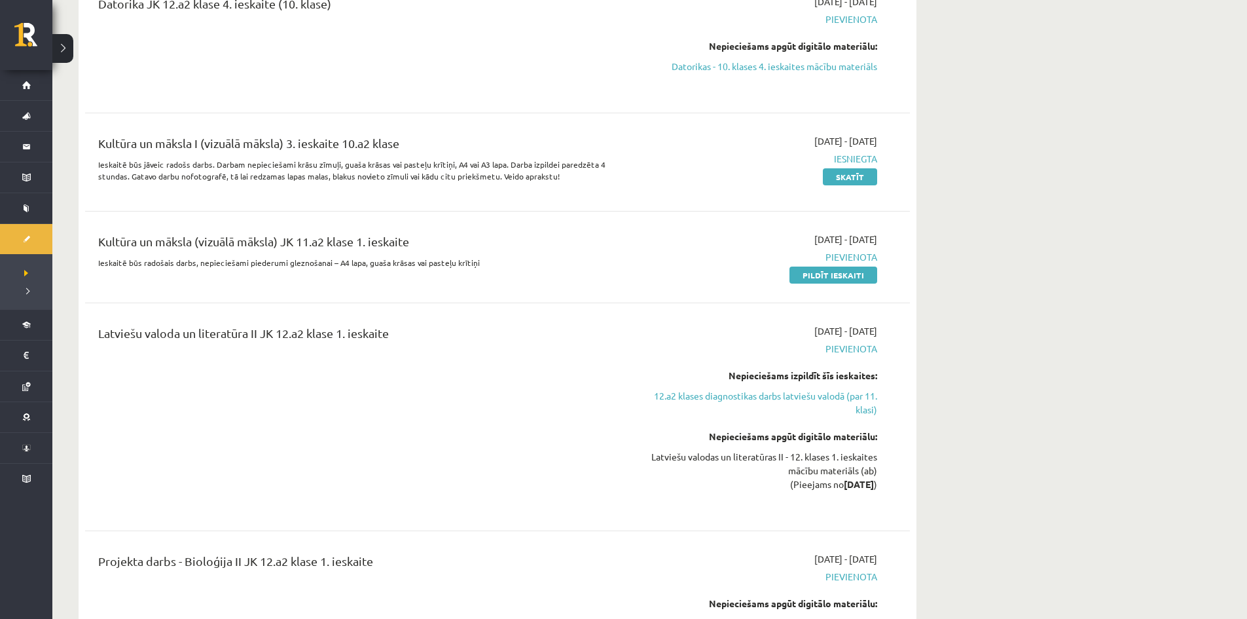
scroll to position [1703, 0]
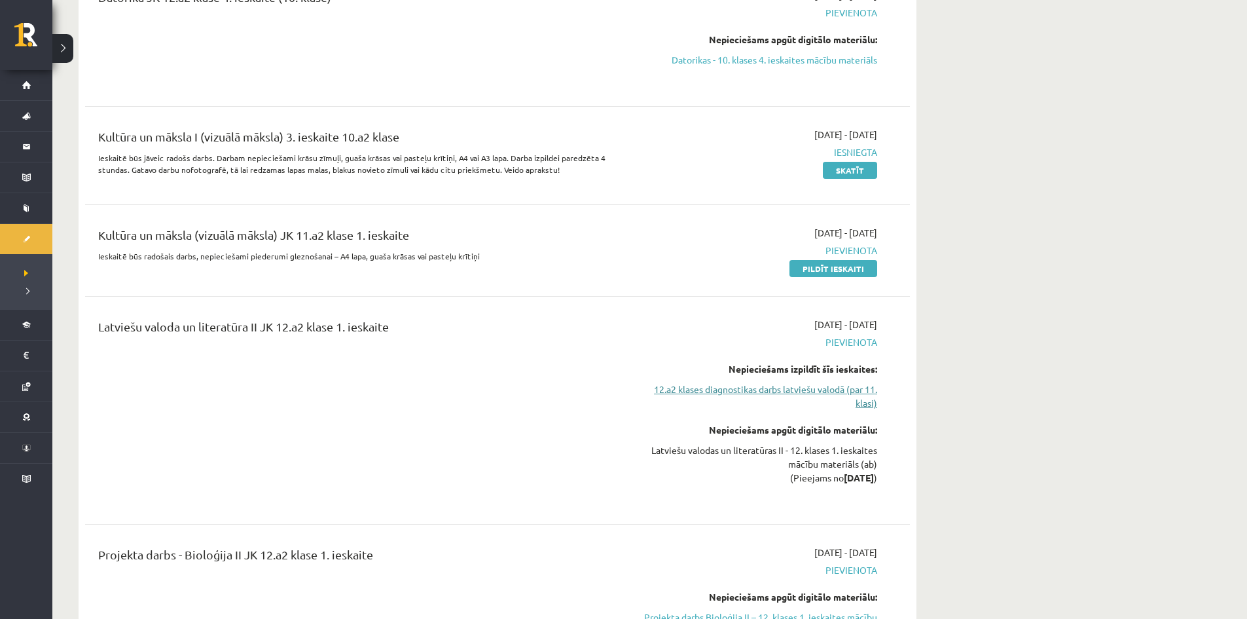
click at [809, 382] on link "12.a2 klases diagnostikas darbs latviešu valodā (par 11. klasi)" at bounding box center [754, 396] width 247 height 28
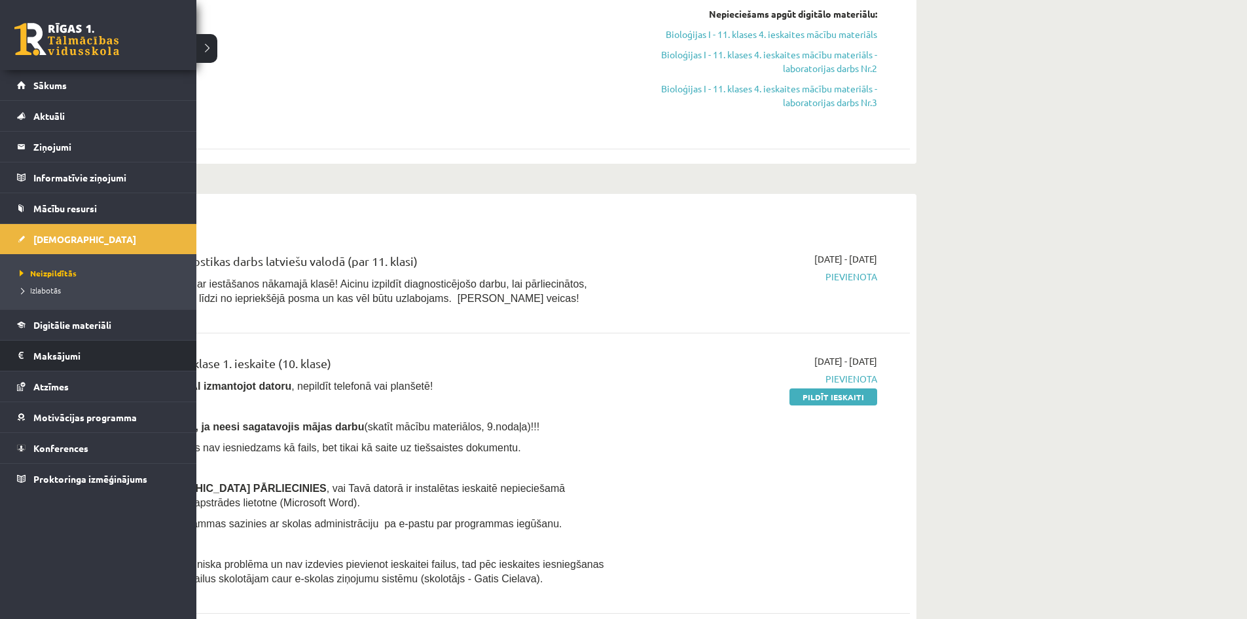
scroll to position [495, 0]
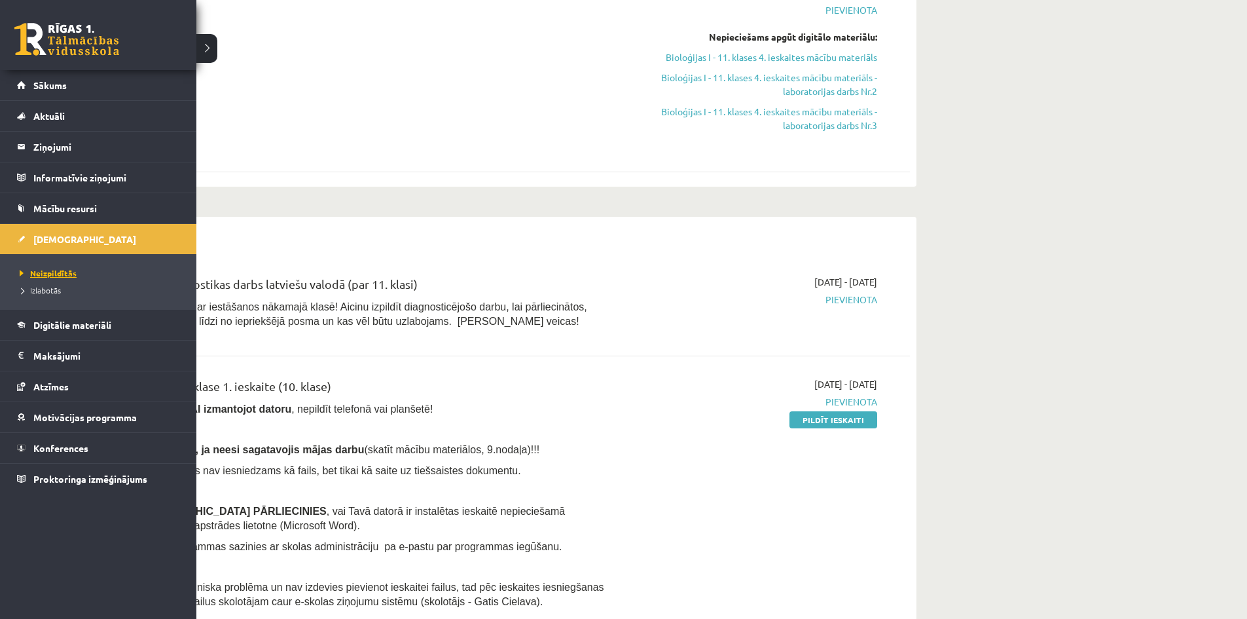
click at [36, 274] on span "Neizpildītās" at bounding box center [46, 273] width 60 height 10
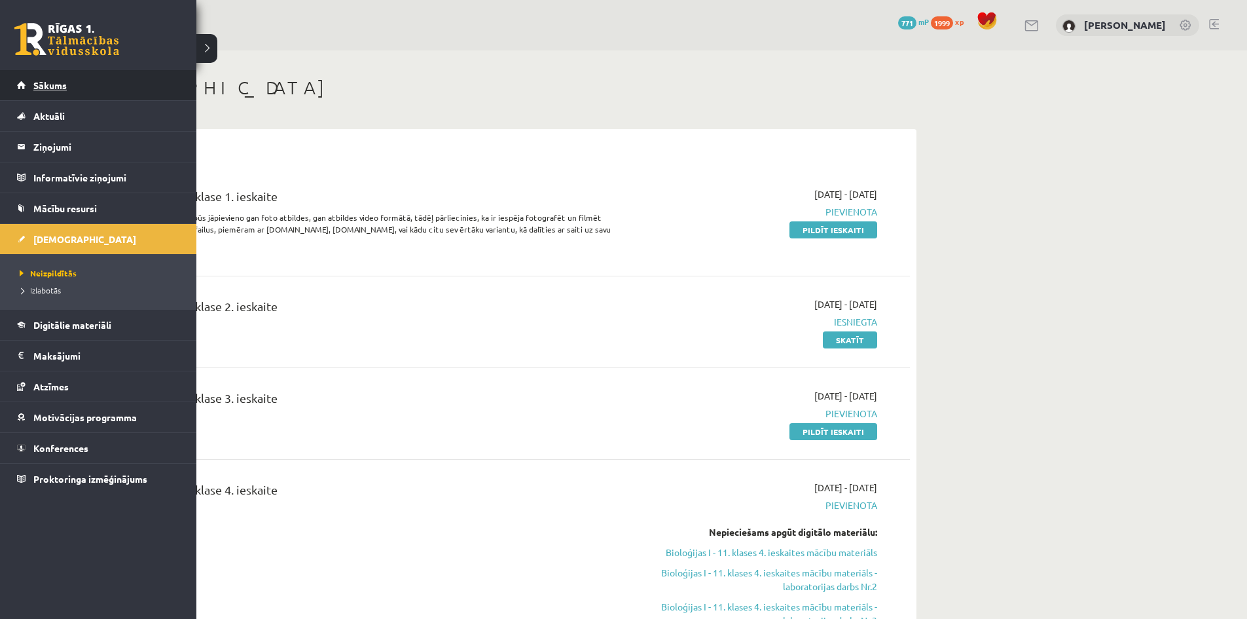
click at [43, 99] on link "Sākums" at bounding box center [98, 85] width 163 height 30
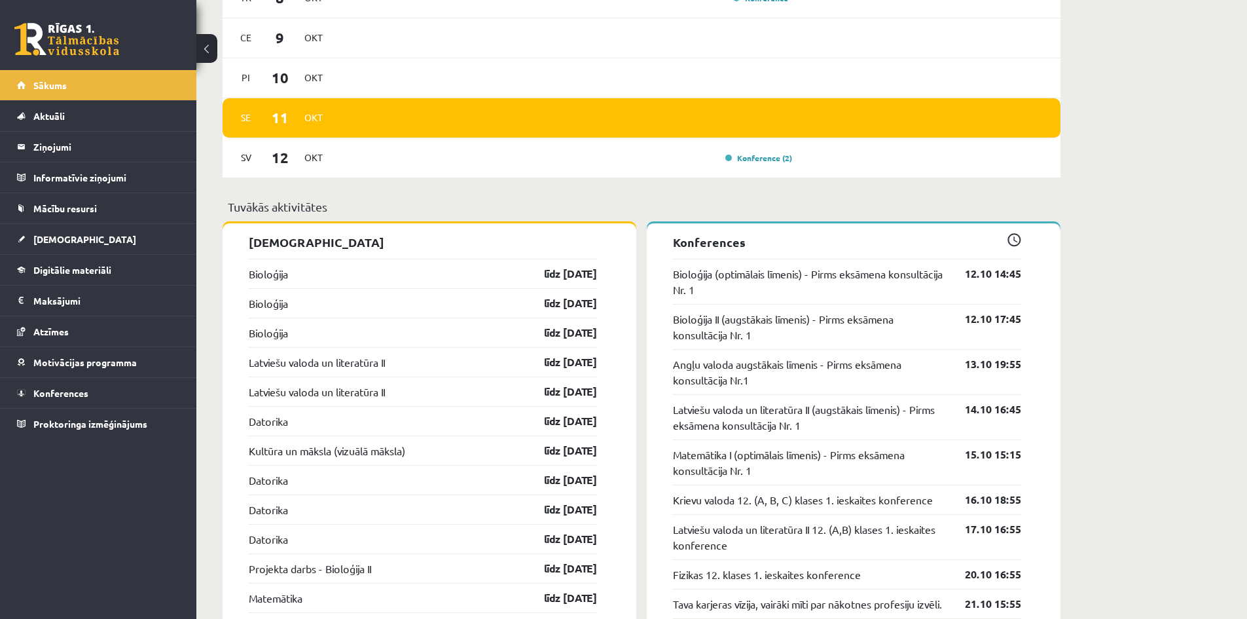
scroll to position [1048, 0]
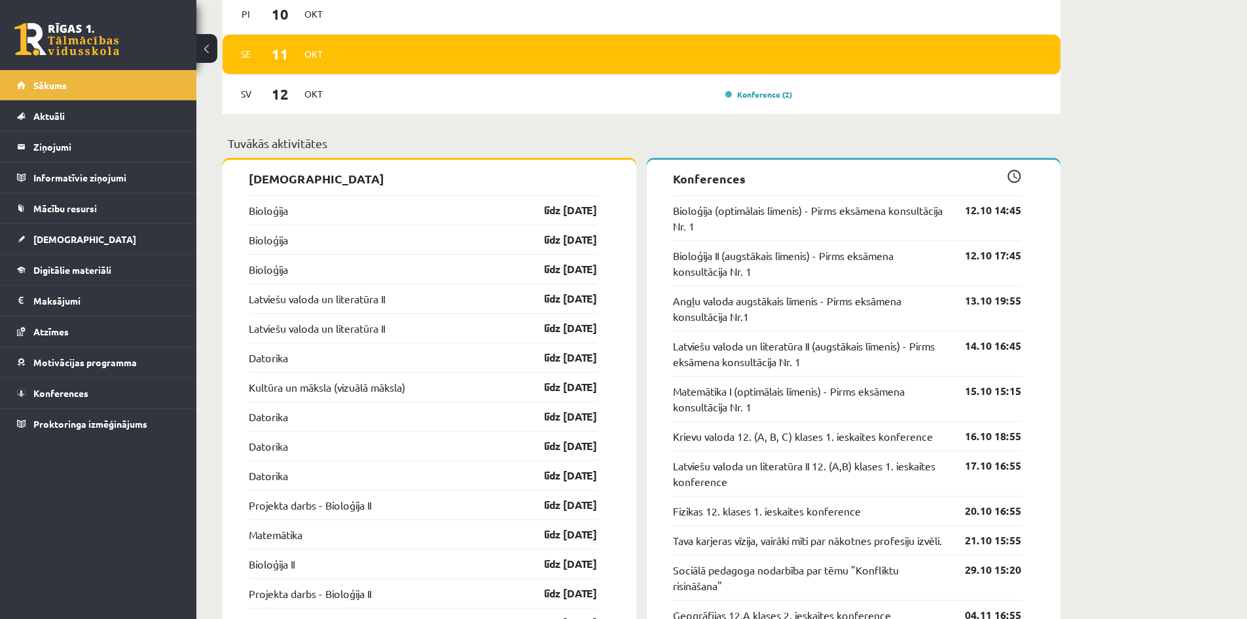
click at [197, 37] on button at bounding box center [206, 48] width 21 height 29
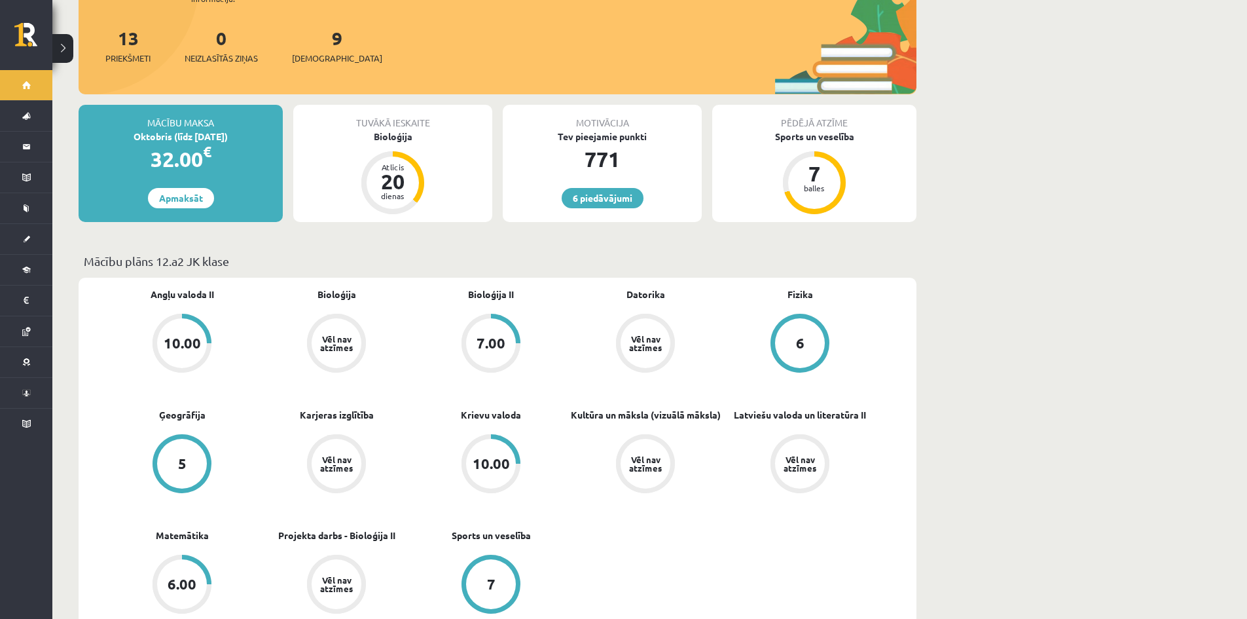
scroll to position [0, 0]
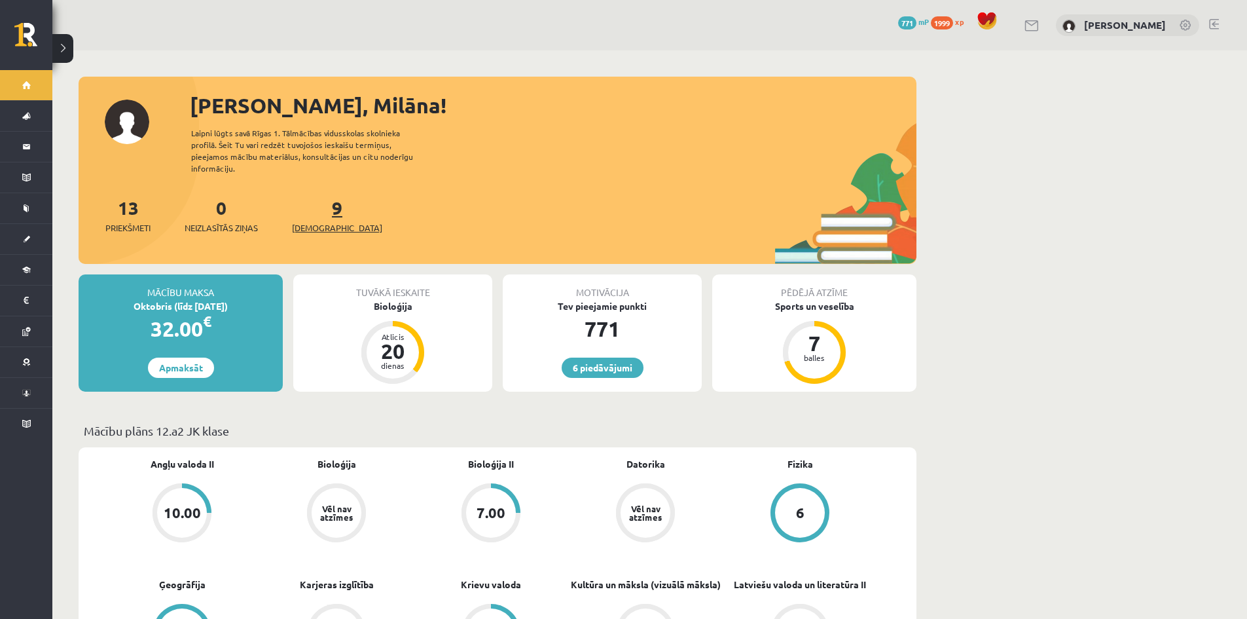
click at [314, 221] on span "[DEMOGRAPHIC_DATA]" at bounding box center [337, 227] width 90 height 13
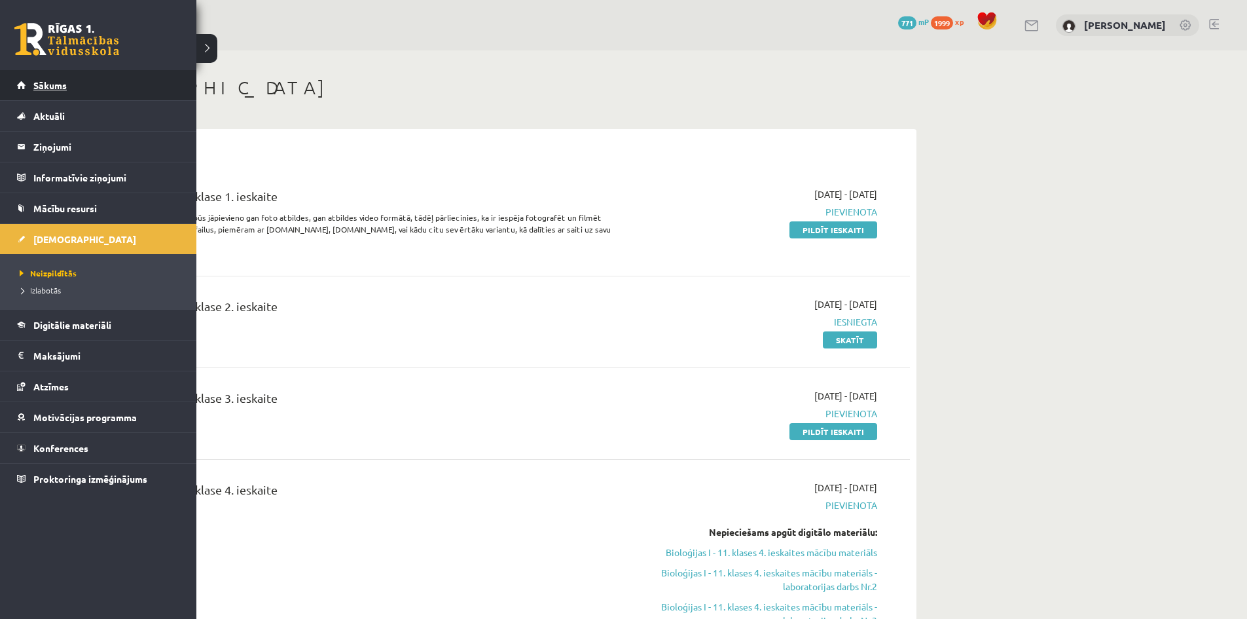
click at [35, 91] on link "Sākums" at bounding box center [98, 85] width 163 height 30
